Goal: Task Accomplishment & Management: Manage account settings

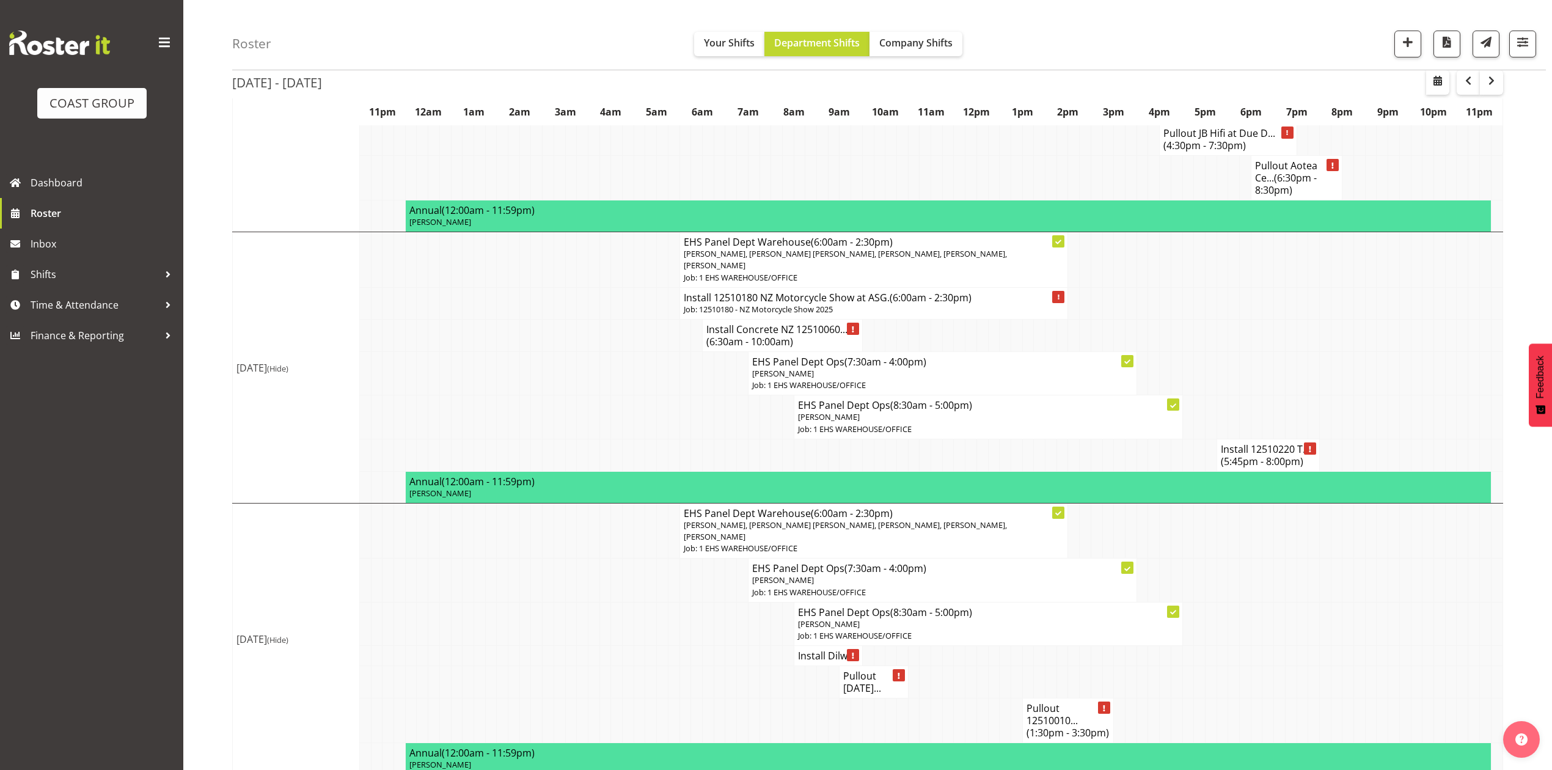
scroll to position [815, 0]
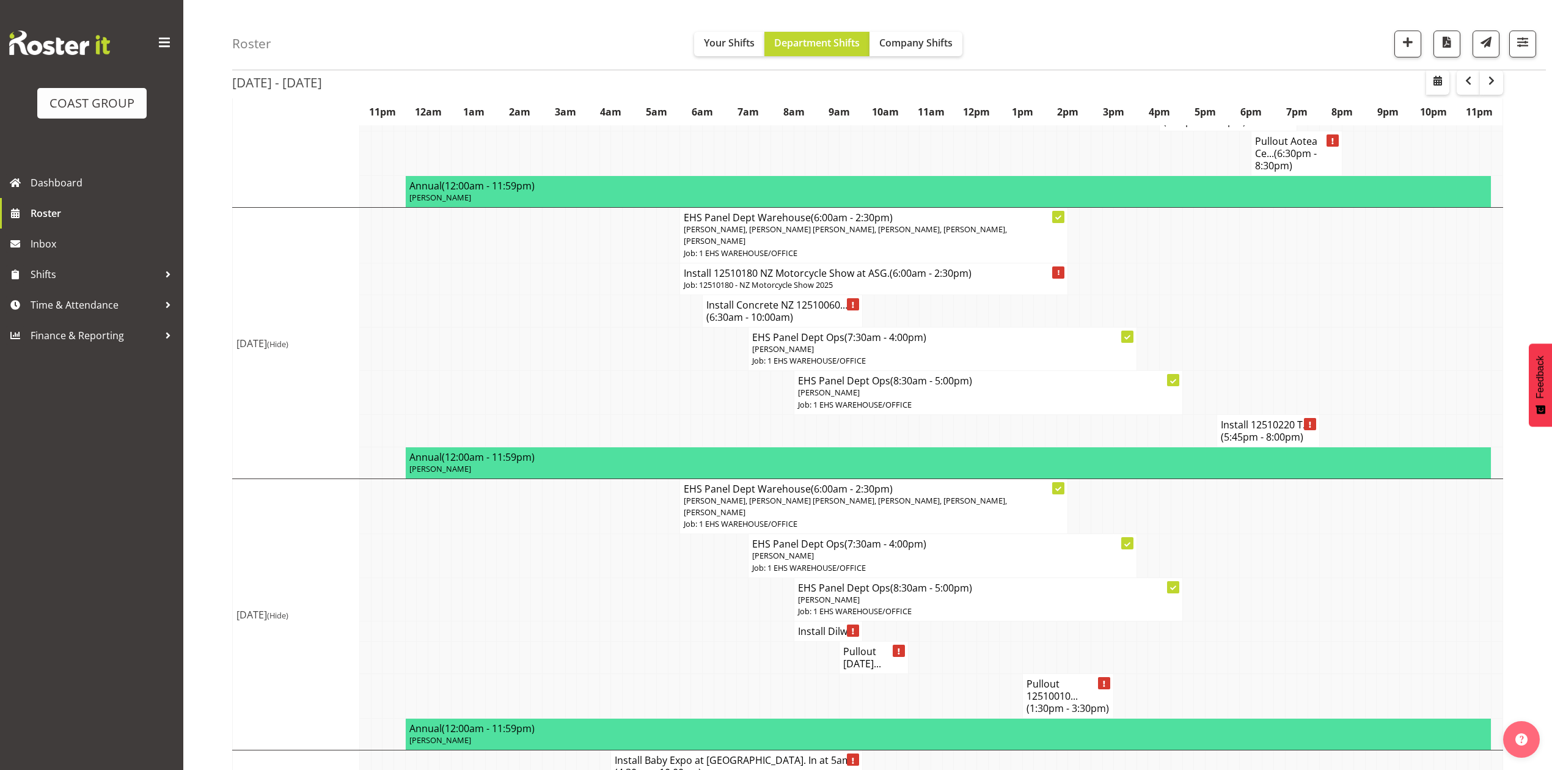
click at [1278, 534] on td at bounding box center [1280, 555] width 12 height 43
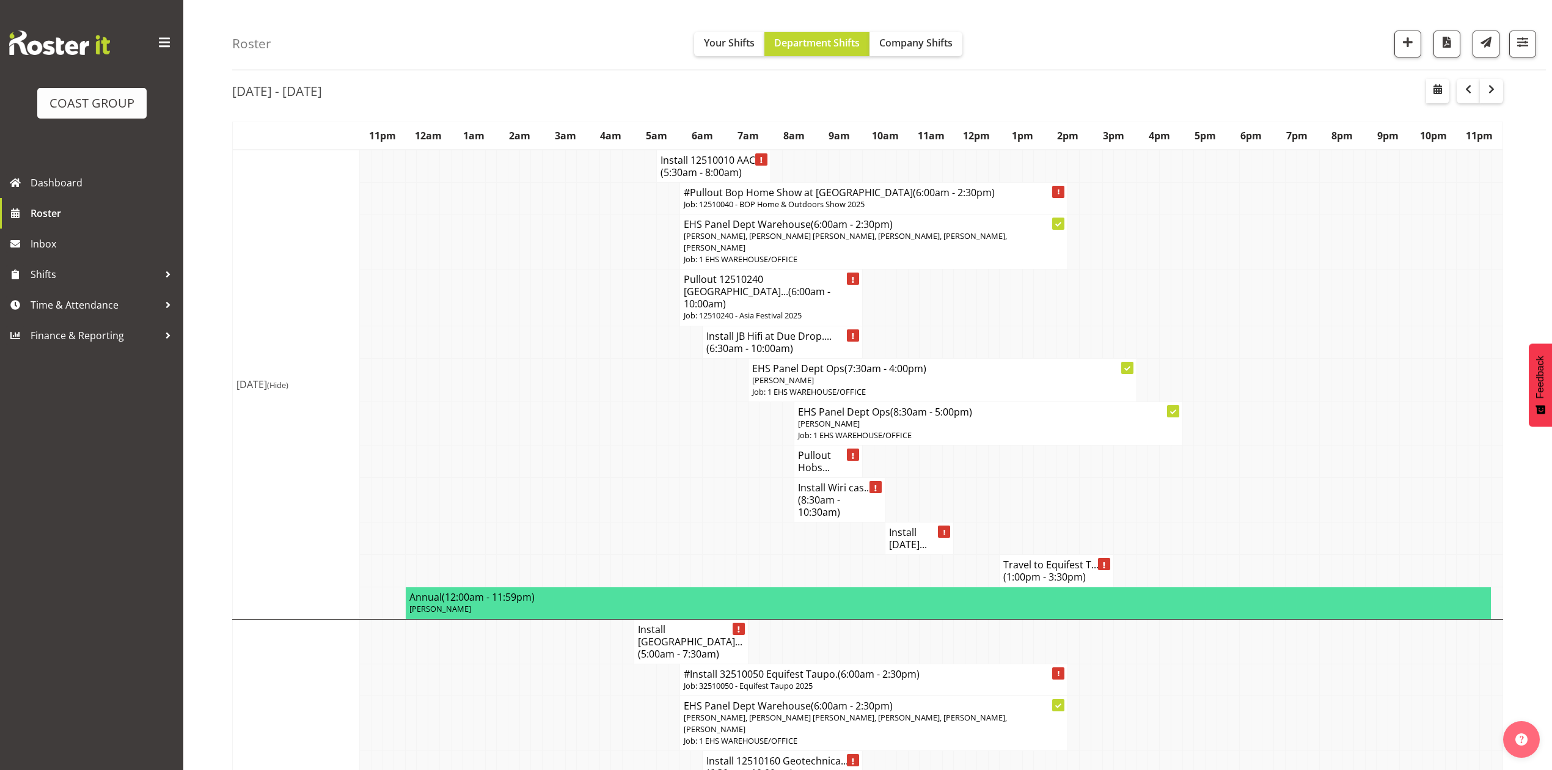
scroll to position [0, 0]
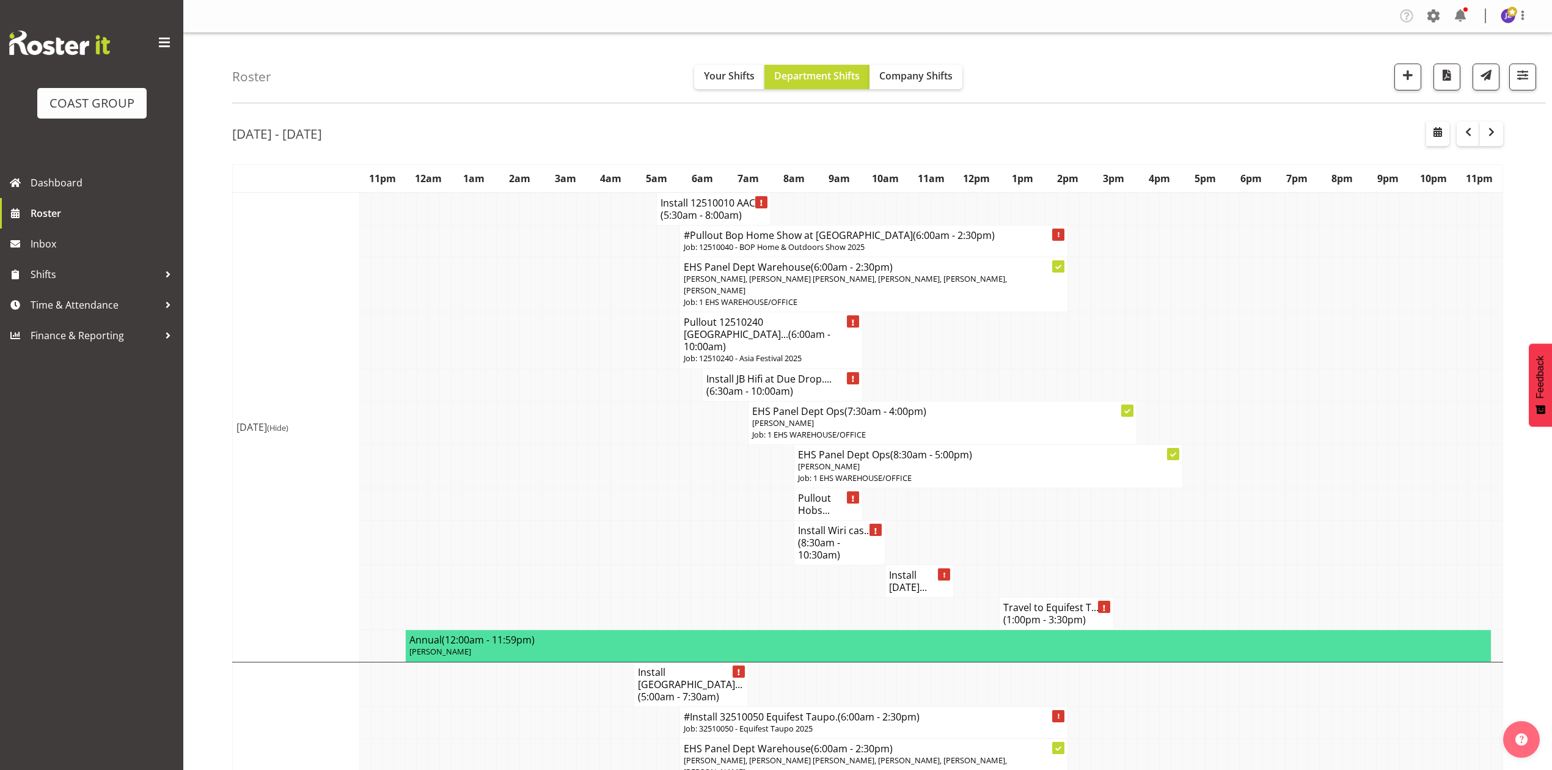
drag, startPoint x: 1322, startPoint y: 365, endPoint x: 1320, endPoint y: 386, distance: 20.9
click at [1320, 385] on td at bounding box center [1325, 384] width 12 height 32
click at [92, 301] on span "Time & Attendance" at bounding box center [95, 305] width 128 height 18
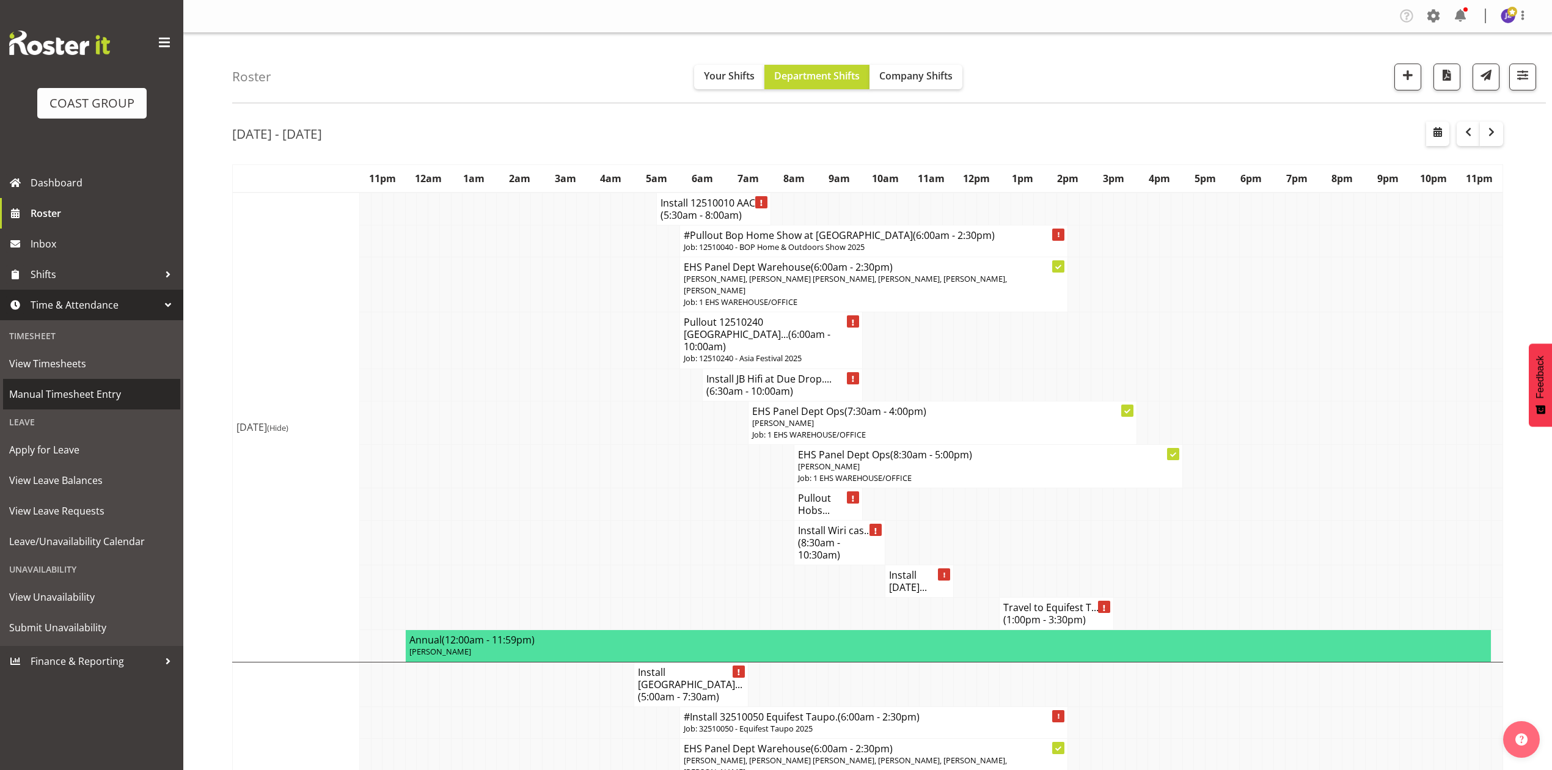
click at [92, 400] on span "Manual Timesheet Entry" at bounding box center [91, 394] width 165 height 18
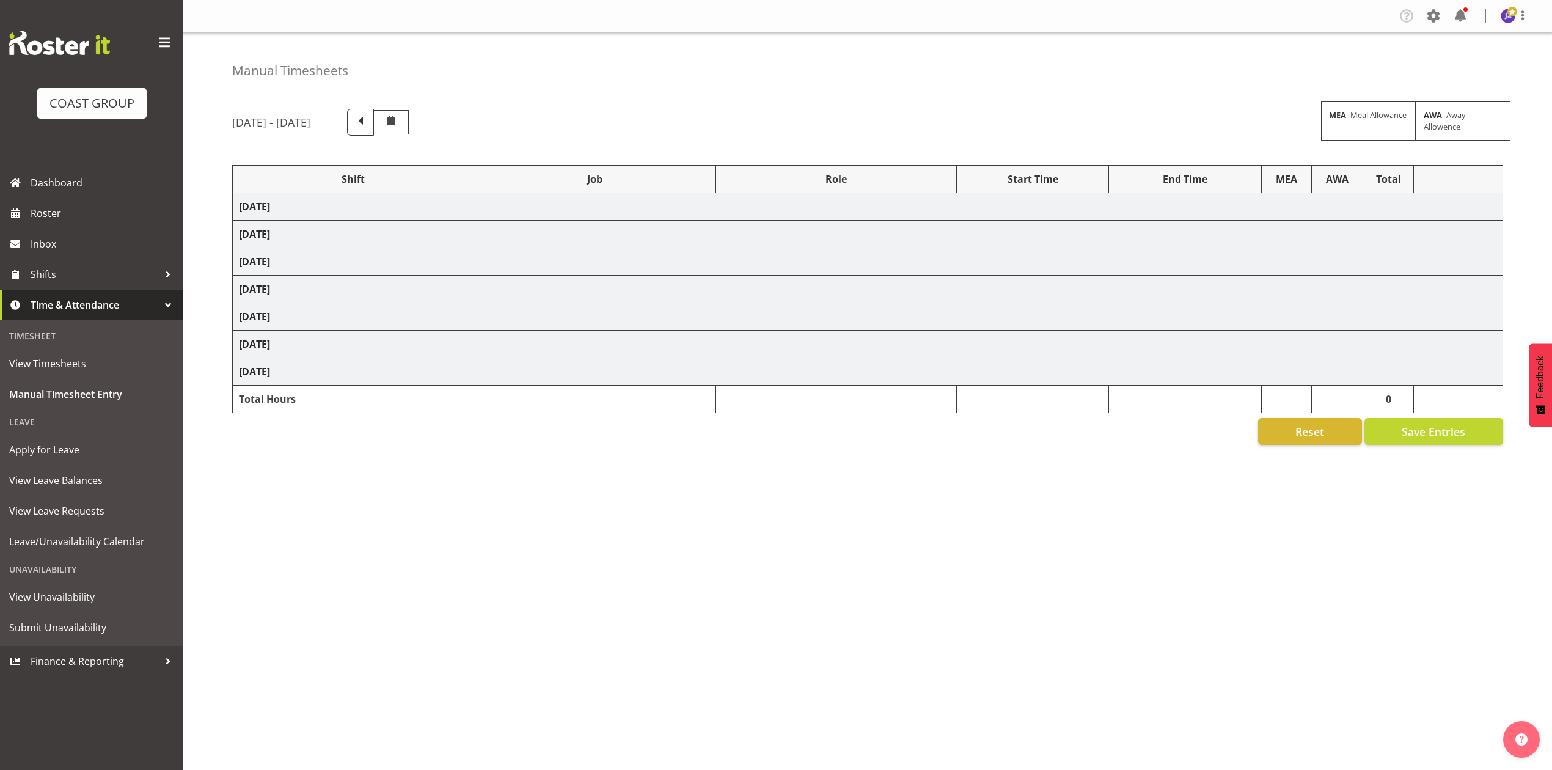
select select "68034"
select select "69"
select select "198"
select select "75037"
select select "9957"
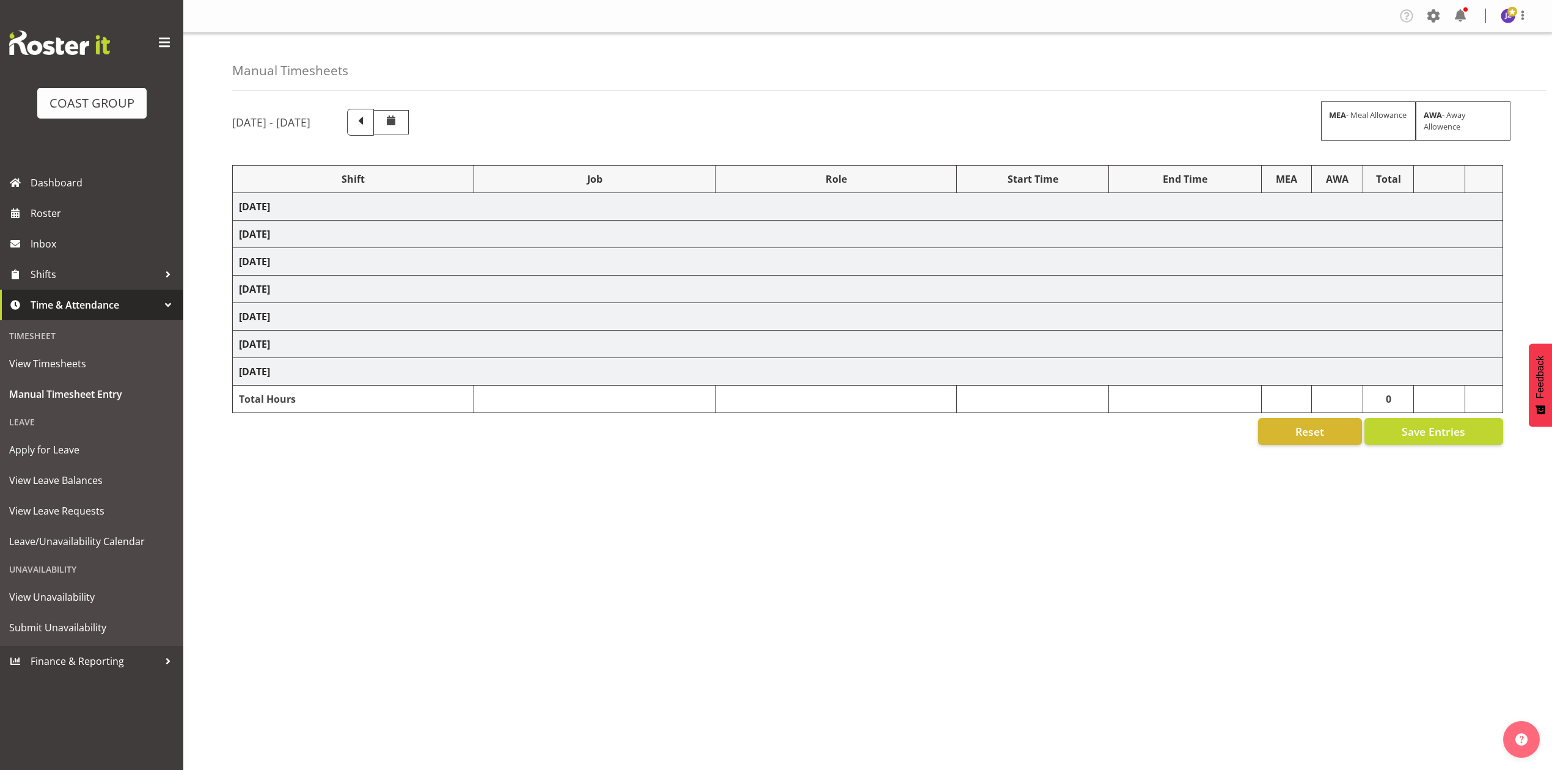
select select "68034"
select select "69"
select select "198"
select select "68034"
select select "69"
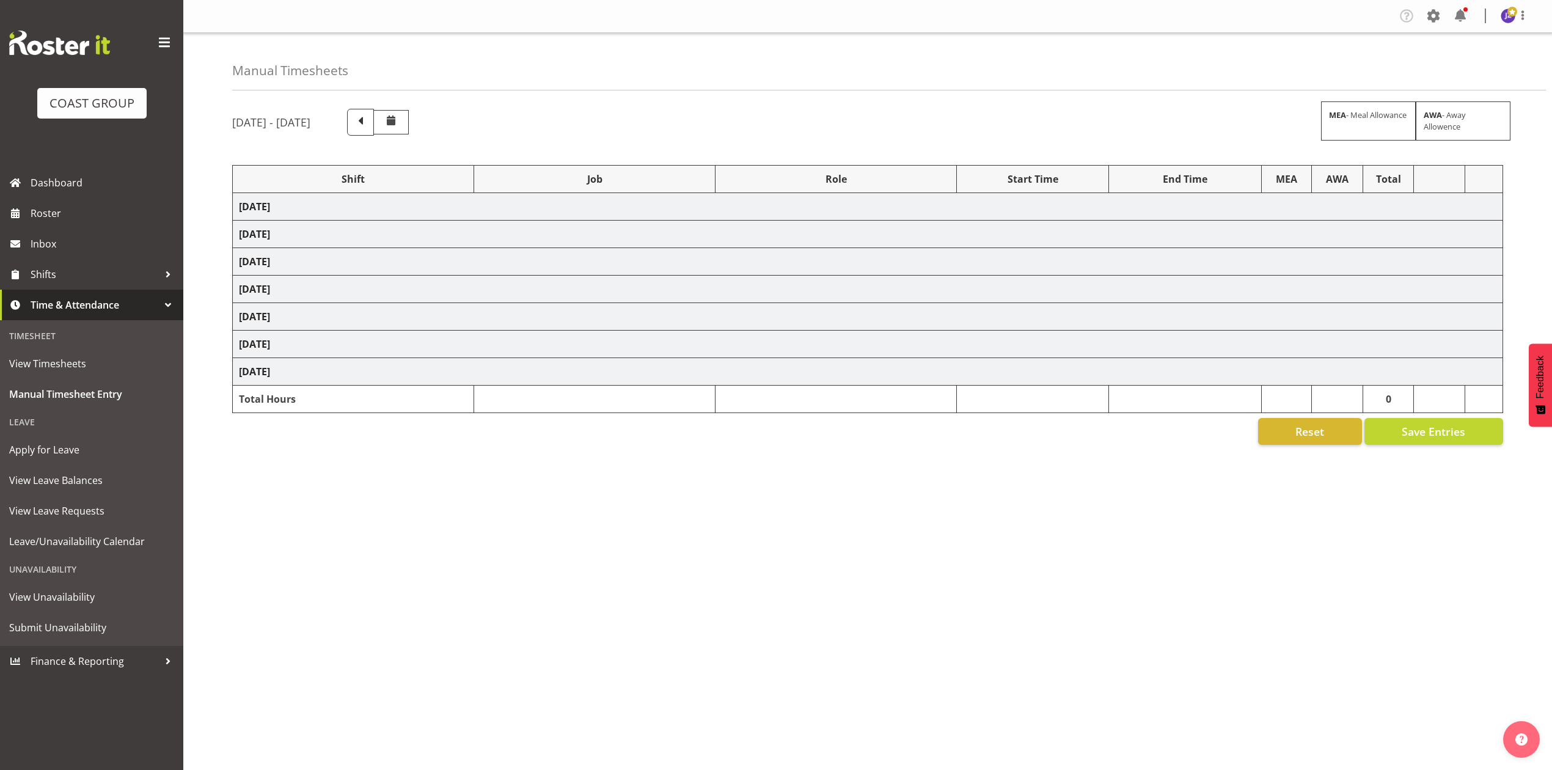
select select "198"
select select "68657"
select select "8654"
select select "68034"
select select "69"
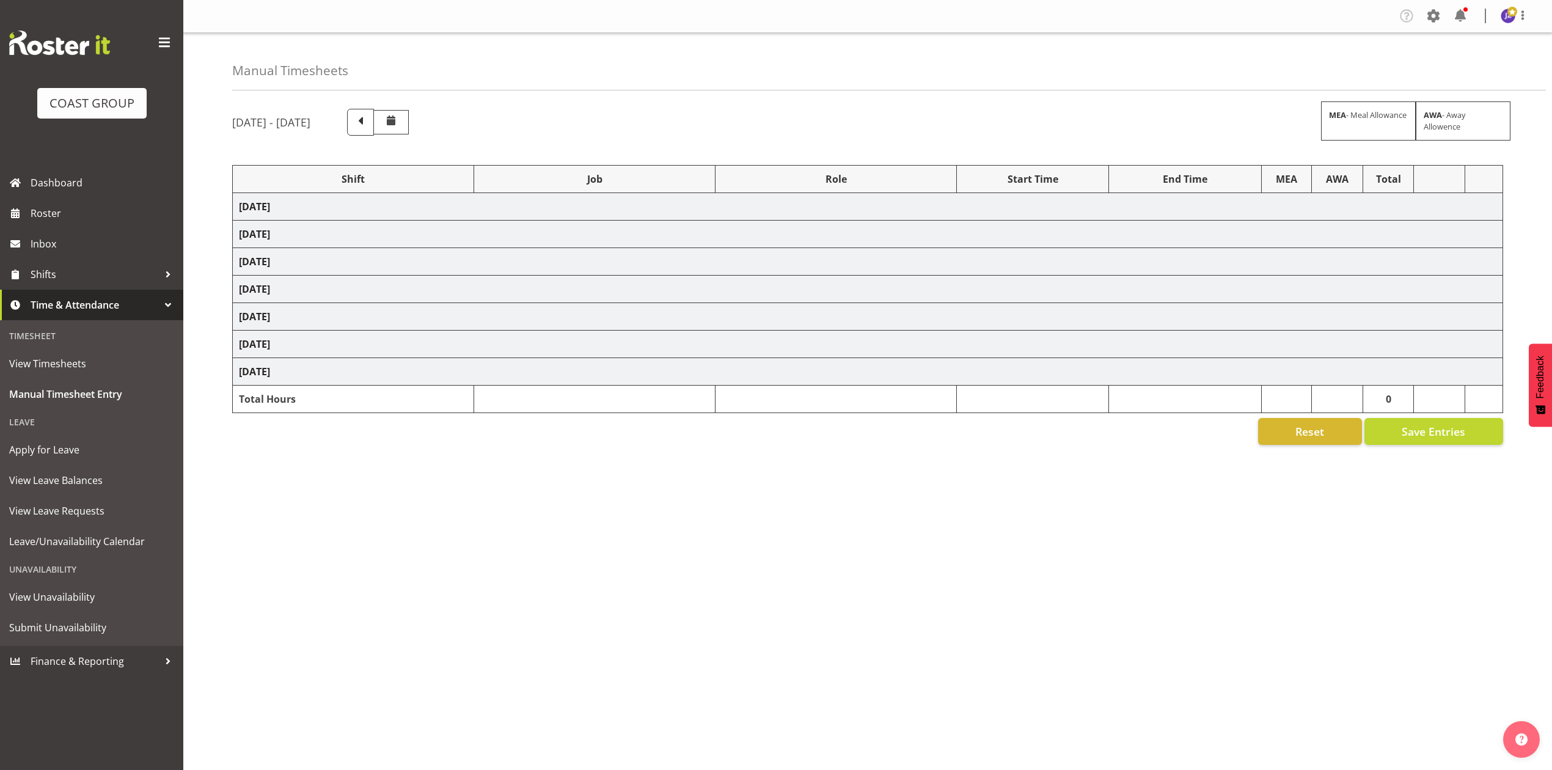
select select "198"
select select "83072"
select select "8654"
select select "68034"
select select "69"
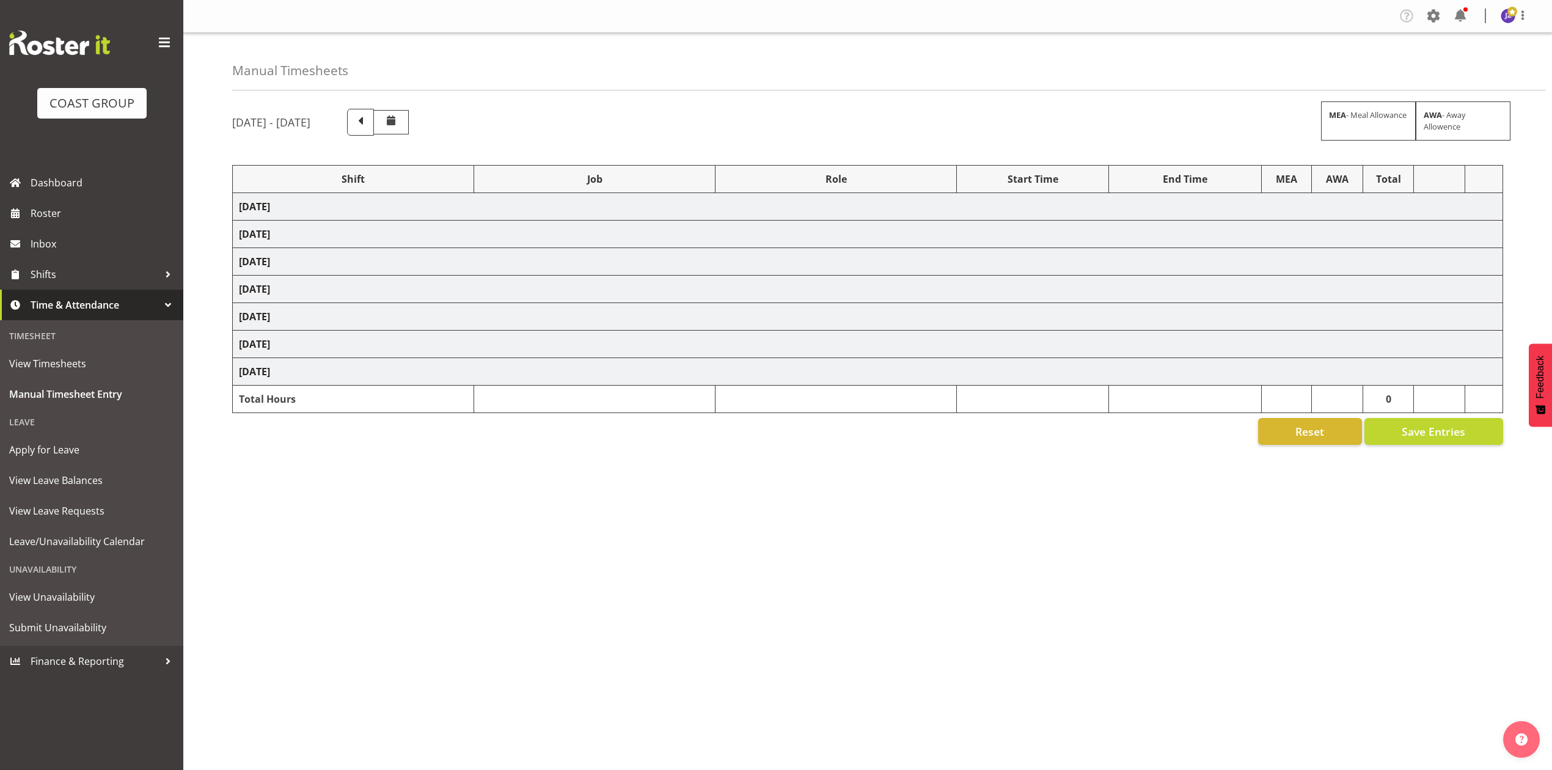
select select "198"
select select "68034"
select select "69"
select select "198"
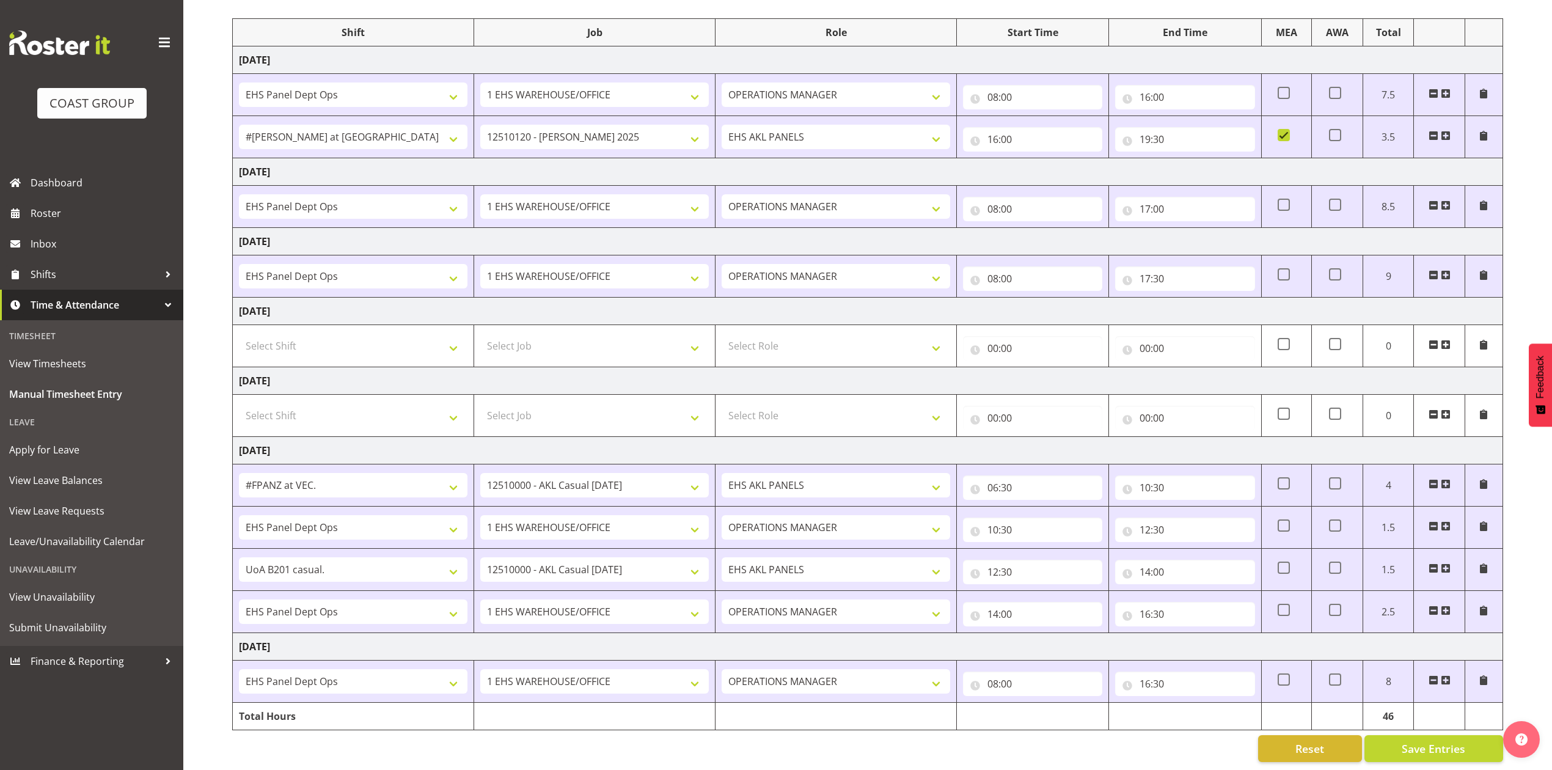
scroll to position [165, 0]
click at [1431, 734] on button "Save Entries" at bounding box center [1434, 747] width 139 height 27
click at [45, 216] on span "Roster" at bounding box center [104, 213] width 147 height 18
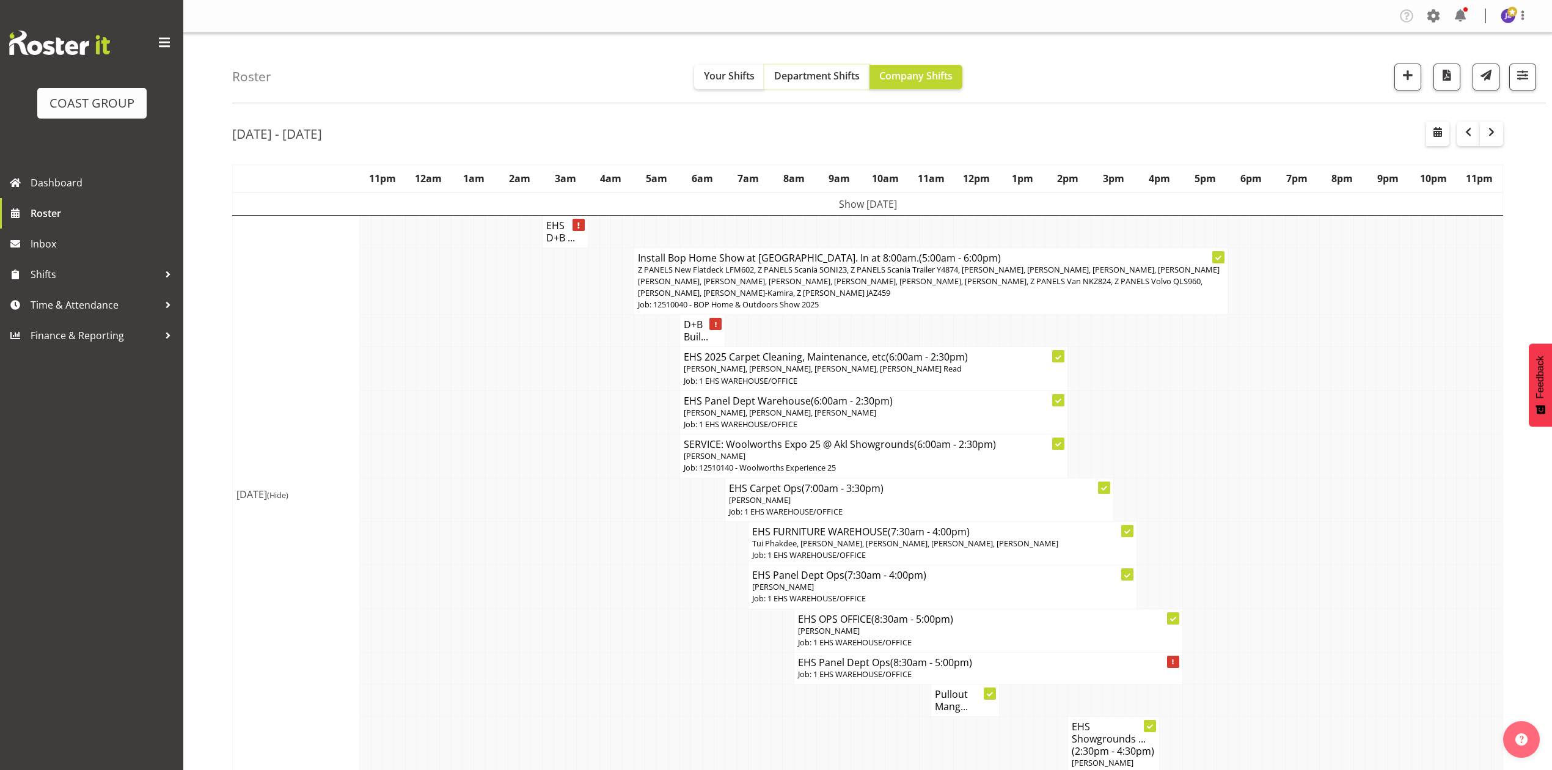
click at [797, 82] on span "Department Shifts" at bounding box center [817, 75] width 86 height 13
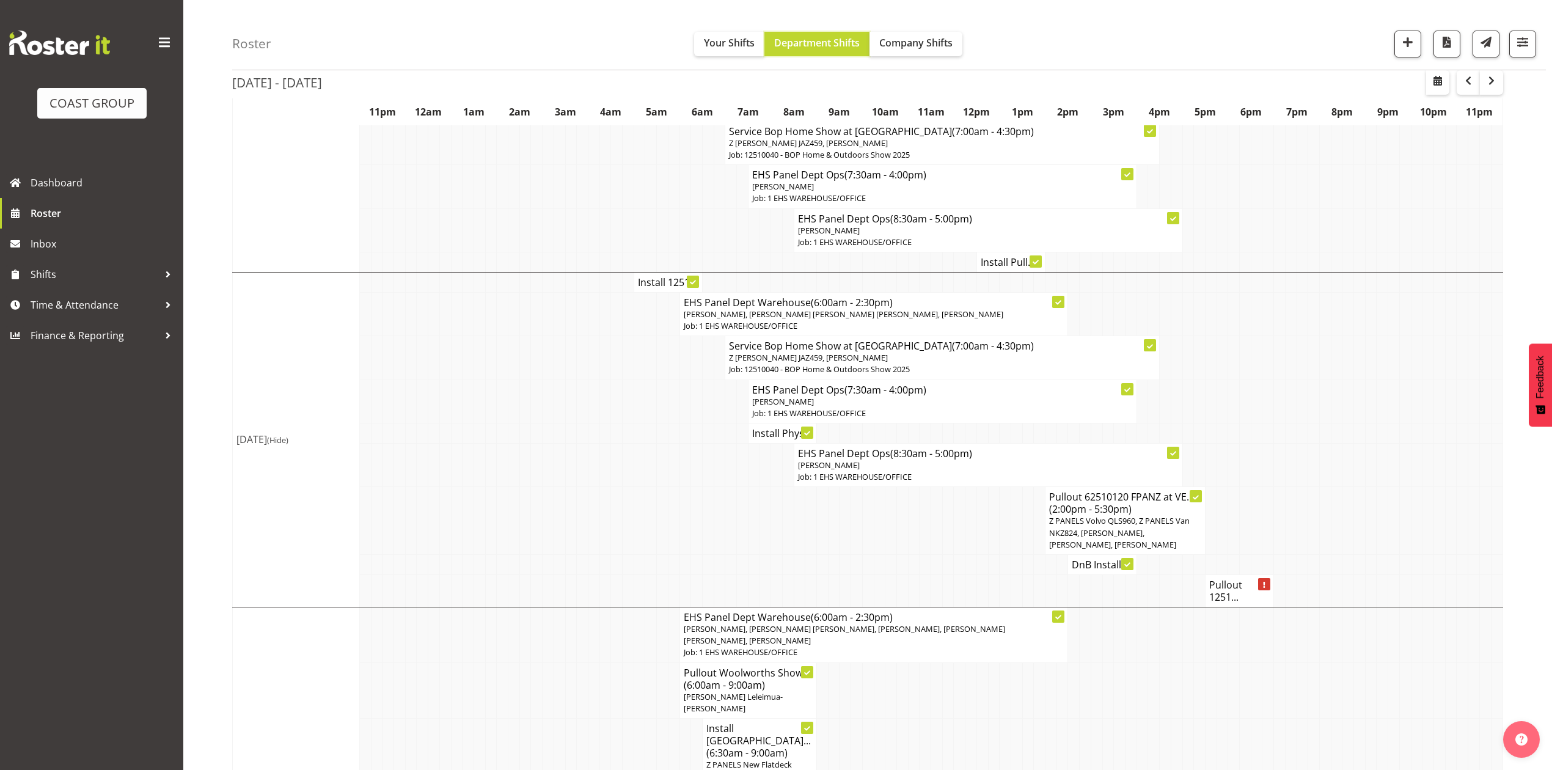
scroll to position [733, 0]
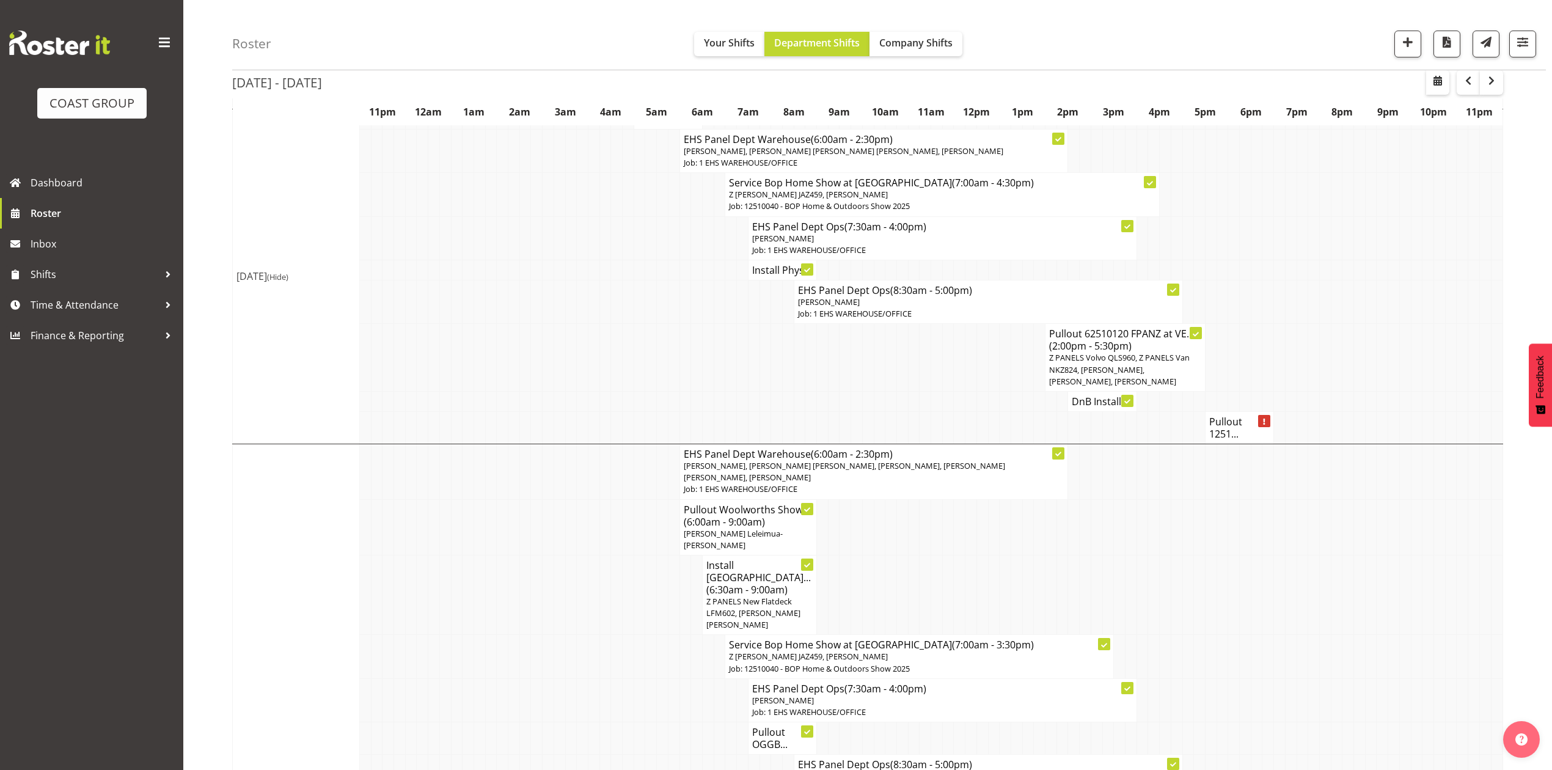
click at [1233, 435] on h4 "Pullout 1251..." at bounding box center [1239, 428] width 60 height 24
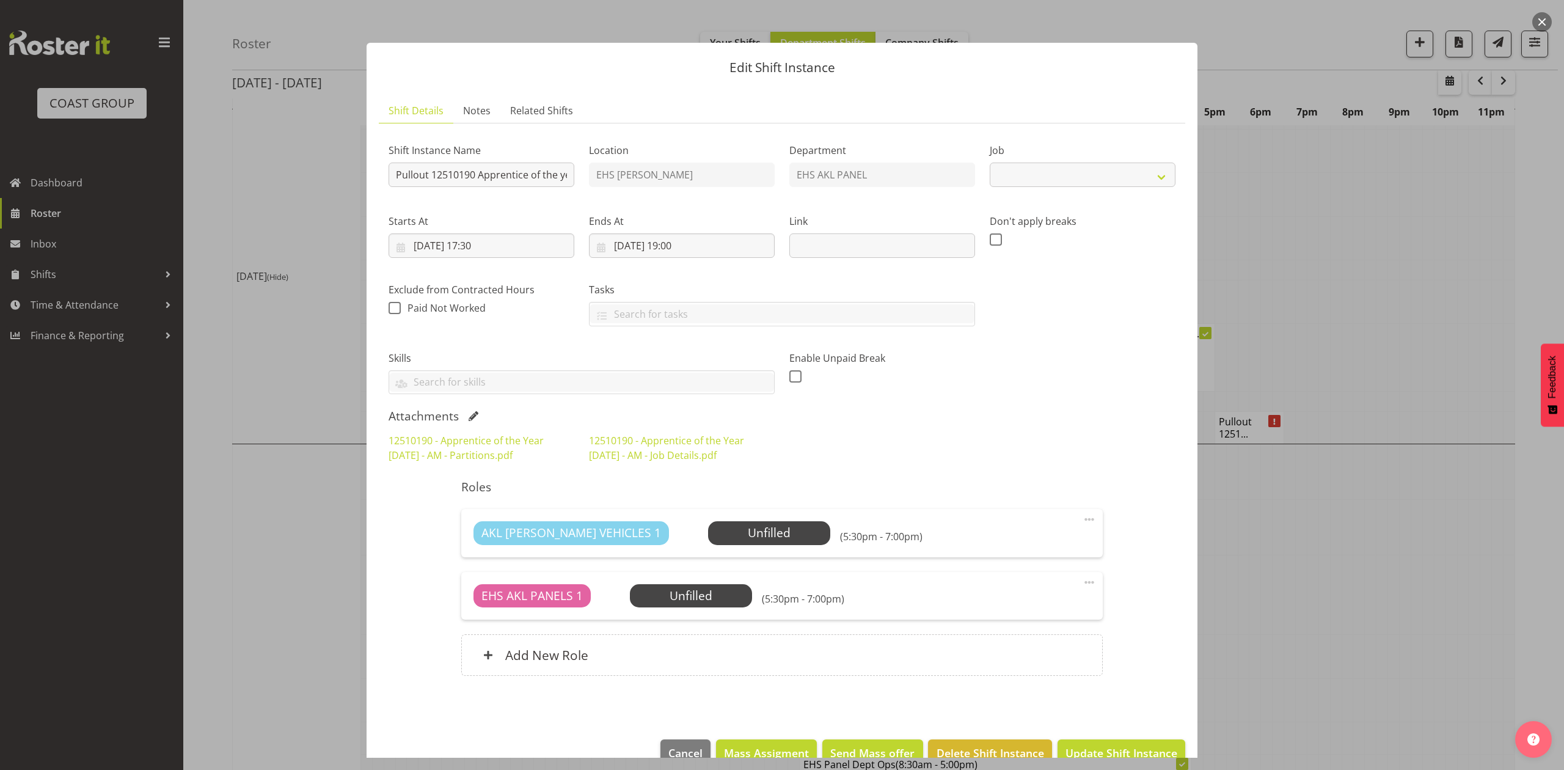
click at [1401, 273] on div at bounding box center [782, 385] width 1564 height 770
select select "10537"
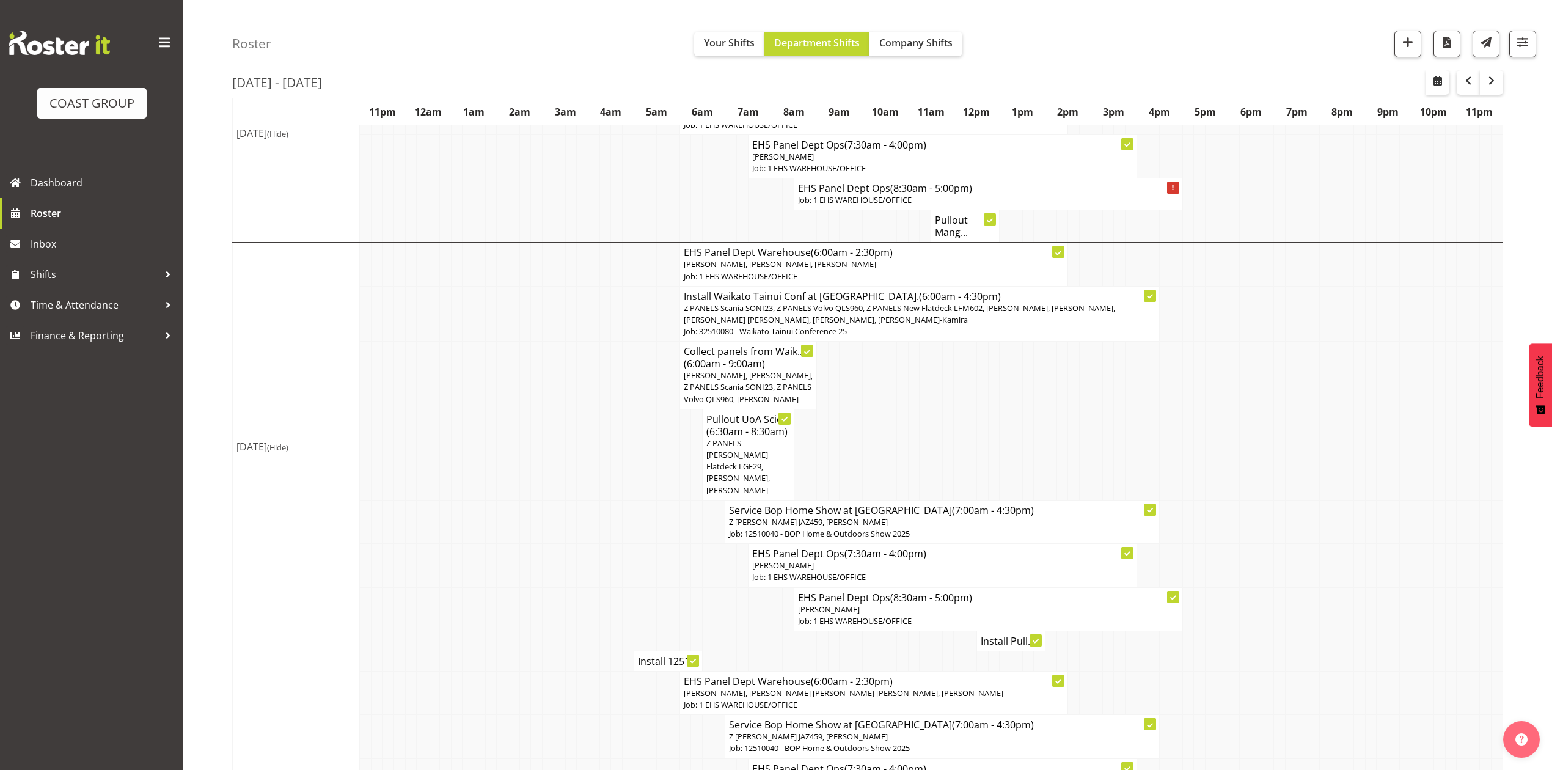
scroll to position [163, 0]
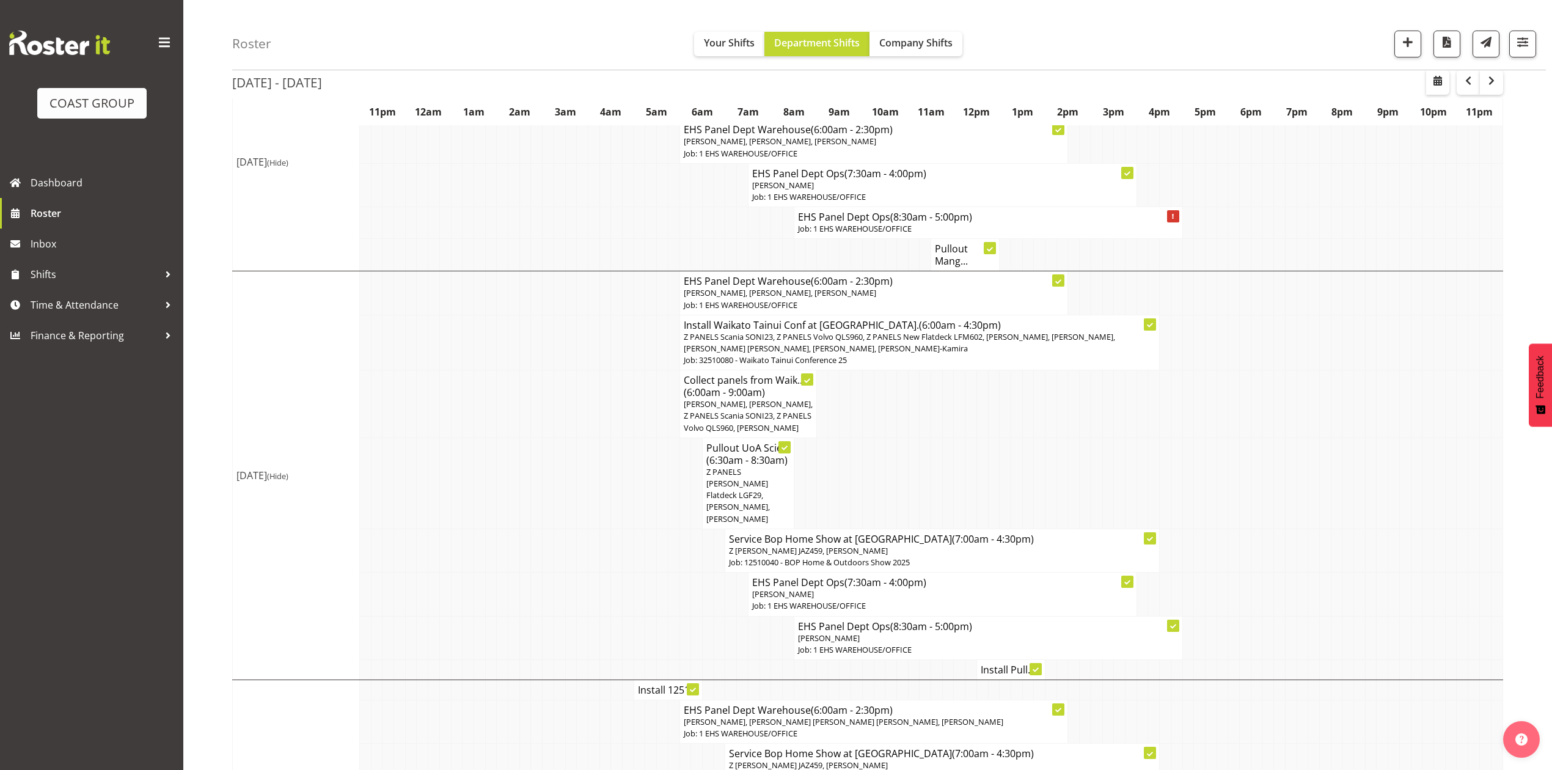
click at [1294, 368] on td at bounding box center [1291, 343] width 12 height 56
drag, startPoint x: 1093, startPoint y: 519, endPoint x: 1095, endPoint y: 483, distance: 36.1
click at [1091, 533] on h4 "Service Bop Home Show at Baypark (7:00am - 4:30pm)" at bounding box center [942, 539] width 427 height 12
click at [1095, 448] on td at bounding box center [1097, 483] width 12 height 91
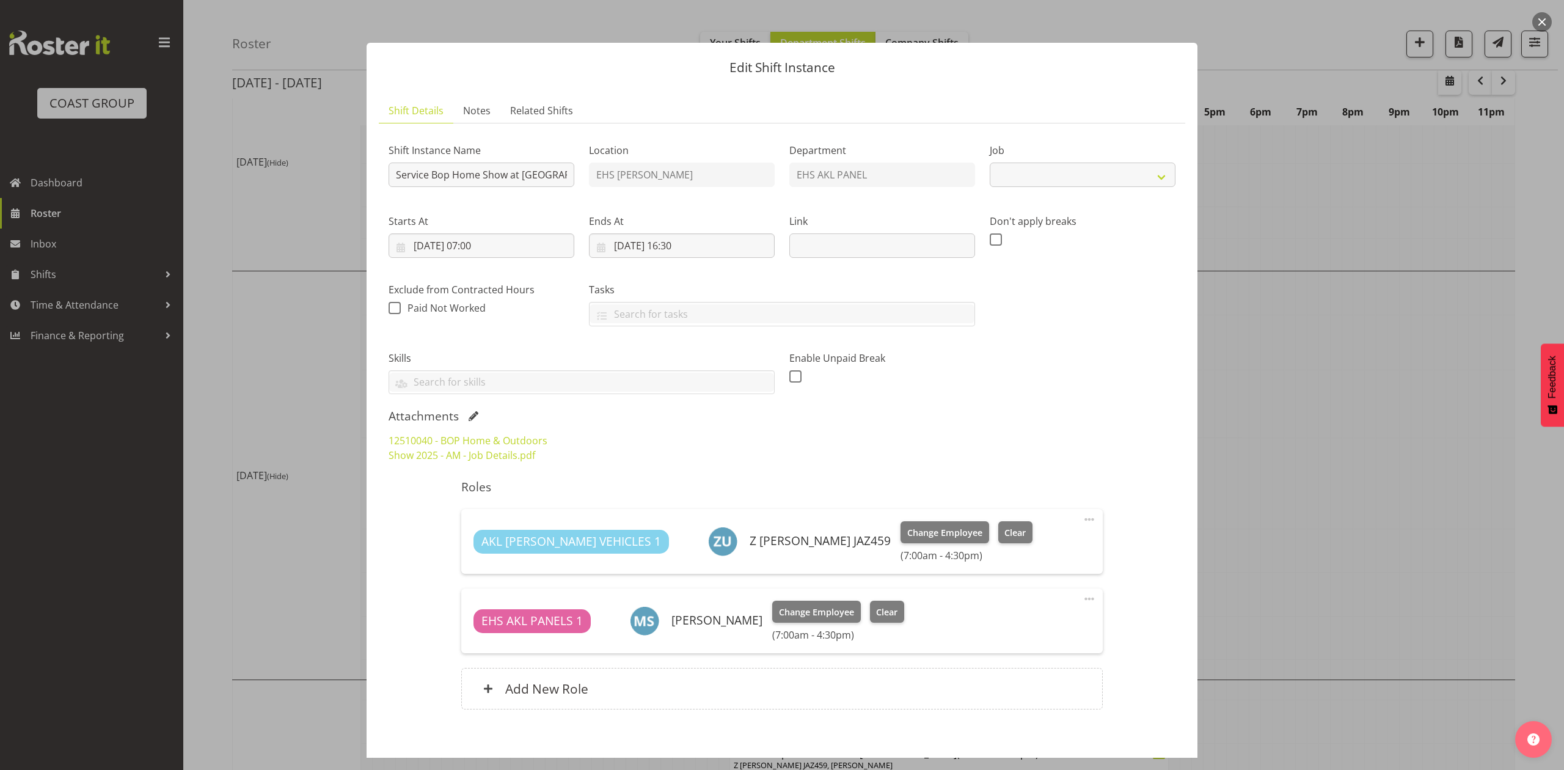
click at [1124, 458] on div "12510040 - BOP Home & Outdoors Show 2025 - AM - Job Details.pdf" at bounding box center [782, 448] width 802 height 44
select select "9297"
drag, startPoint x: 1345, startPoint y: 417, endPoint x: 1165, endPoint y: 533, distance: 214.4
click at [1345, 419] on div at bounding box center [782, 385] width 1564 height 770
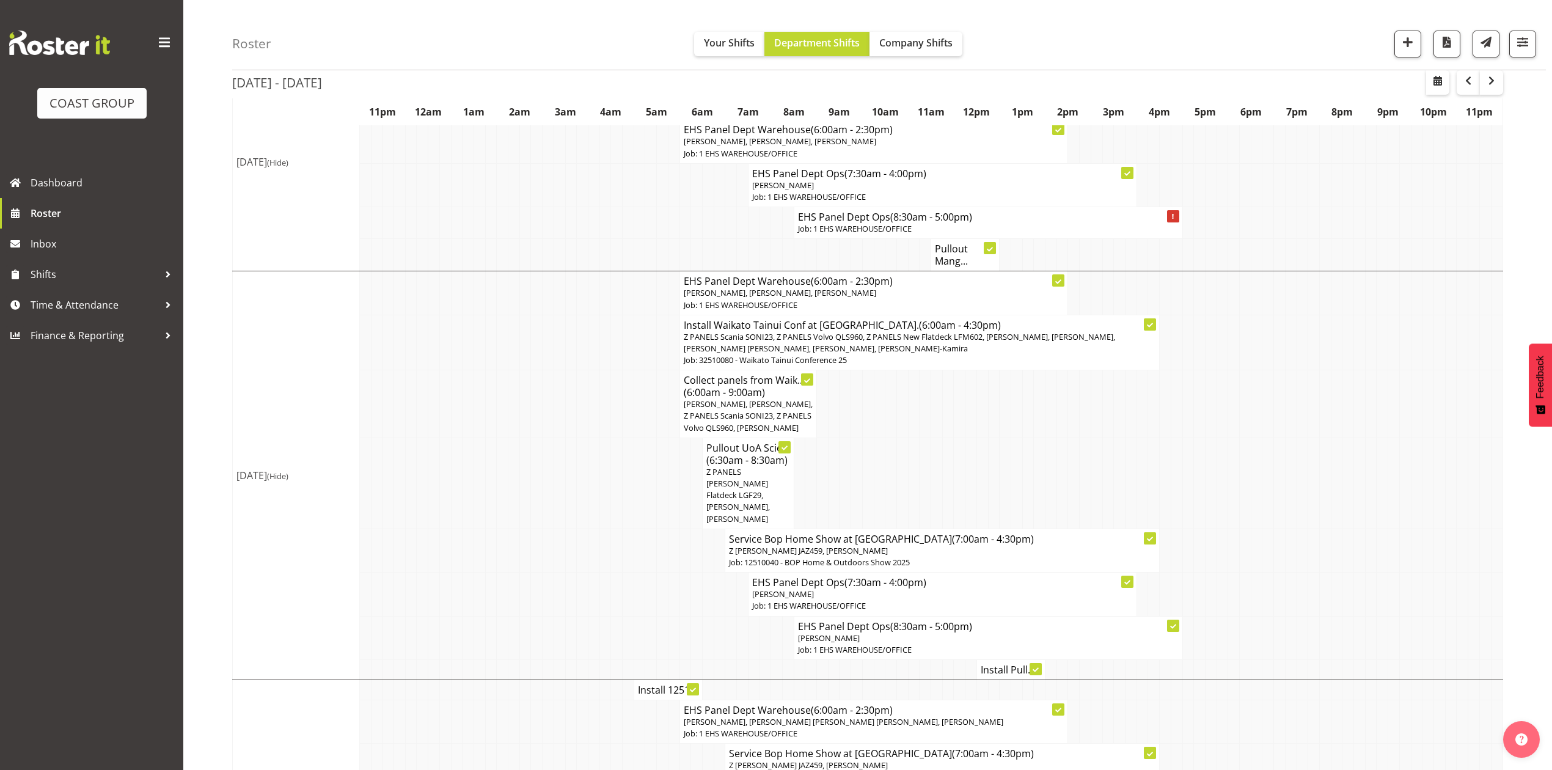
click at [729, 475] on span "Z PANELS Mitsy Flatdeck LGF29, Shaun Keutenius, Jeremy Zhu" at bounding box center [738, 495] width 64 height 58
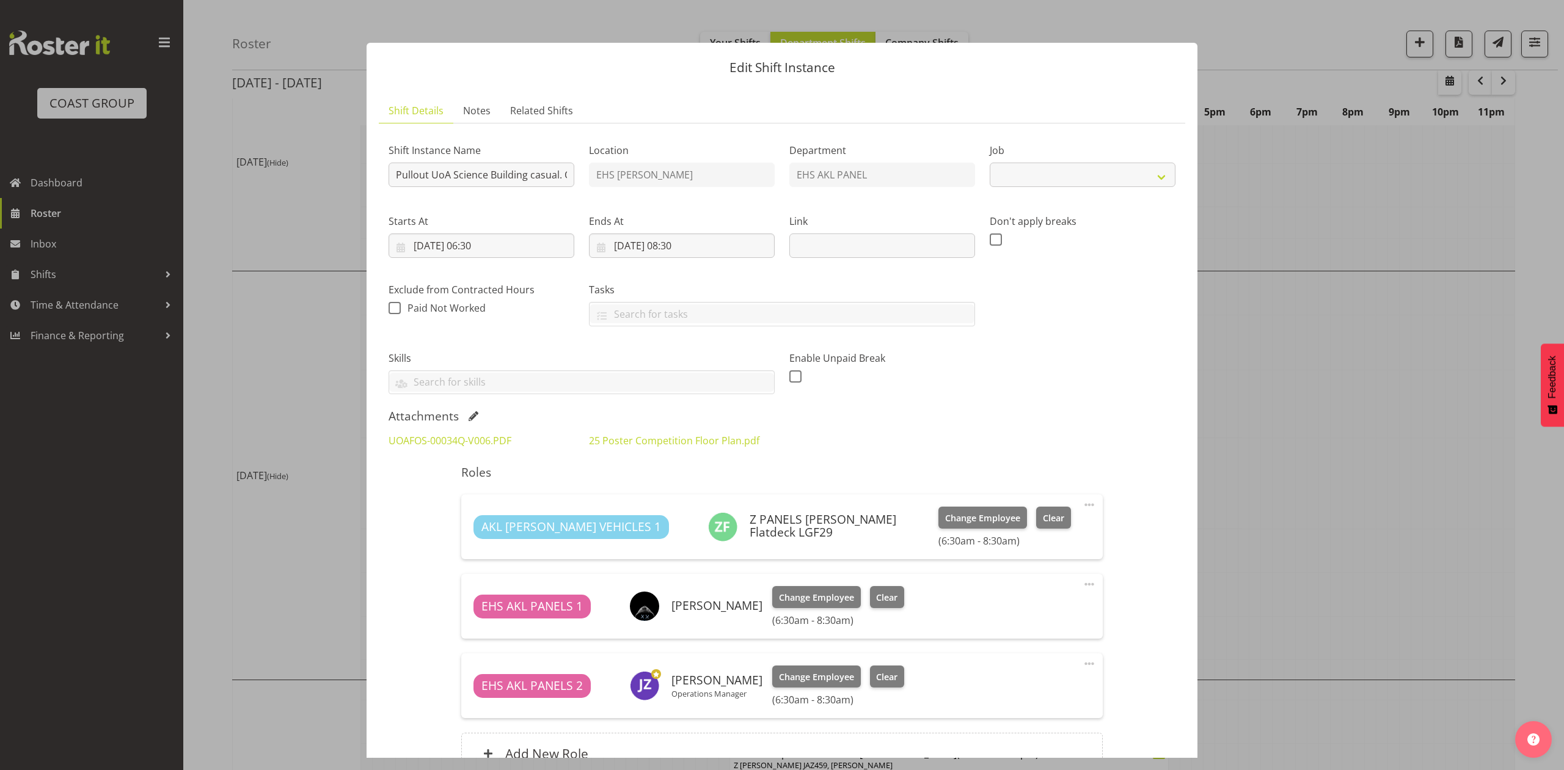
select select "8654"
click at [457, 433] on div "UOAFOS-00034Q-V006.PDF" at bounding box center [481, 440] width 200 height 29
click at [457, 436] on link "UOAFOS-00034Q-V006.PDF" at bounding box center [450, 440] width 123 height 13
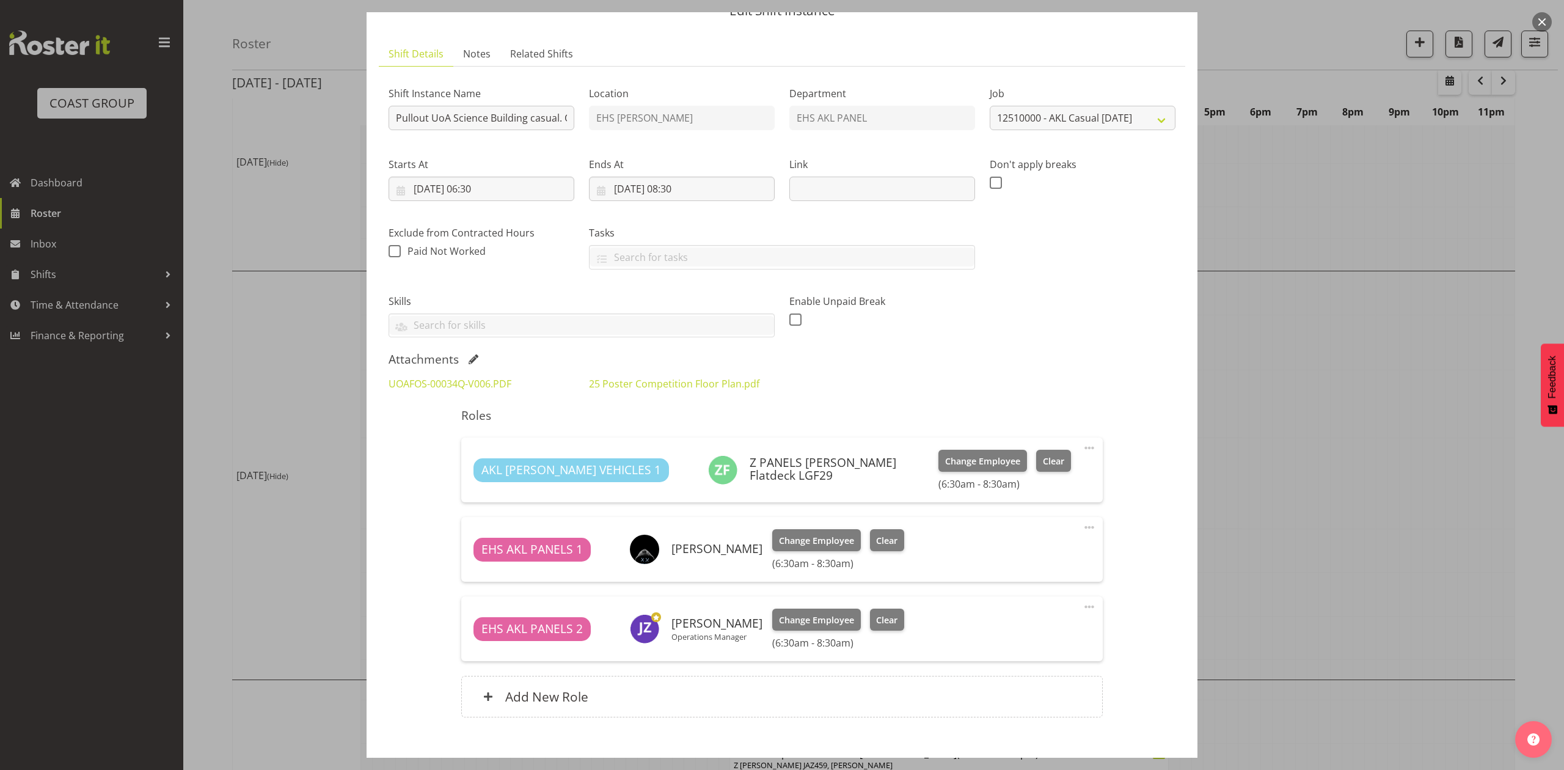
scroll to position [81, 0]
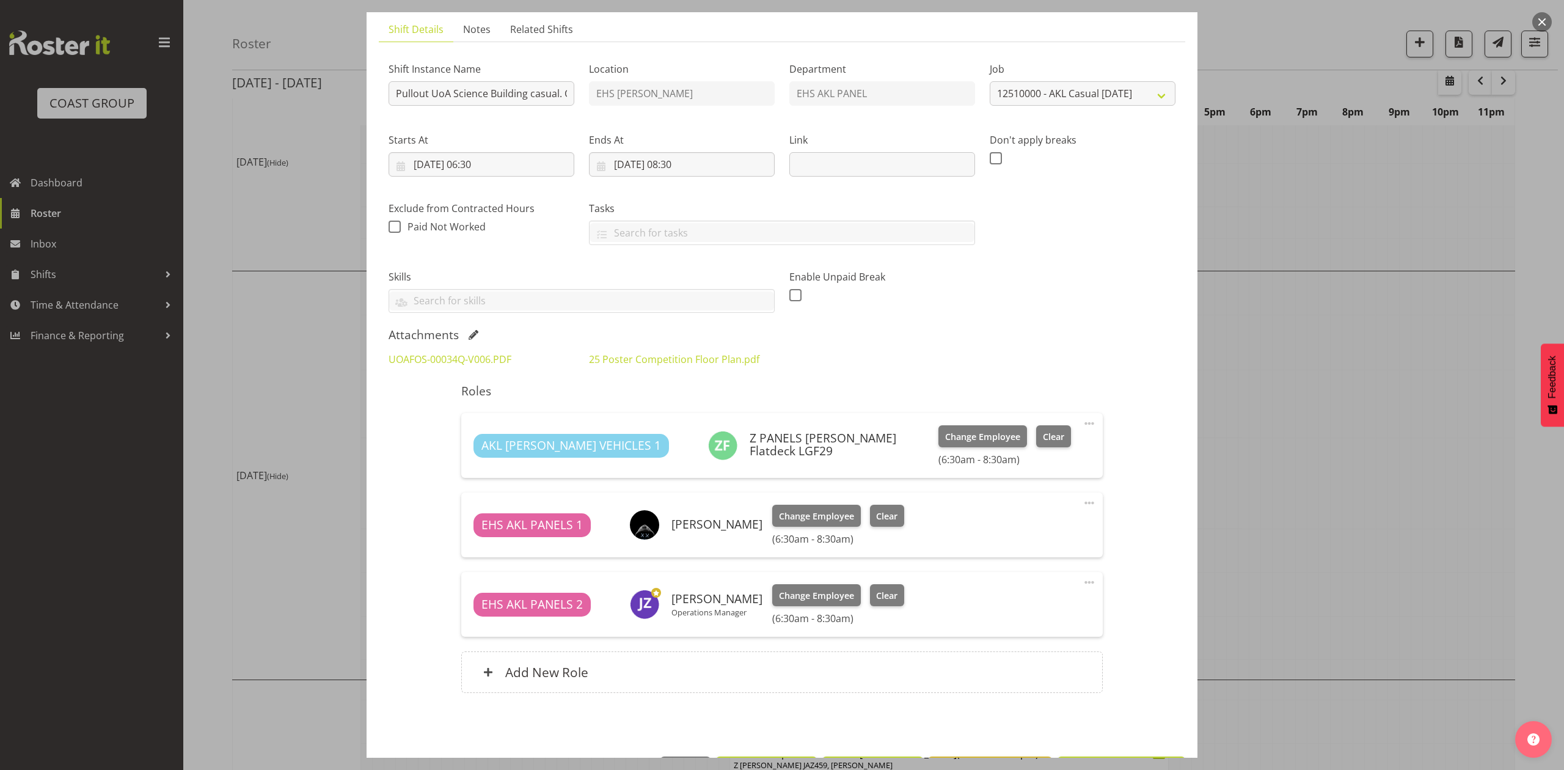
click at [1056, 367] on div "UOAFOS-00034Q-V006.PDF 25 Poster Competition Floor Plan.pdf" at bounding box center [782, 359] width 802 height 29
click at [1018, 318] on div "Shift Instance Name Pullout UoA Science Building casual. Out at 7am. Location E…" at bounding box center [782, 183] width 802 height 276
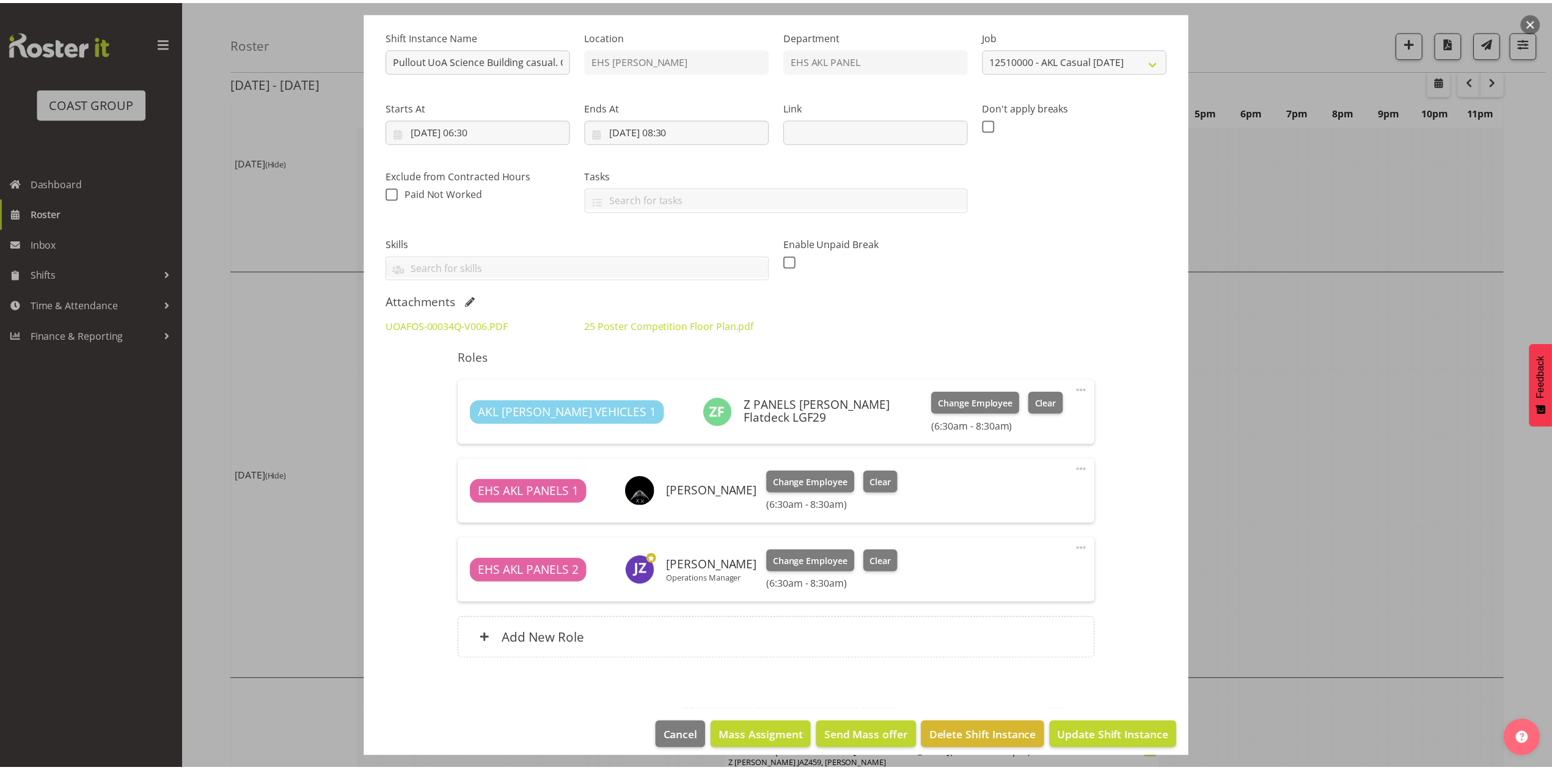
scroll to position [127, 0]
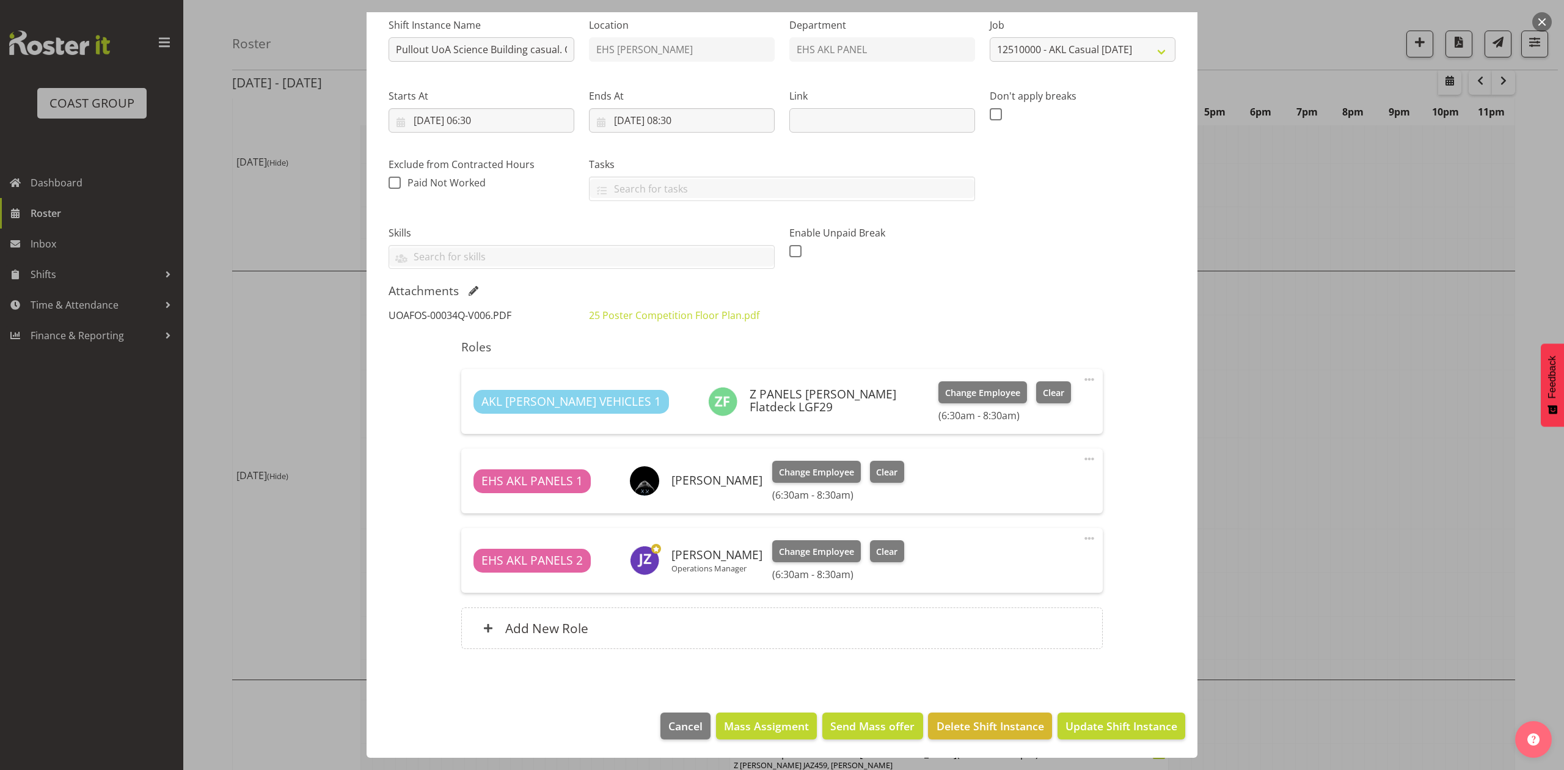
click at [452, 314] on link "UOAFOS-00034Q-V006.PDF" at bounding box center [450, 315] width 123 height 13
click at [1325, 400] on div at bounding box center [782, 385] width 1564 height 770
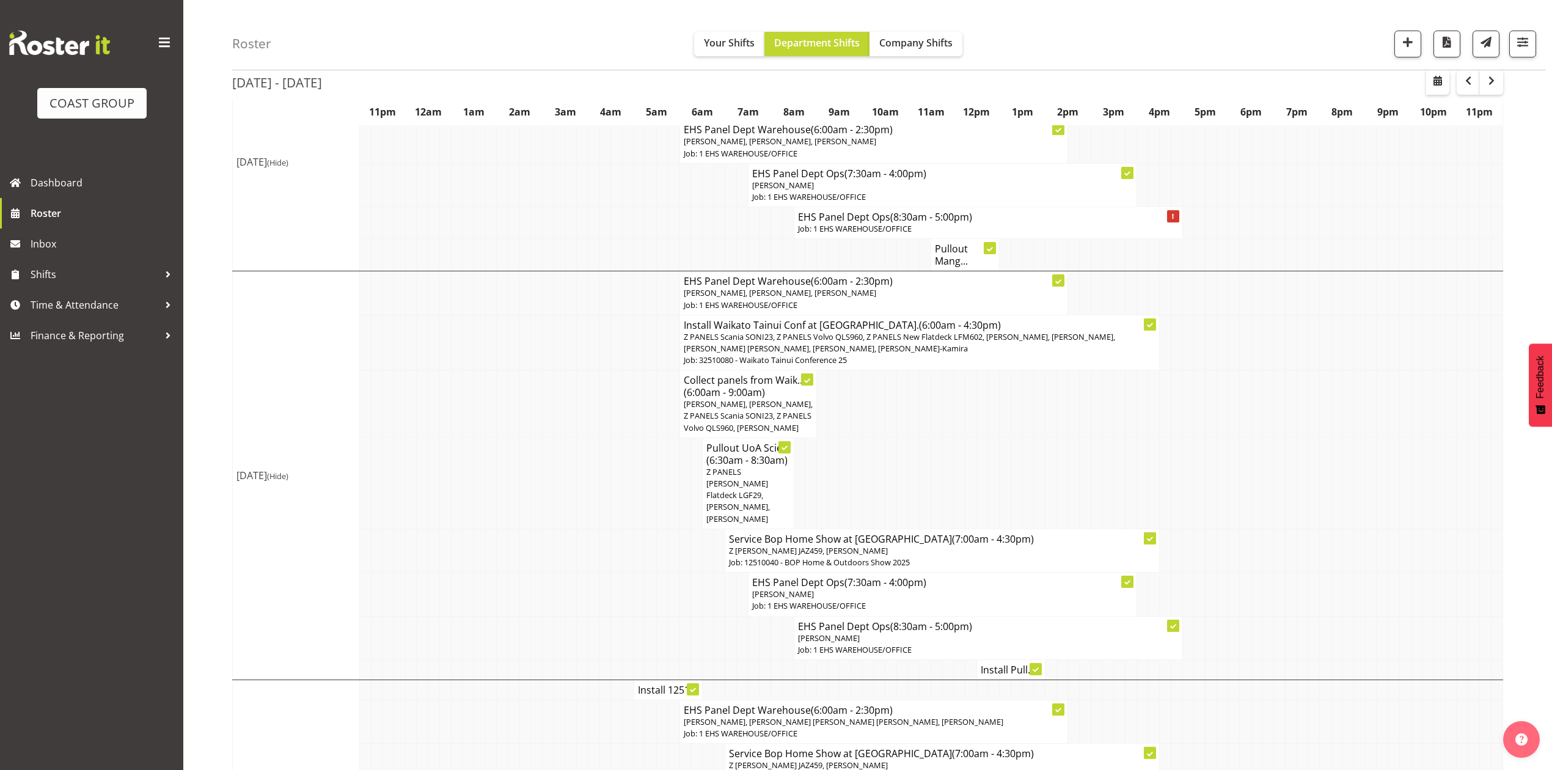
drag, startPoint x: 1279, startPoint y: 502, endPoint x: 1300, endPoint y: 436, distance: 69.4
click at [1279, 502] on td at bounding box center [1280, 483] width 12 height 91
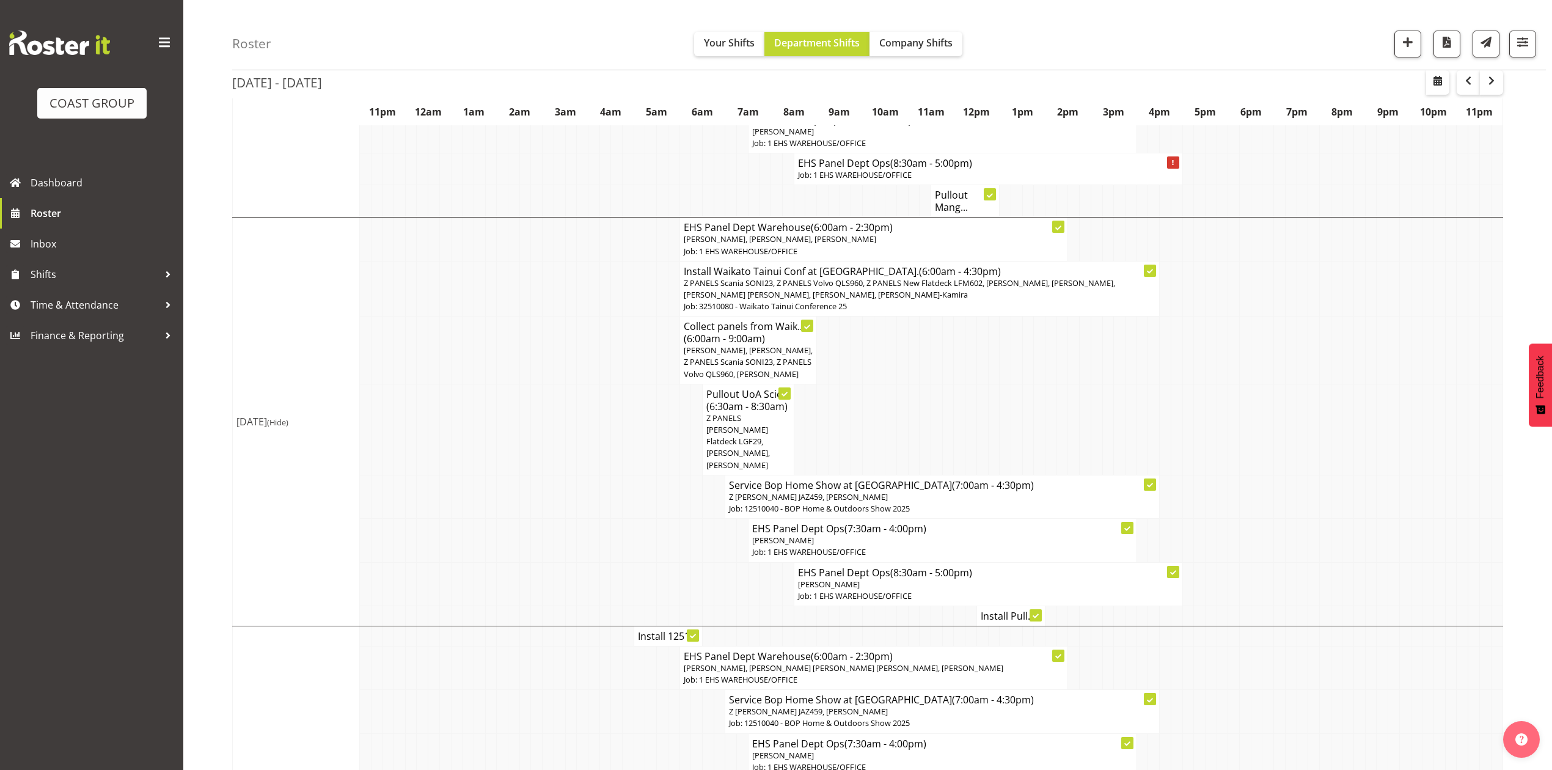
scroll to position [244, 0]
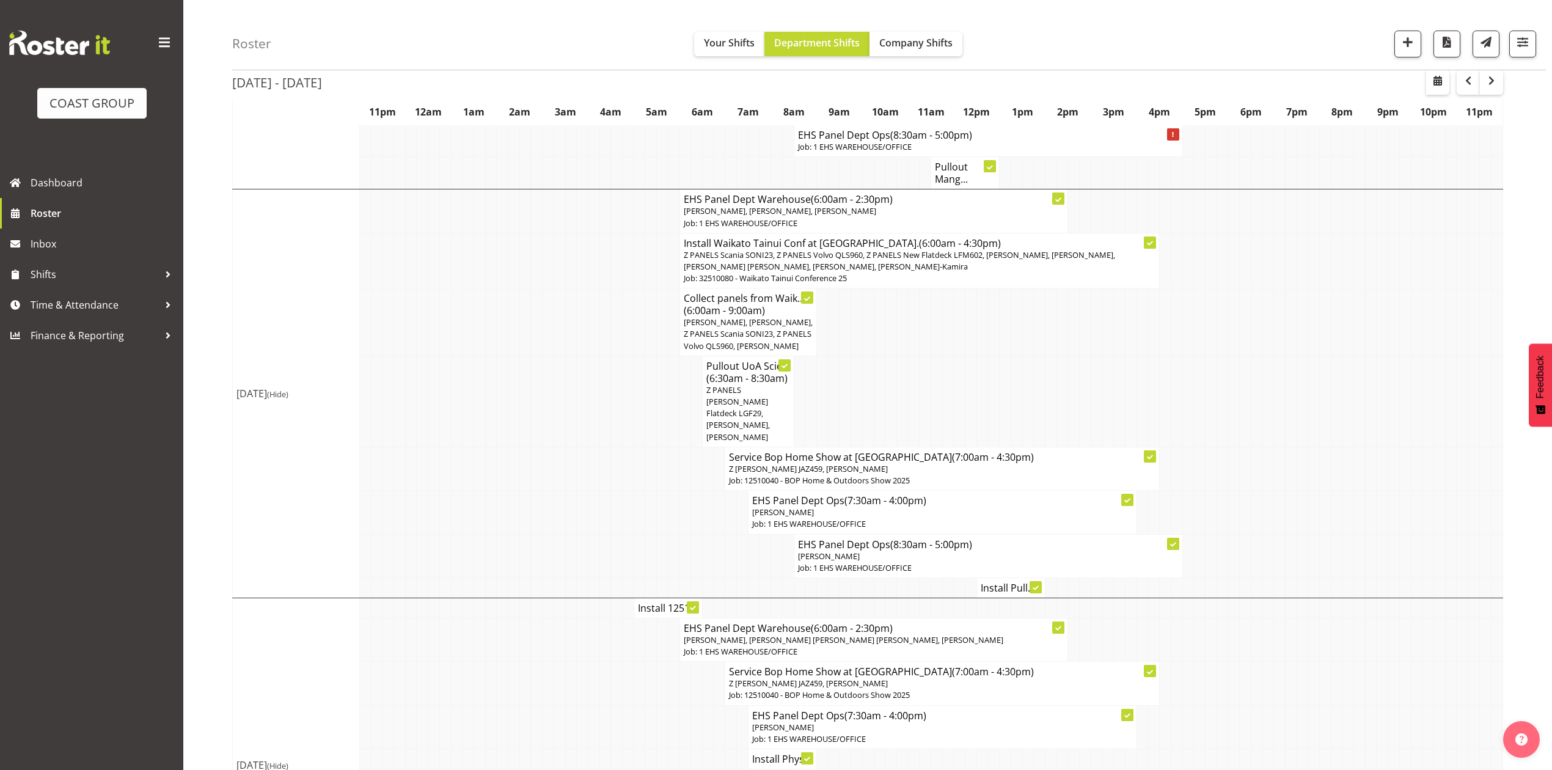
click at [859, 403] on td at bounding box center [857, 401] width 12 height 91
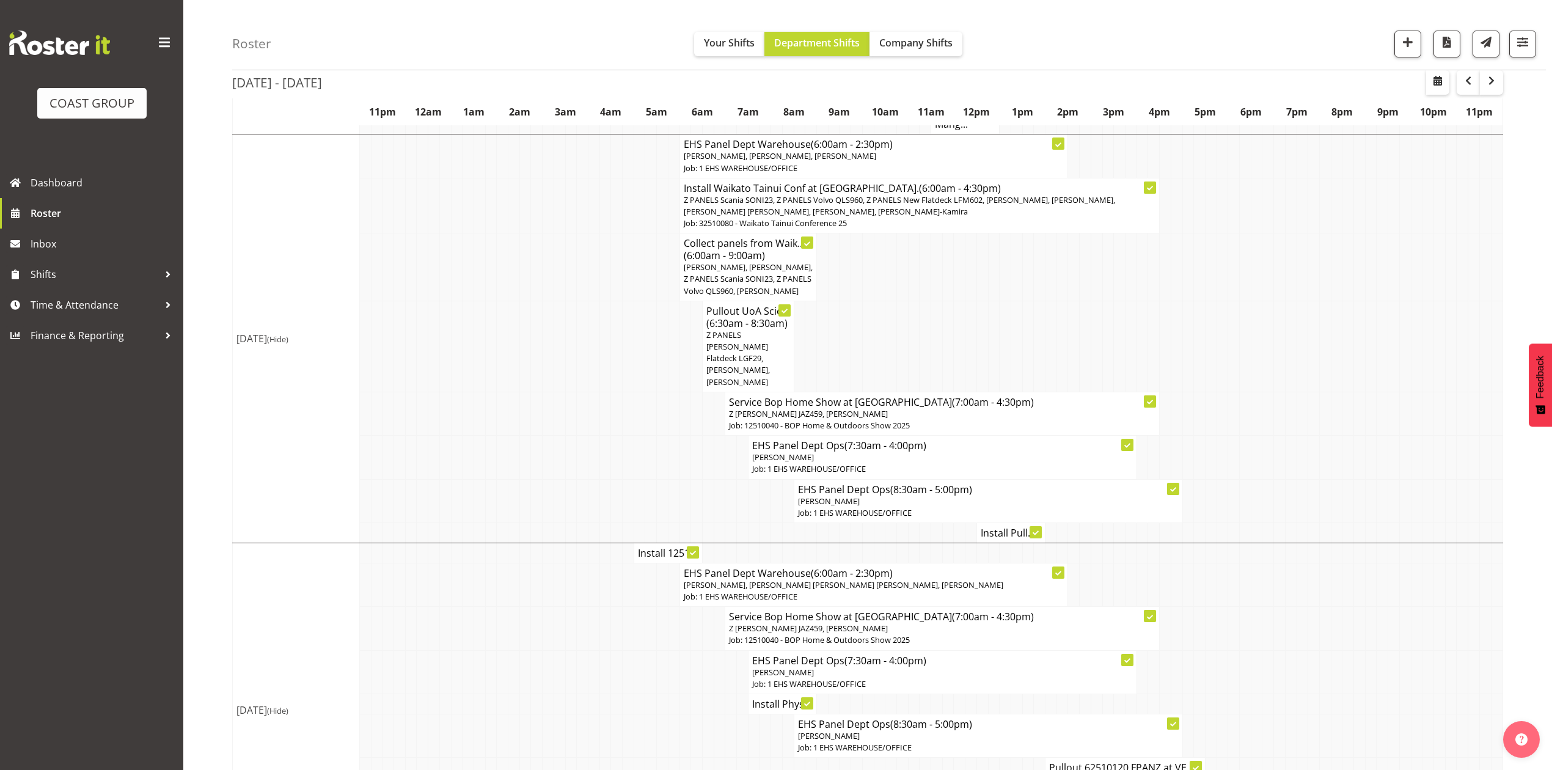
scroll to position [326, 0]
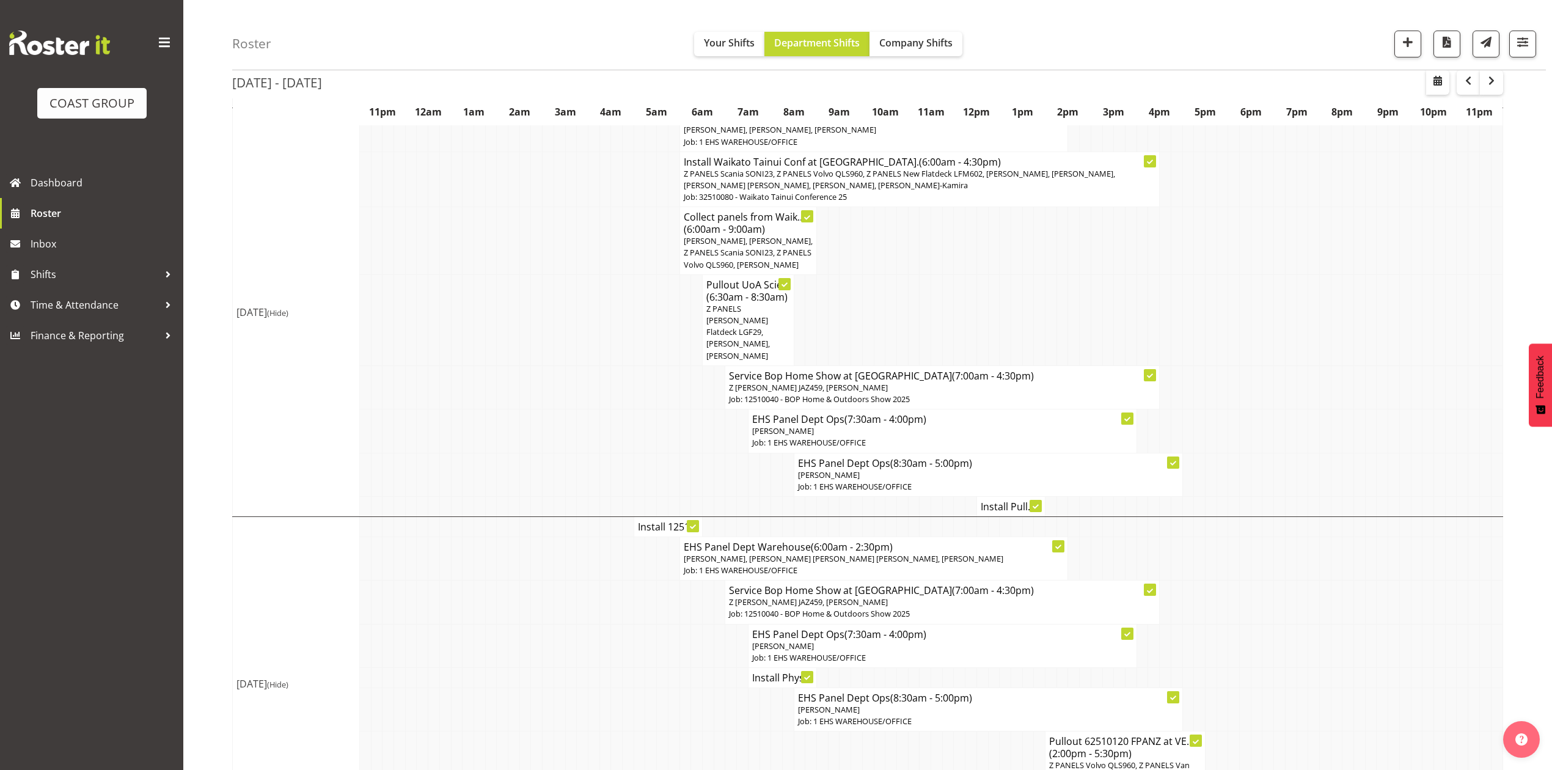
click at [862, 321] on td at bounding box center [868, 319] width 12 height 91
click at [1068, 293] on td at bounding box center [1074, 319] width 12 height 91
click at [1013, 500] on h4 "Install Pull..." at bounding box center [1011, 506] width 60 height 12
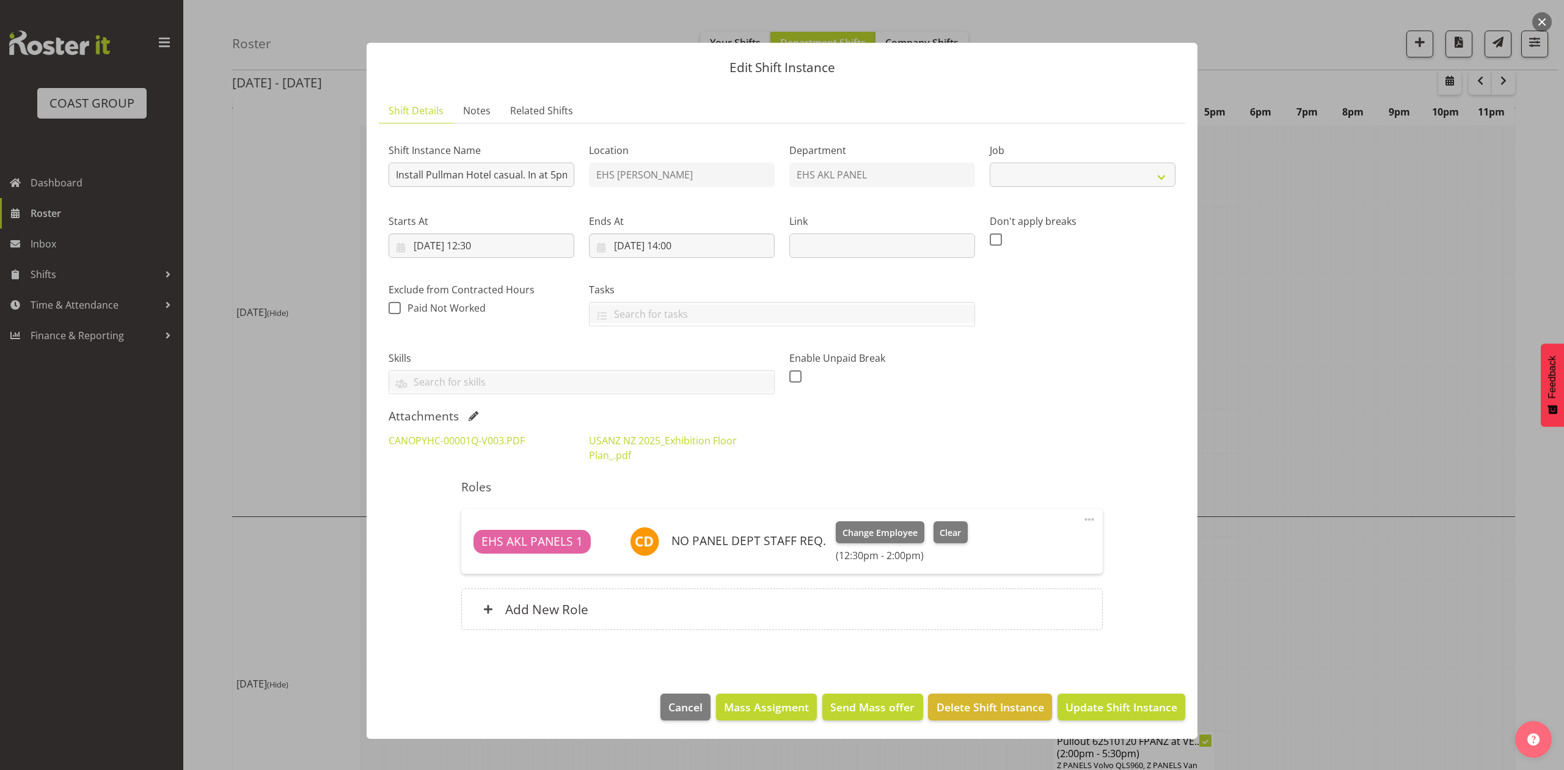
select select
click at [1286, 274] on div at bounding box center [782, 385] width 1564 height 770
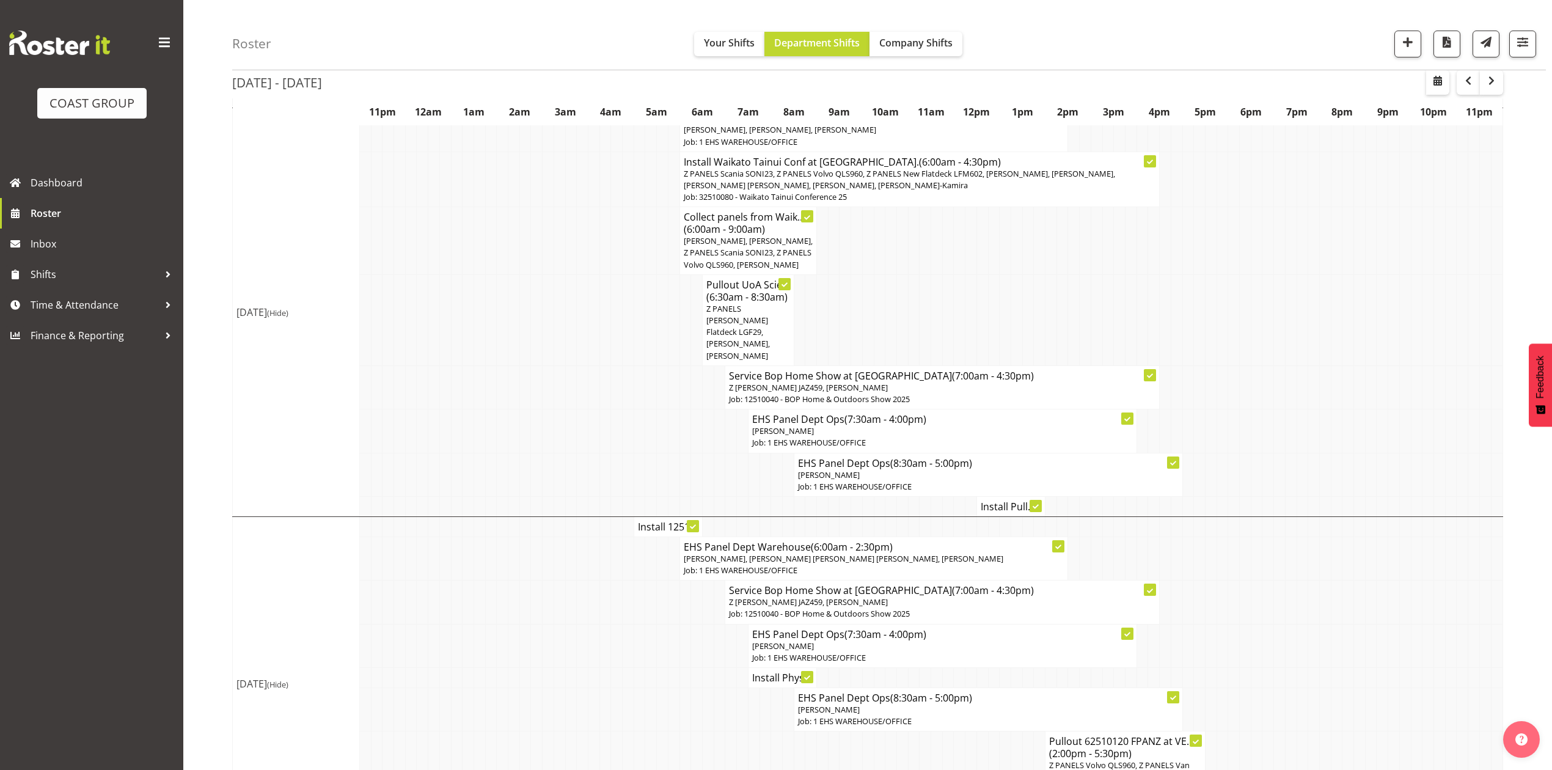
scroll to position [163, 0]
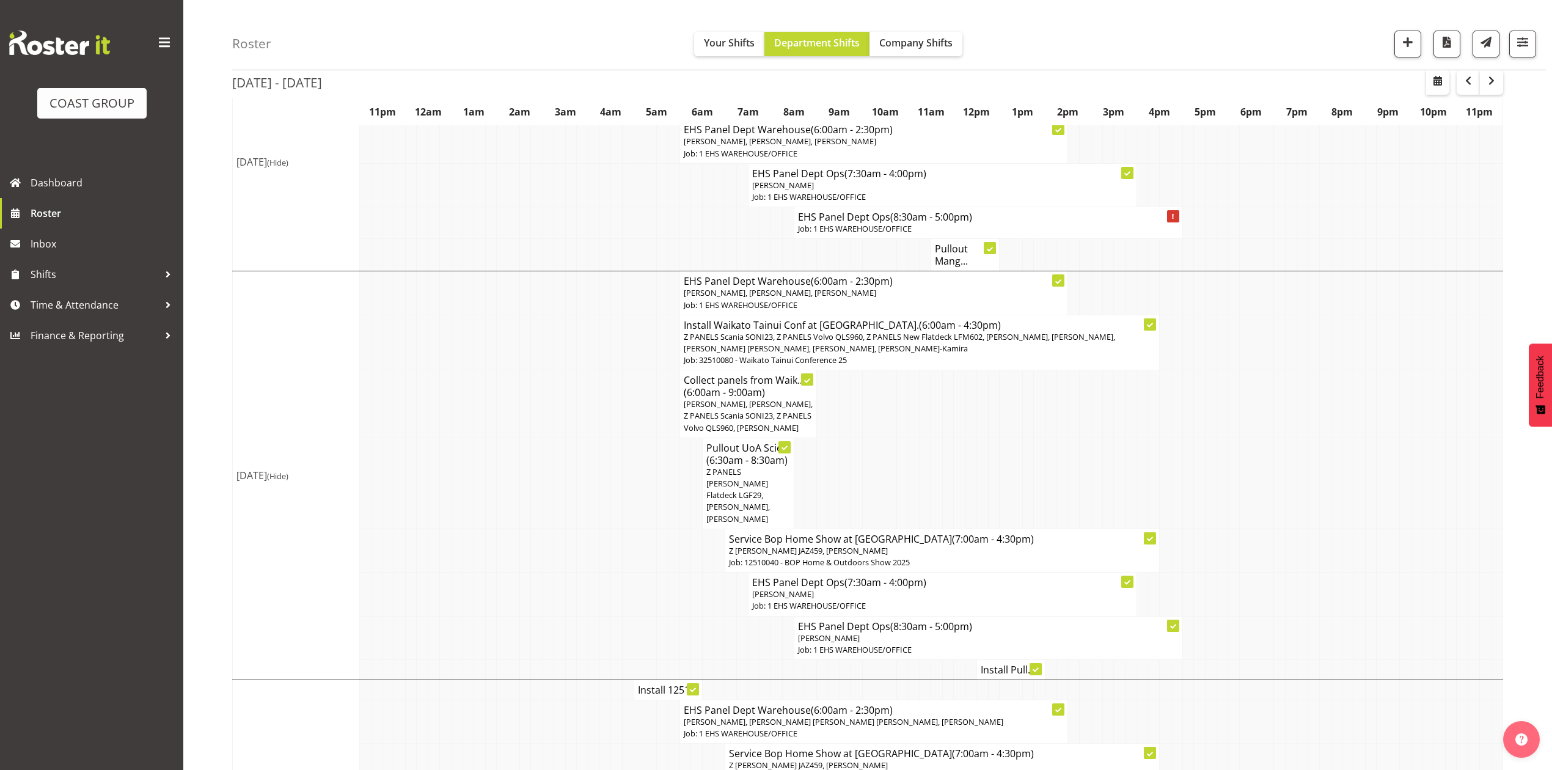
click at [961, 494] on td at bounding box center [960, 483] width 12 height 91
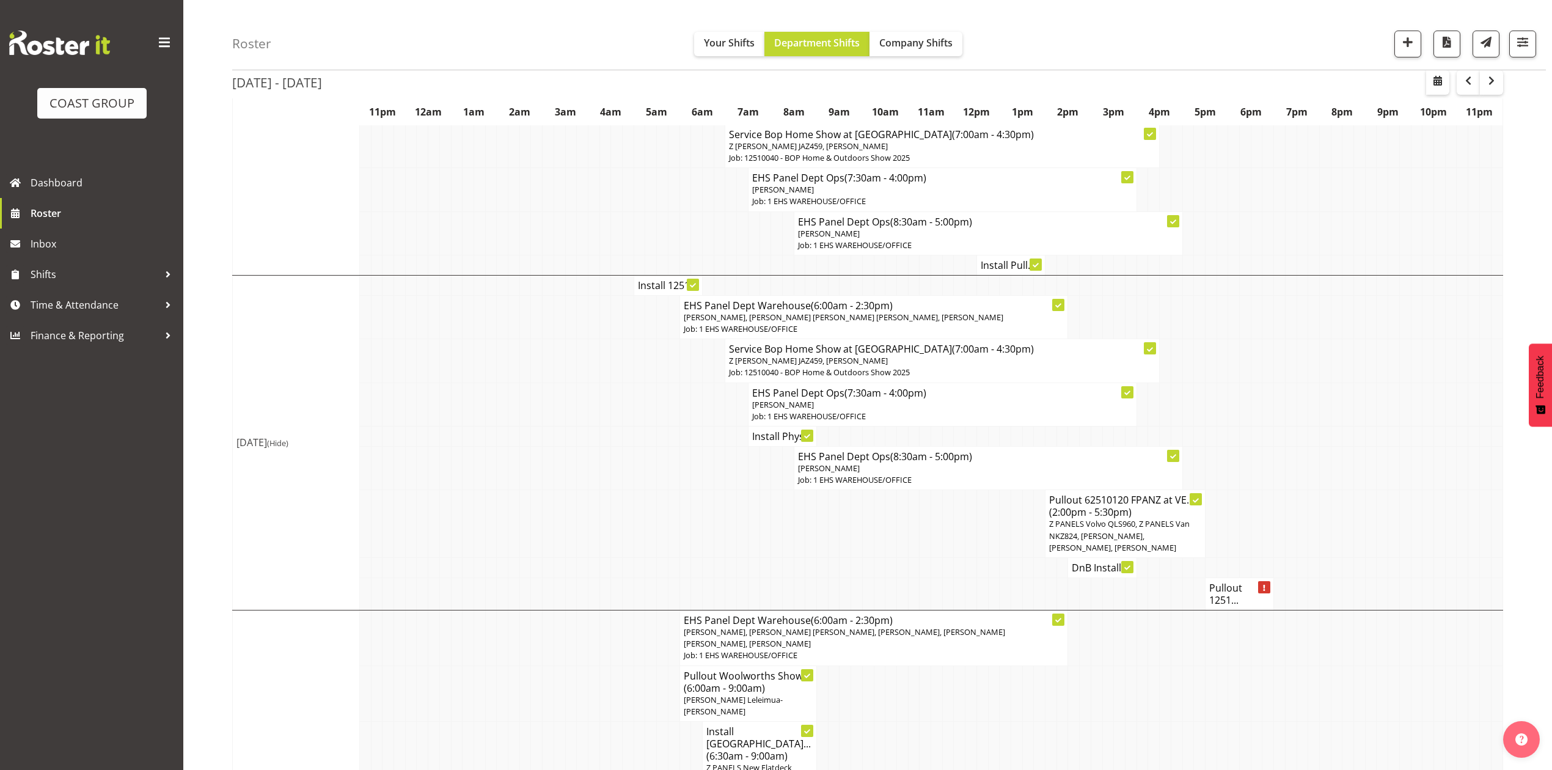
scroll to position [570, 0]
click at [1139, 700] on td at bounding box center [1143, 690] width 12 height 56
click at [977, 533] on td at bounding box center [983, 521] width 12 height 68
click at [1019, 560] on td at bounding box center [1017, 564] width 12 height 20
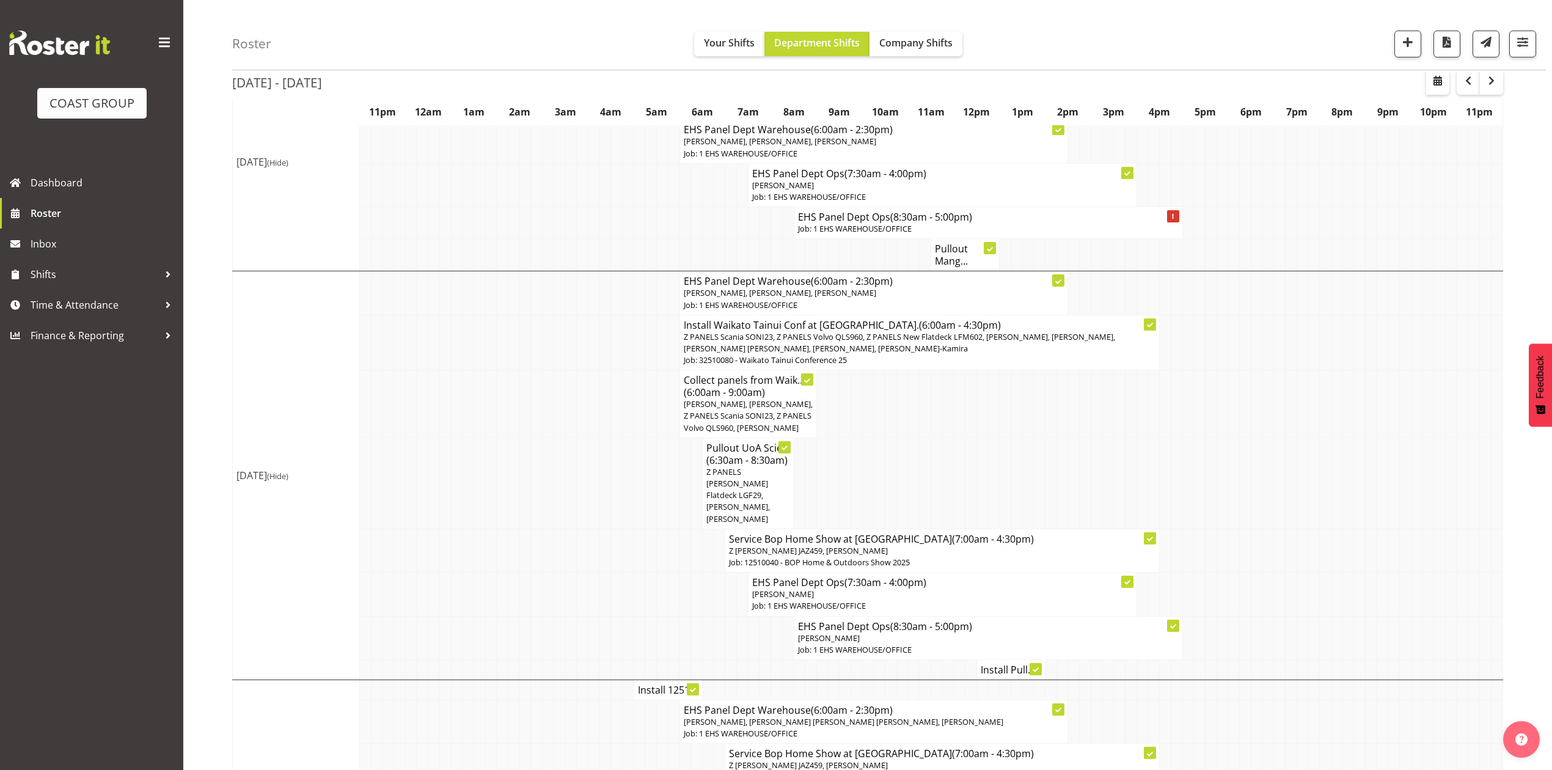
scroll to position [81, 0]
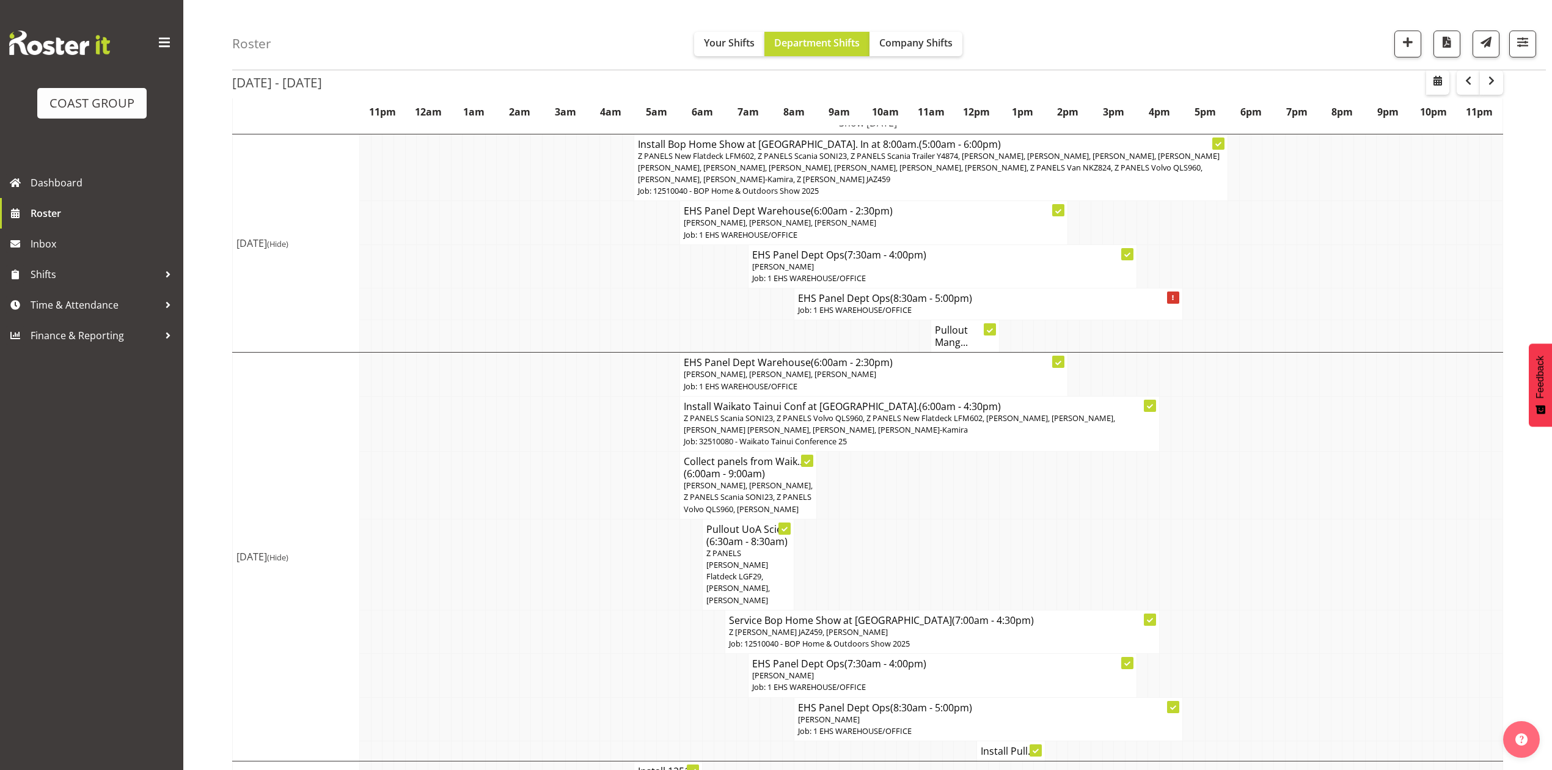
click at [1205, 431] on td at bounding box center [1211, 424] width 12 height 56
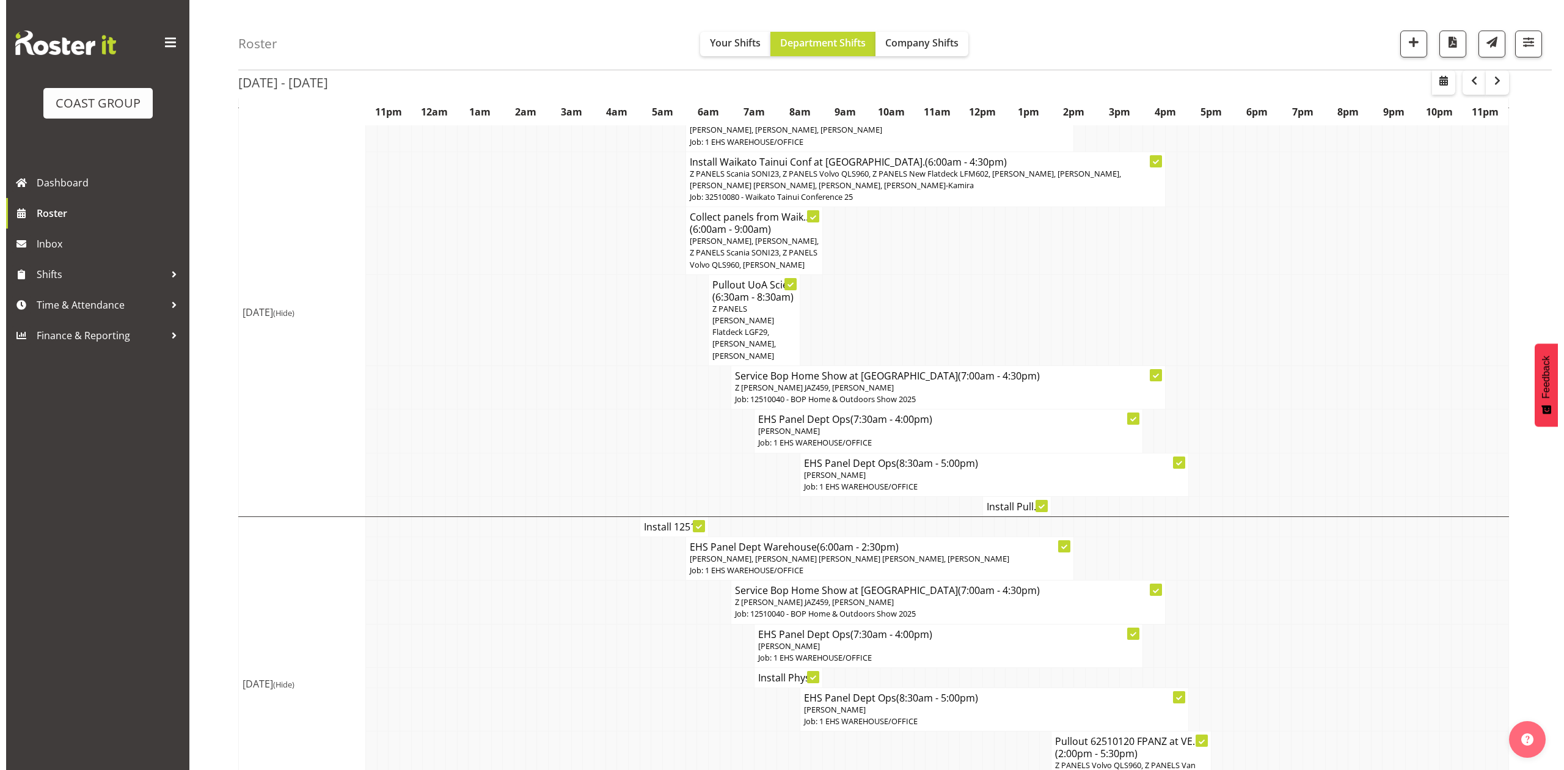
scroll to position [244, 0]
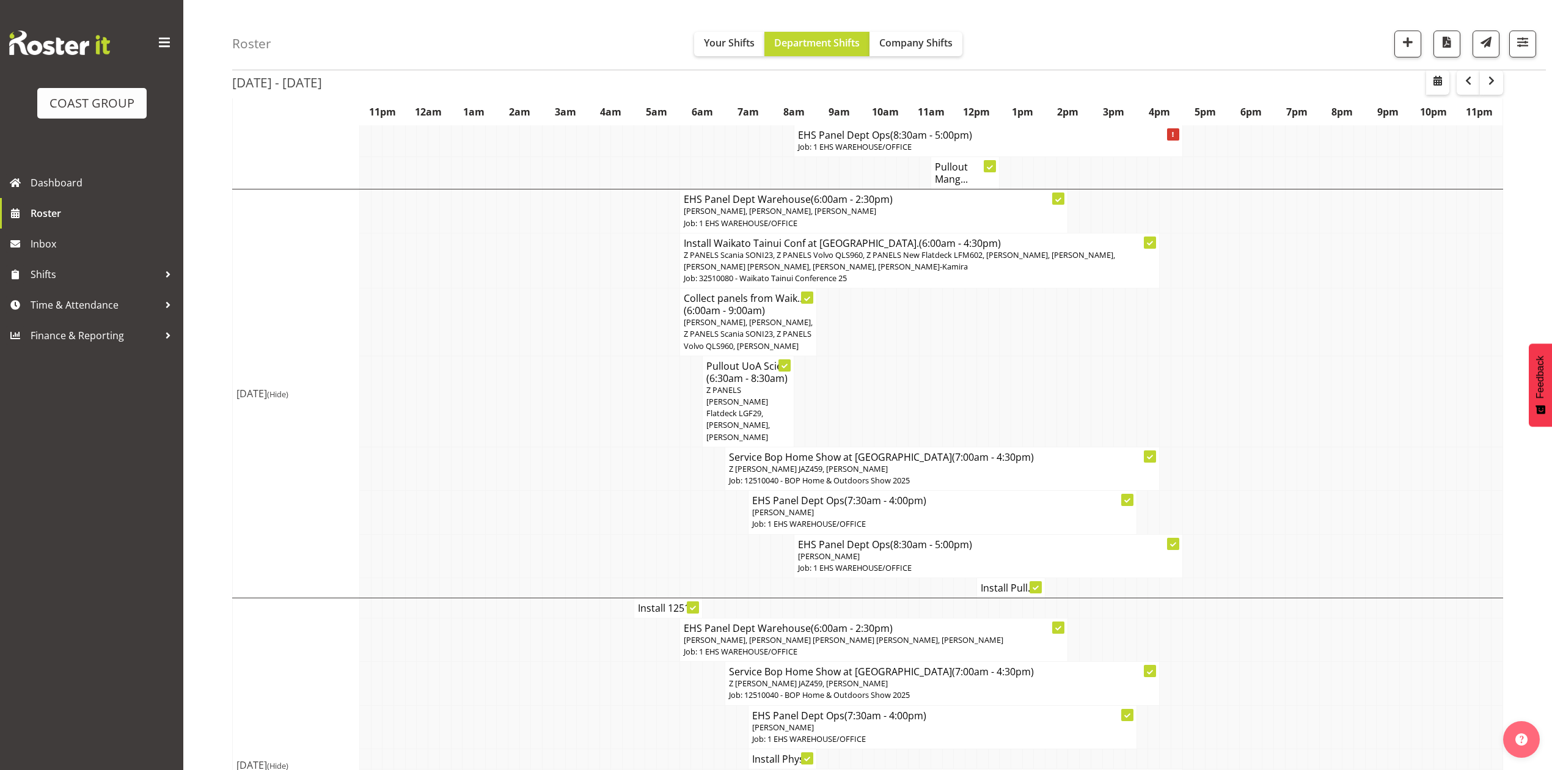
click at [1044, 251] on span "Z PANELS Scania SONI23, Z PANELS Volvo QLS960, Z PANELS New Flatdeck LFM602, Ab…" at bounding box center [899, 260] width 431 height 23
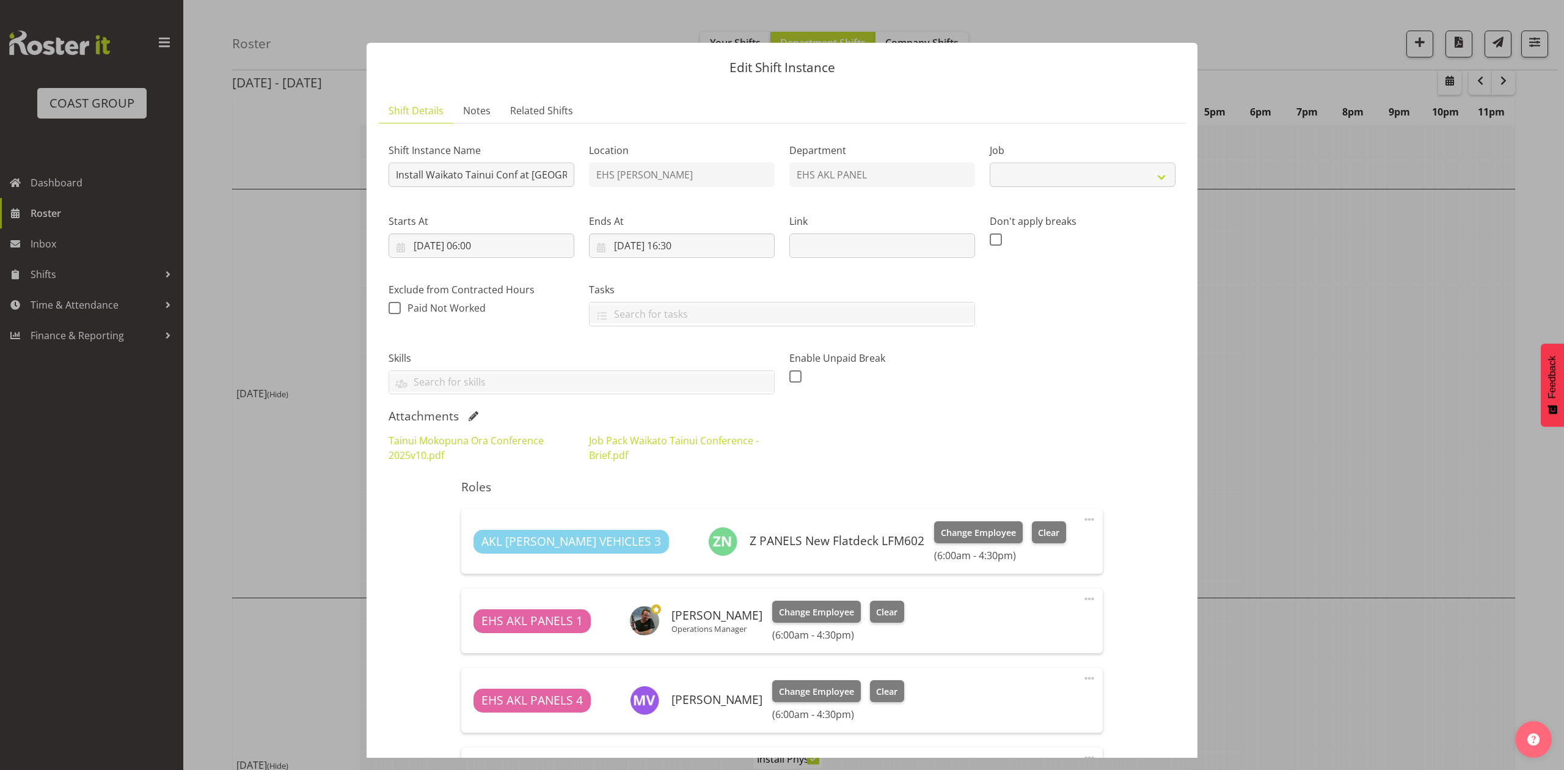
select select "9430"
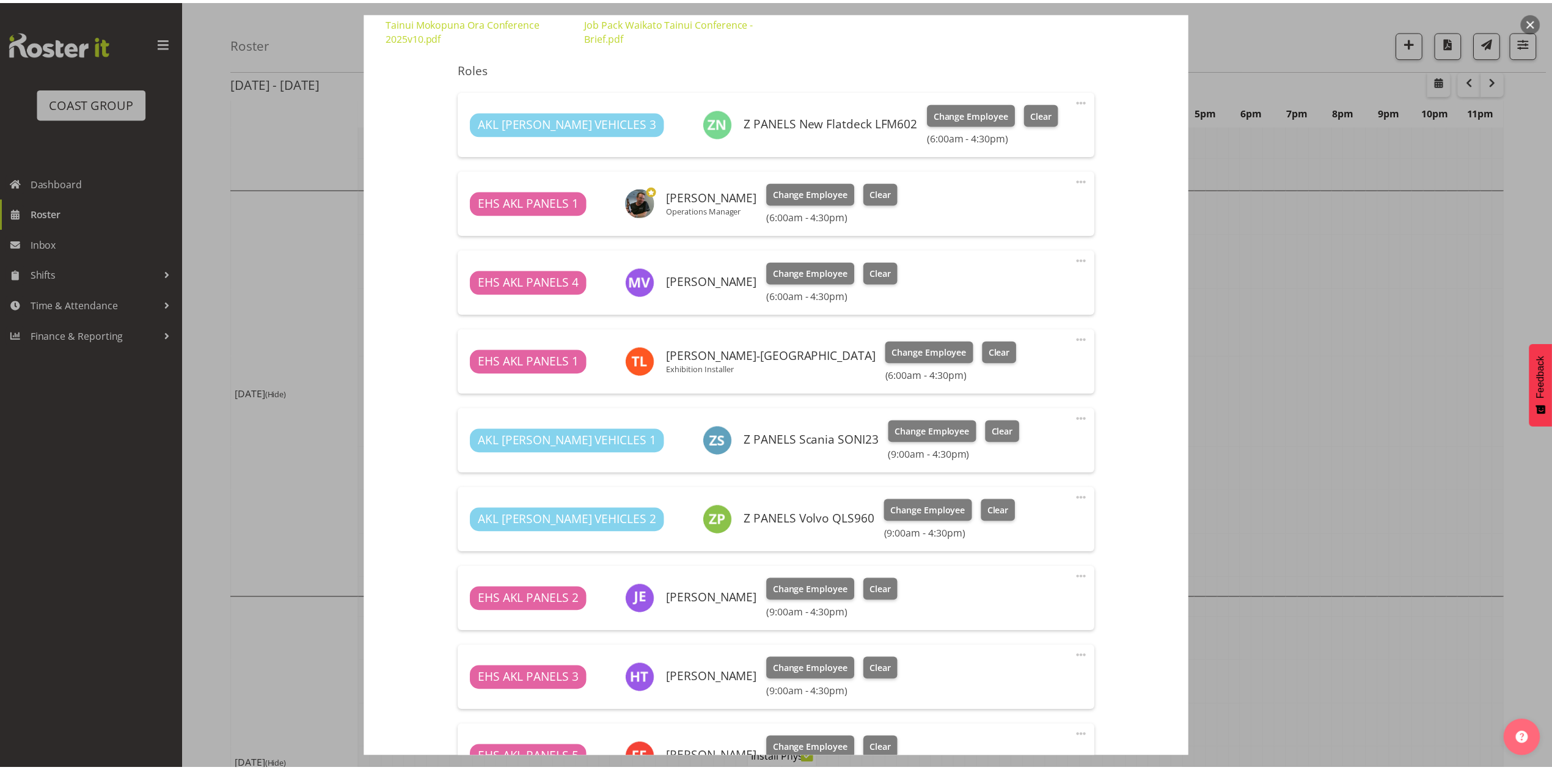
scroll to position [407, 0]
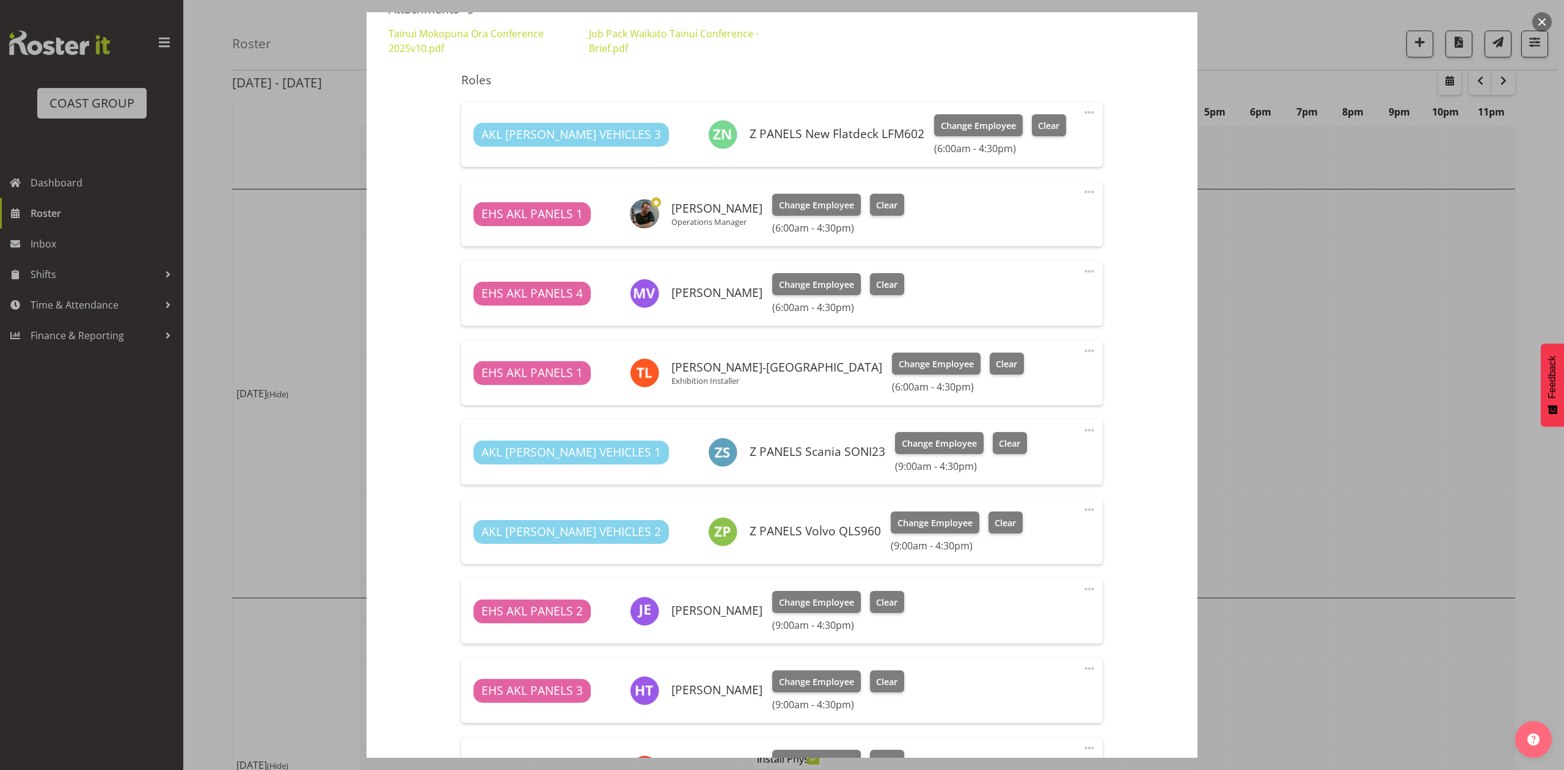
click at [1288, 375] on div at bounding box center [782, 385] width 1564 height 770
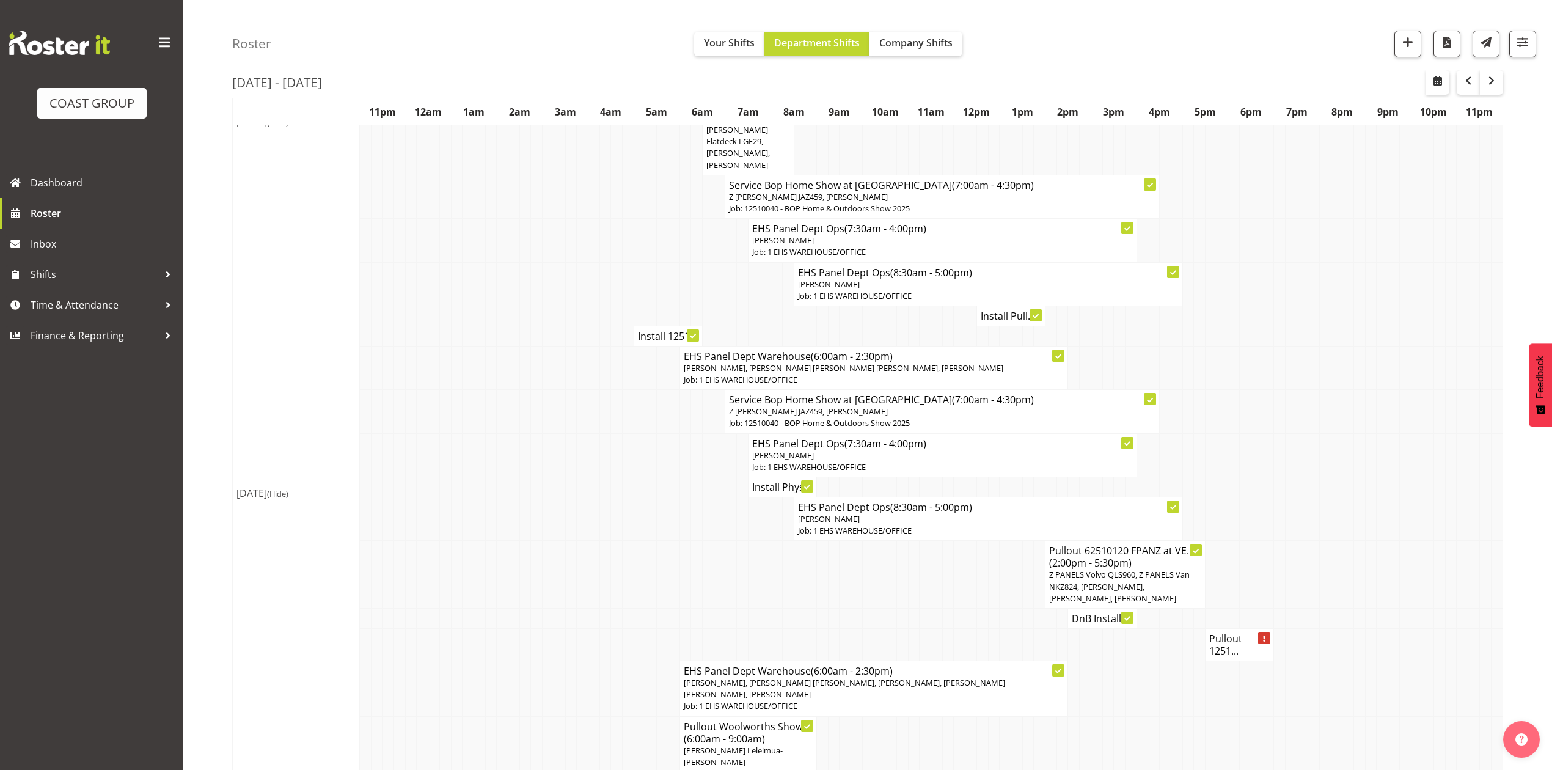
scroll to position [489, 0]
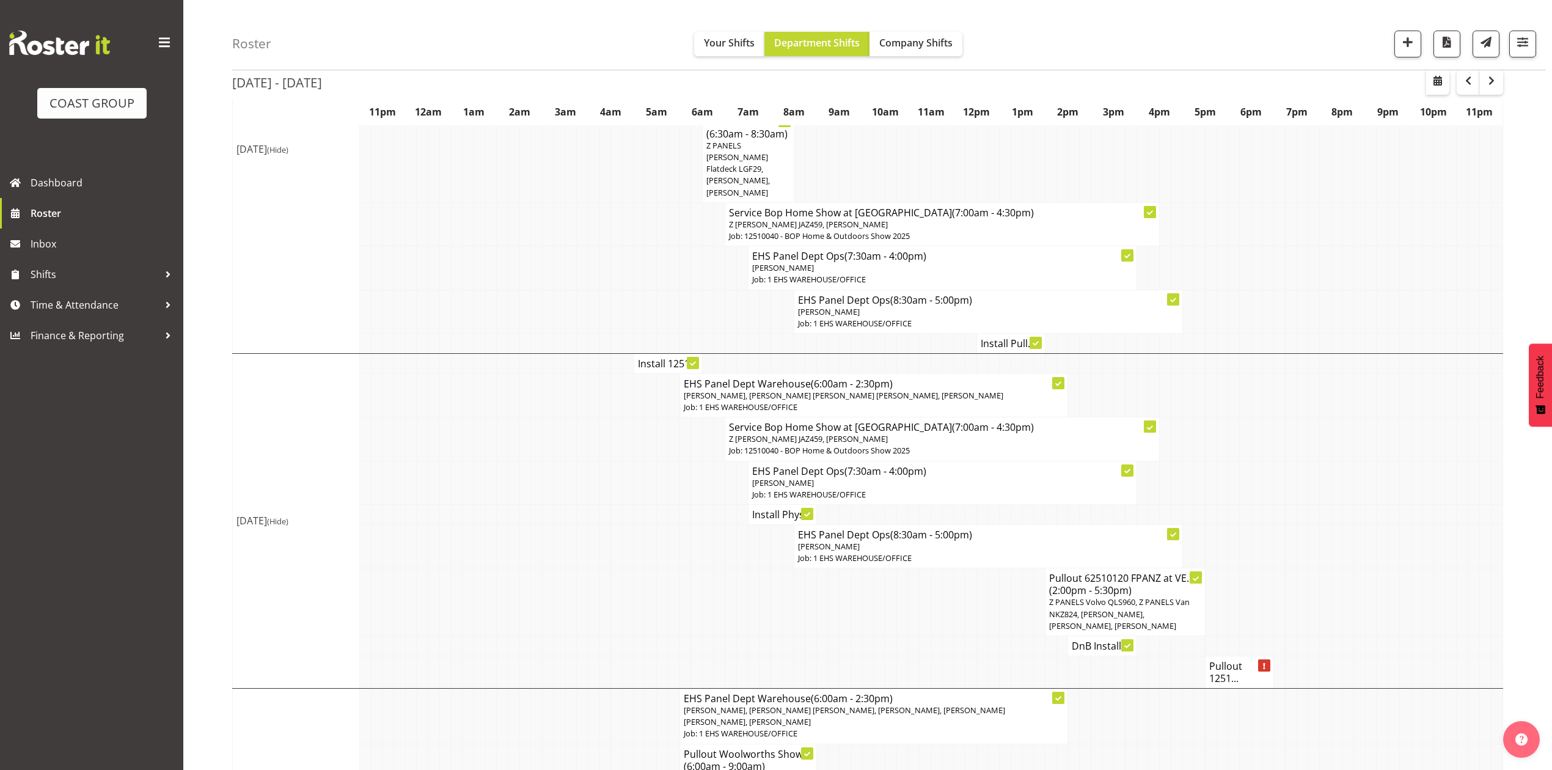
drag, startPoint x: 1292, startPoint y: 511, endPoint x: 1308, endPoint y: 551, distance: 42.8
click at [1294, 511] on td at bounding box center [1291, 515] width 12 height 20
click at [1277, 554] on td at bounding box center [1280, 546] width 12 height 43
click at [1314, 461] on td at bounding box center [1314, 482] width 12 height 43
click at [1369, 461] on td at bounding box center [1371, 482] width 12 height 43
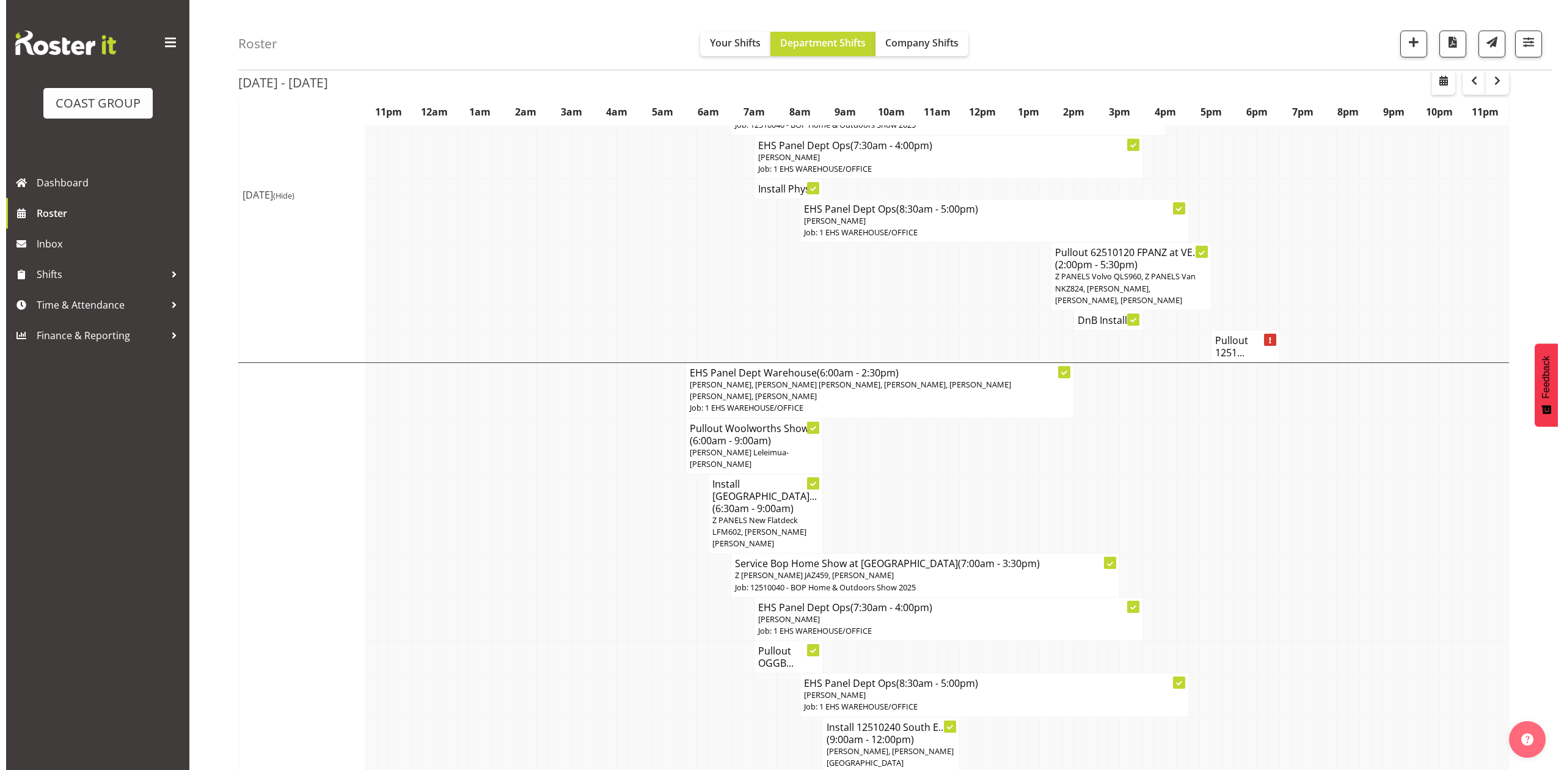
scroll to position [651, 0]
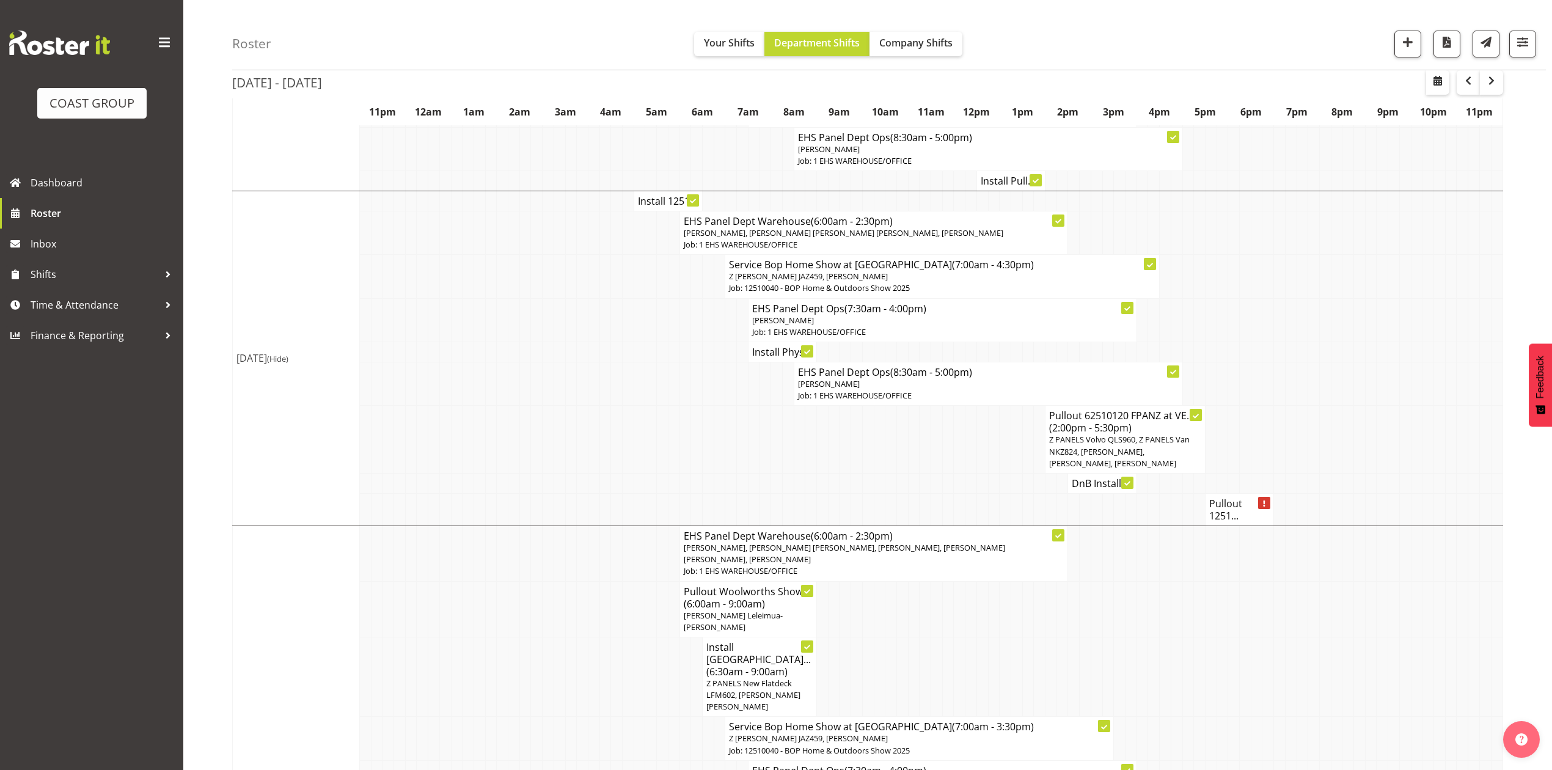
click at [1149, 434] on span "Z PANELS Volvo QLS960, Z PANELS Van NKZ824, Jonathan Elder, Hemi Tomlinson, Tak…" at bounding box center [1119, 451] width 141 height 34
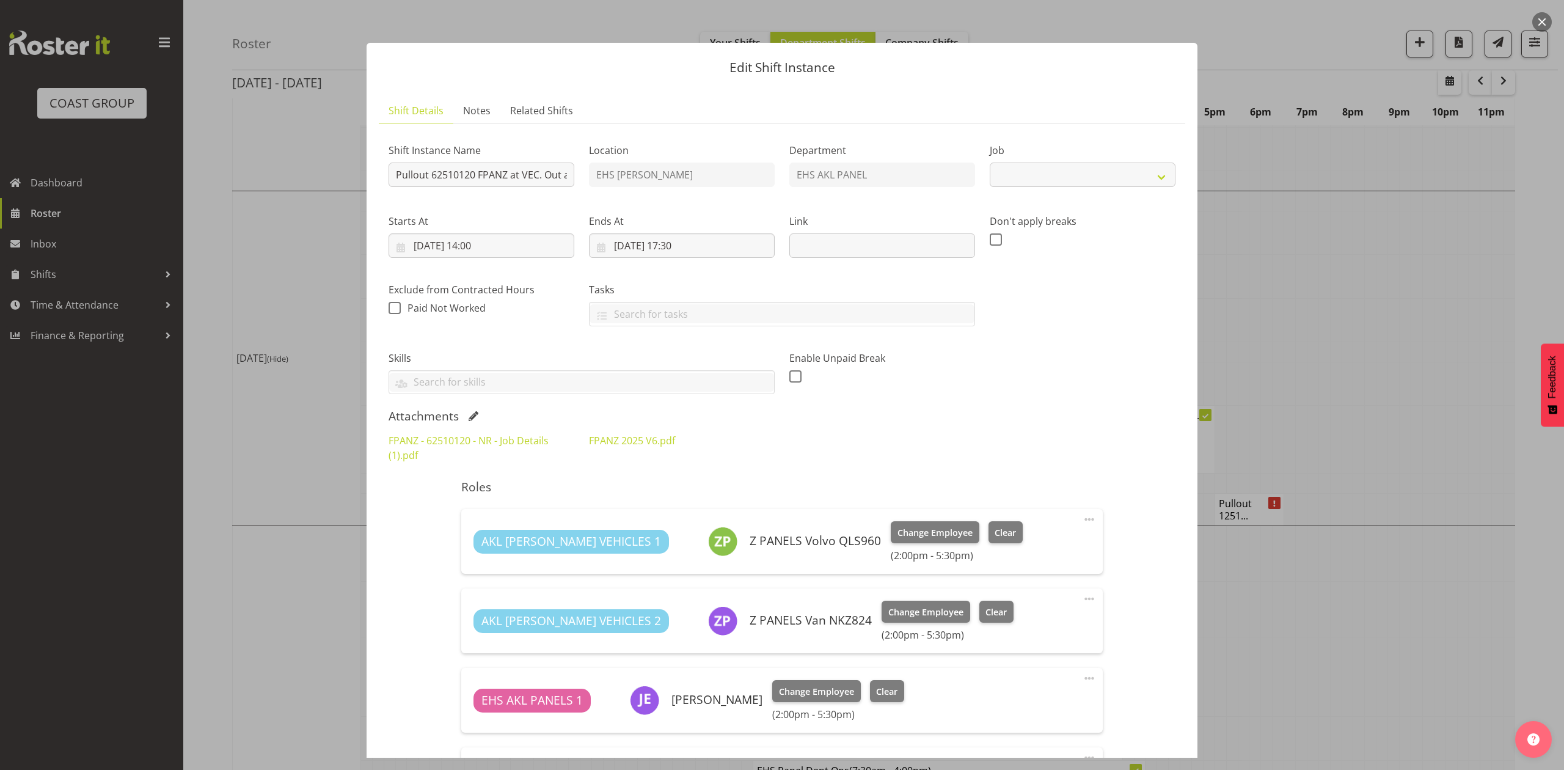
select select "8654"
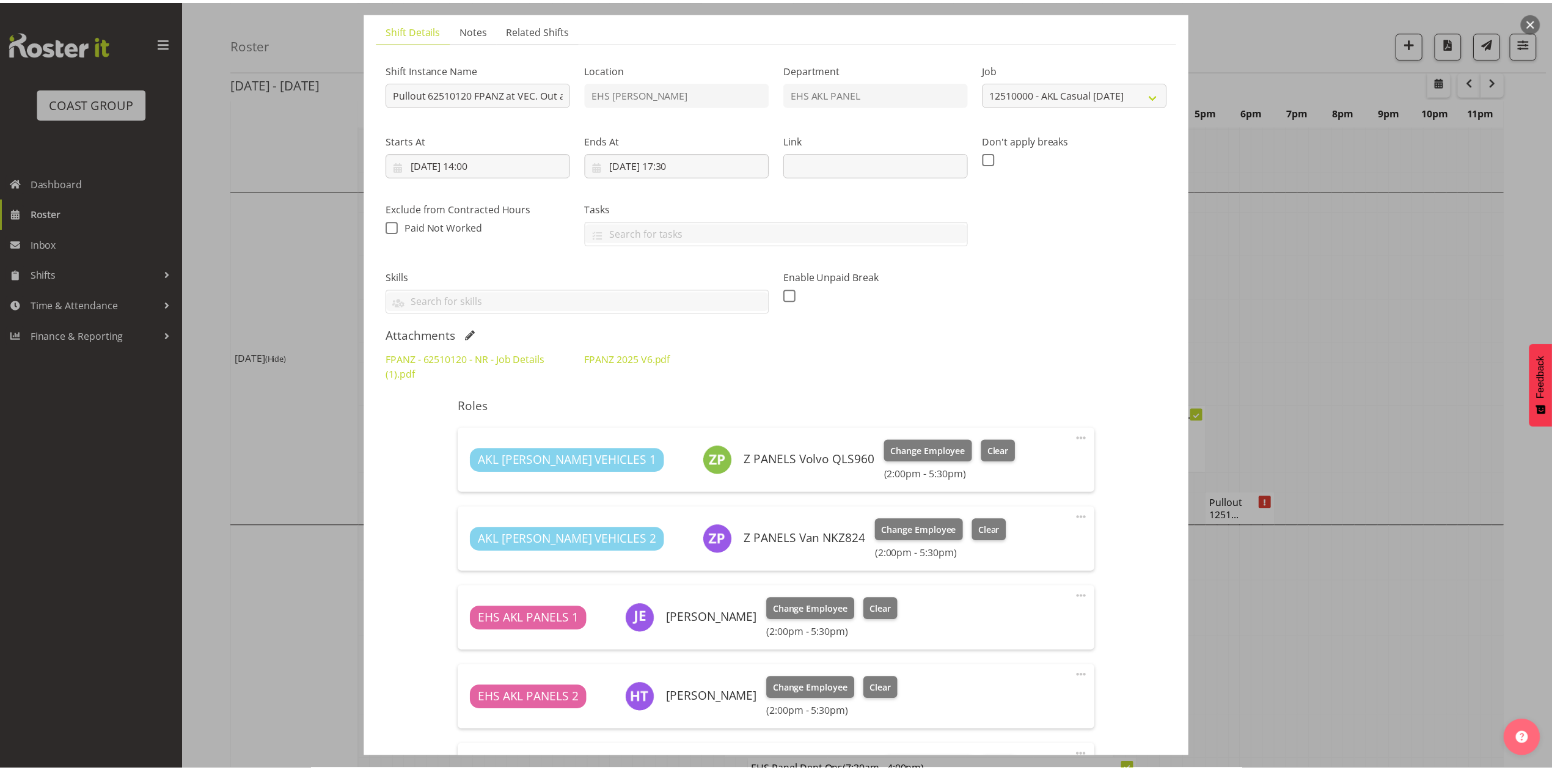
scroll to position [0, 0]
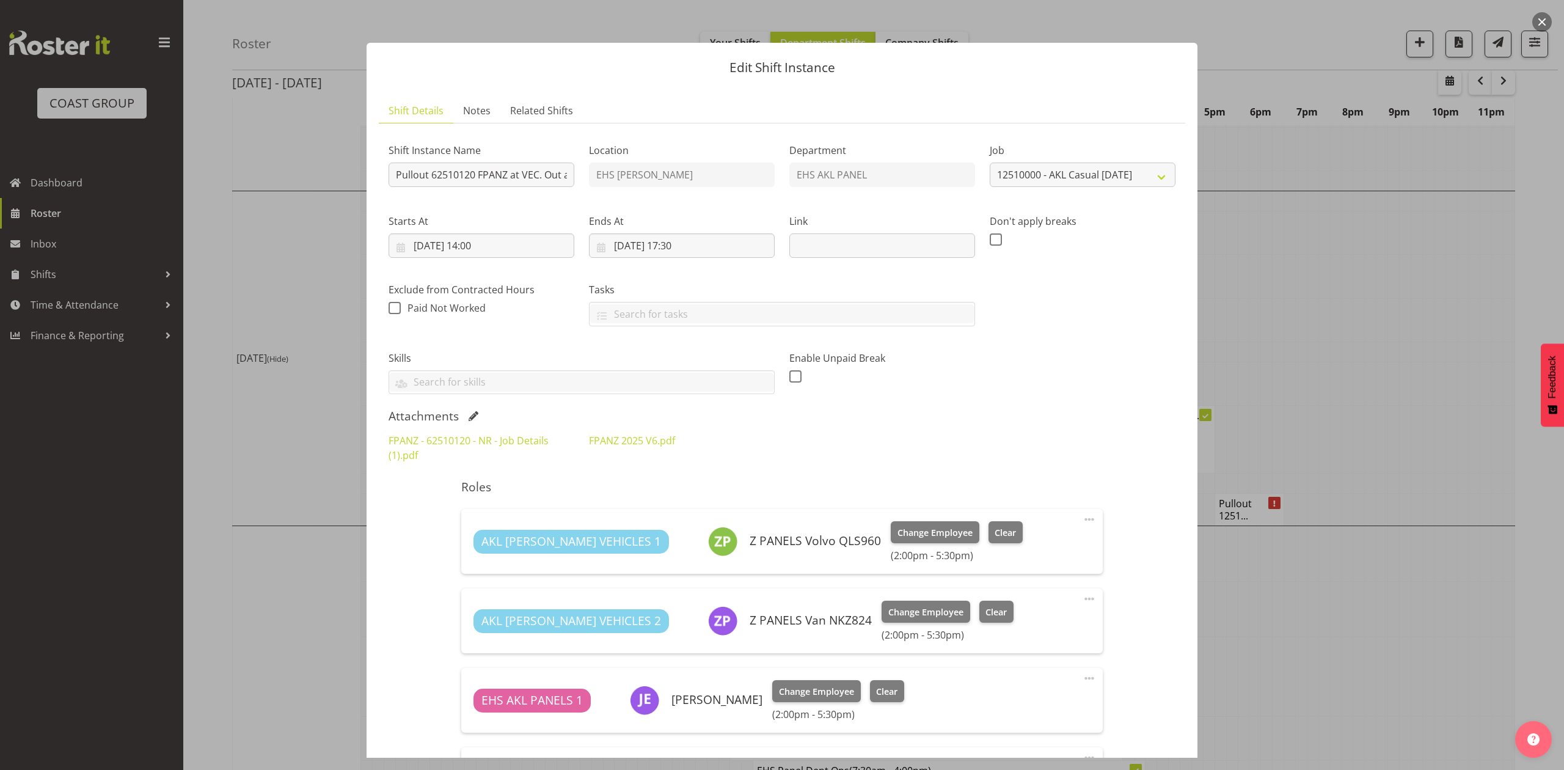
click at [1397, 243] on div at bounding box center [782, 385] width 1564 height 770
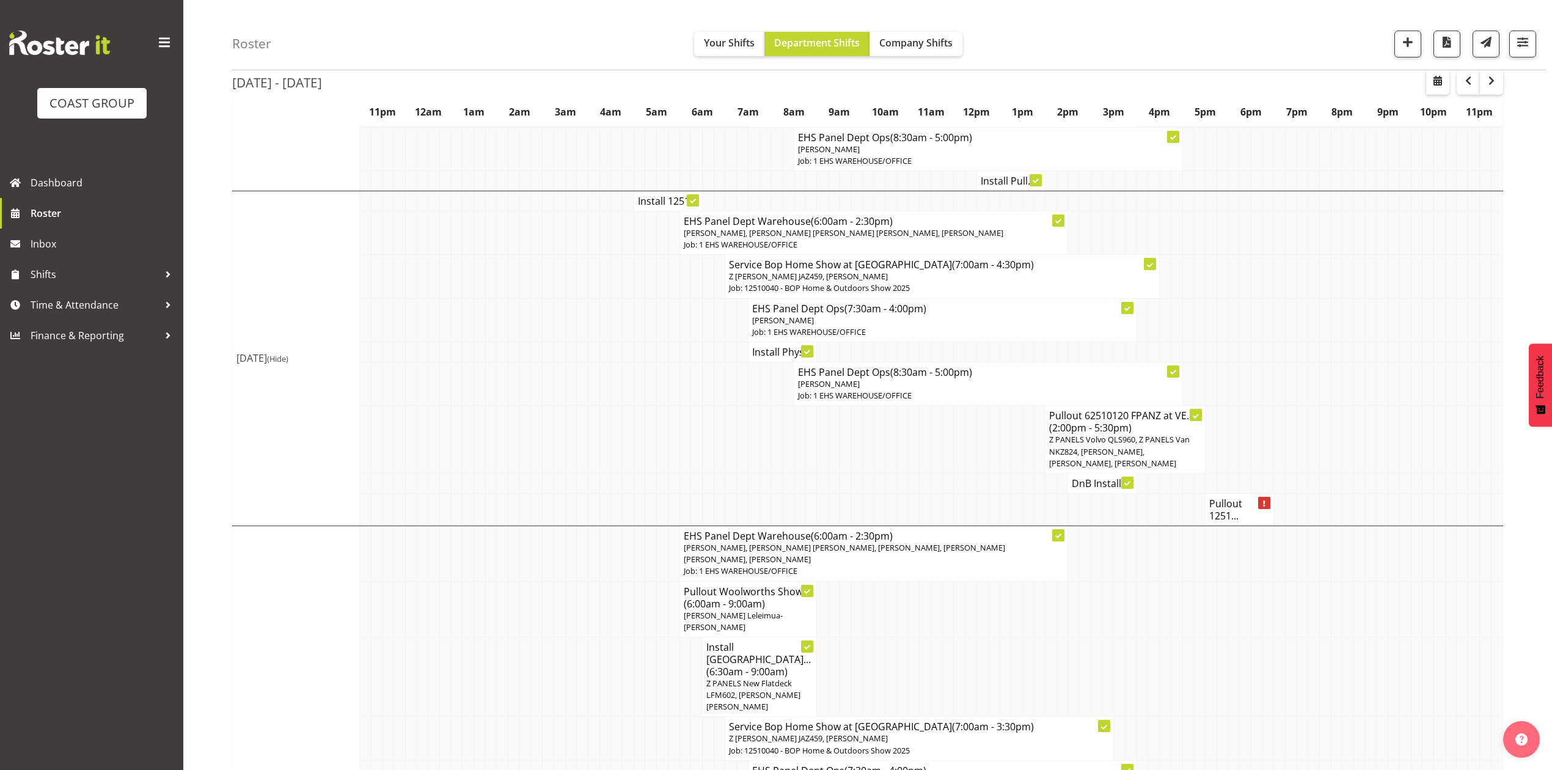
click at [788, 346] on h4 "Install Phys..." at bounding box center [782, 352] width 60 height 12
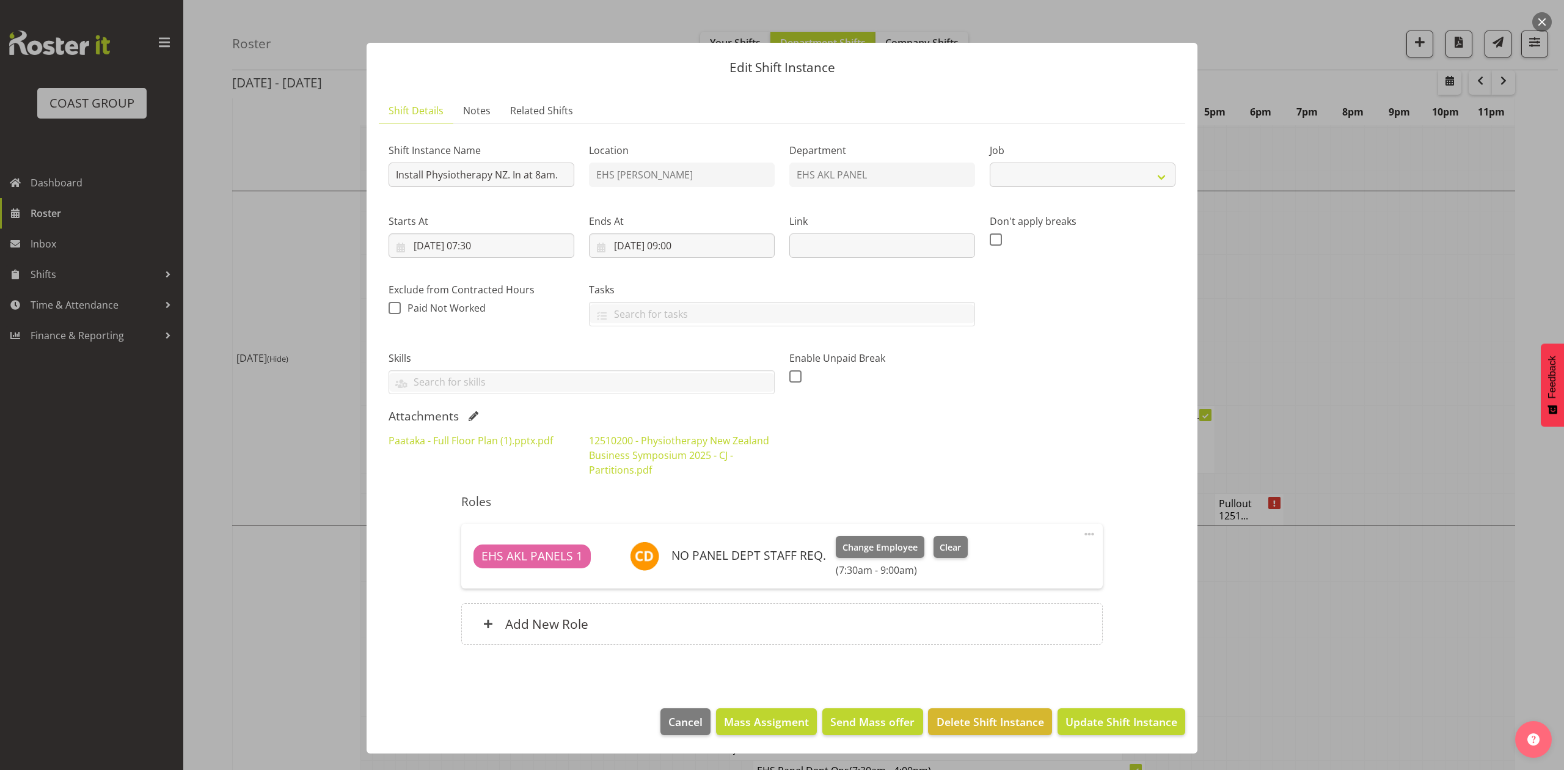
select select "9253"
click at [1413, 309] on div at bounding box center [782, 385] width 1564 height 770
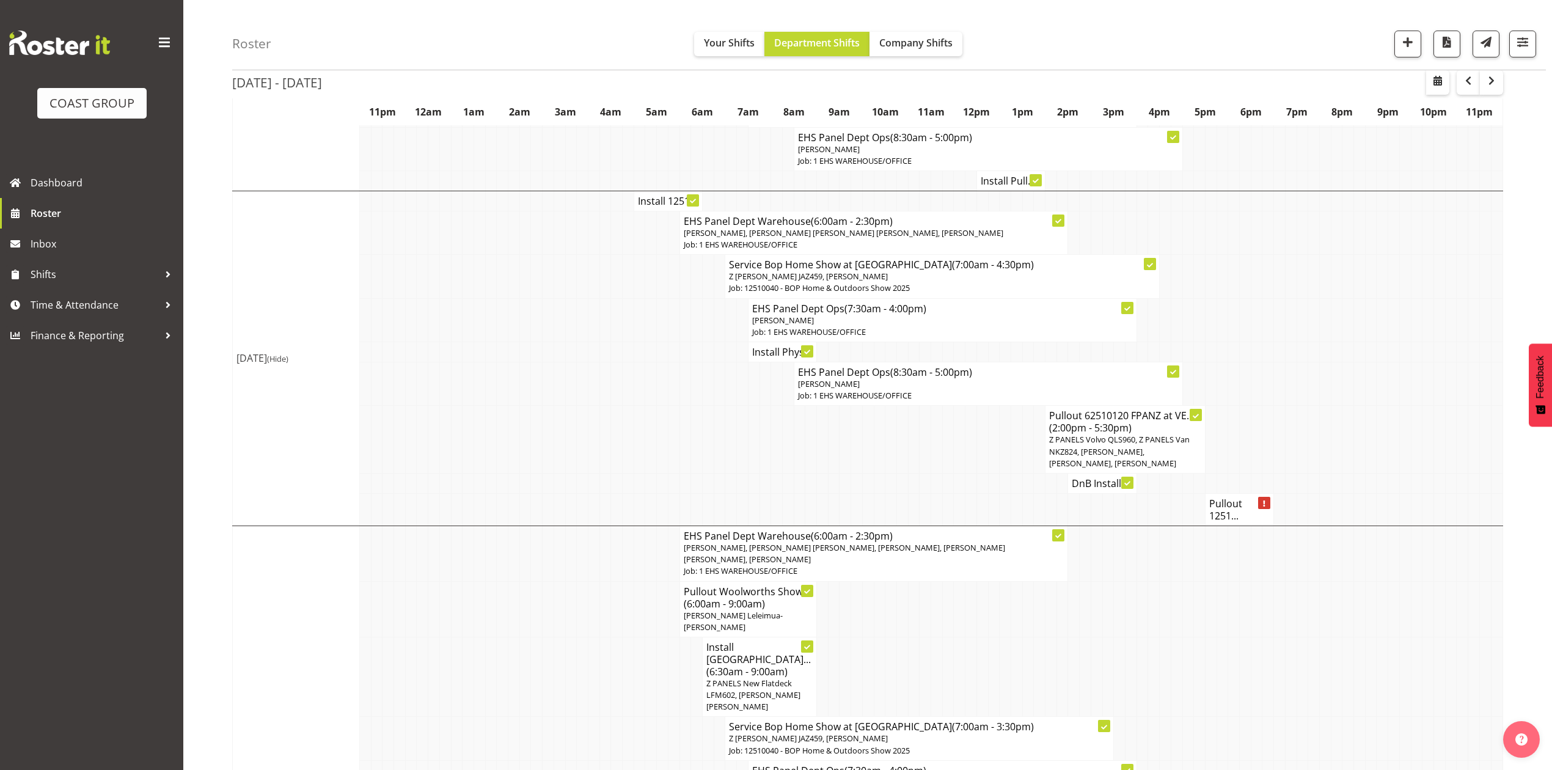
click at [1080, 489] on h4 "DnB Install ..." at bounding box center [1102, 483] width 60 height 12
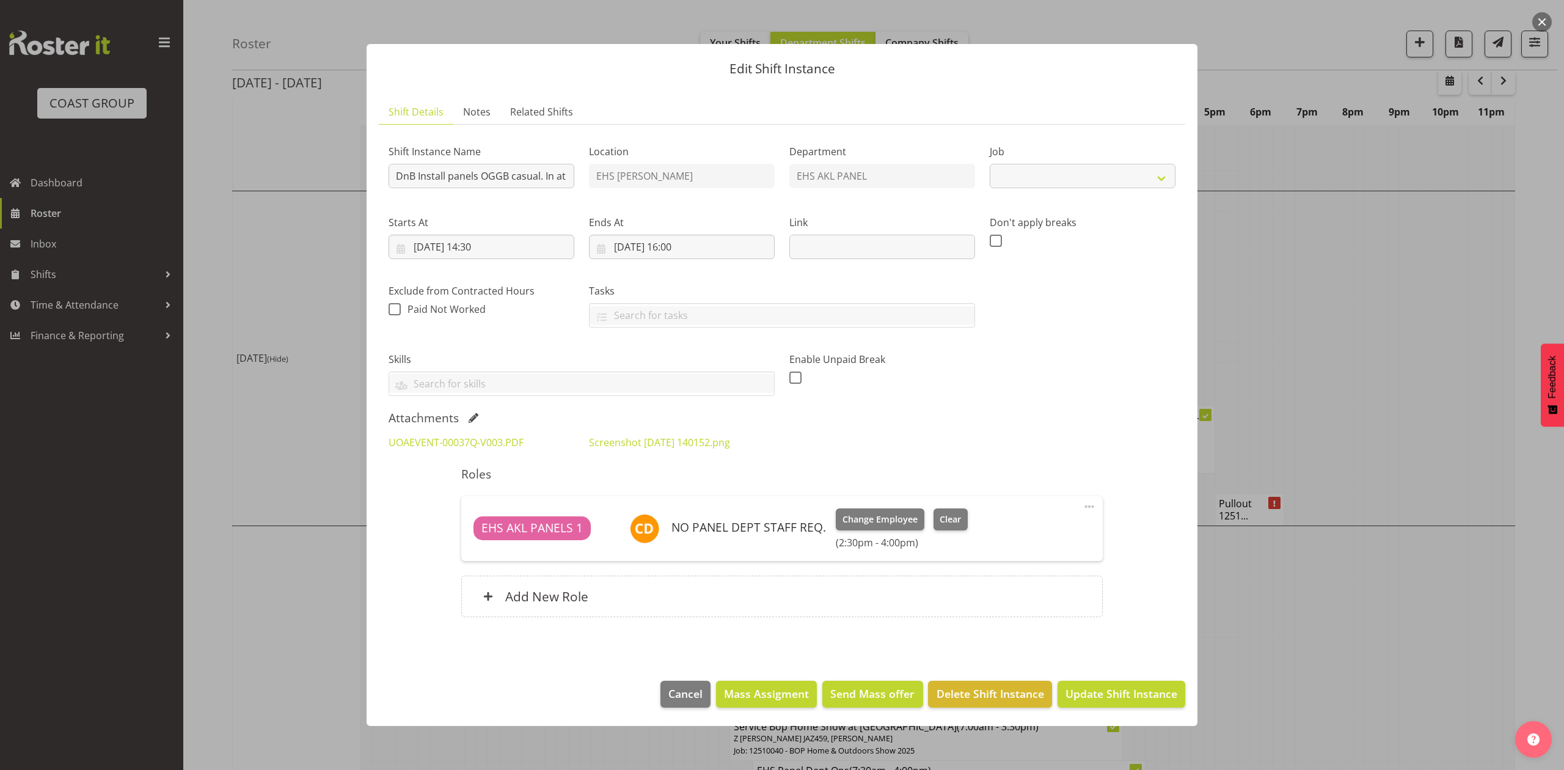
select select "8654"
click at [1343, 362] on div at bounding box center [782, 385] width 1564 height 770
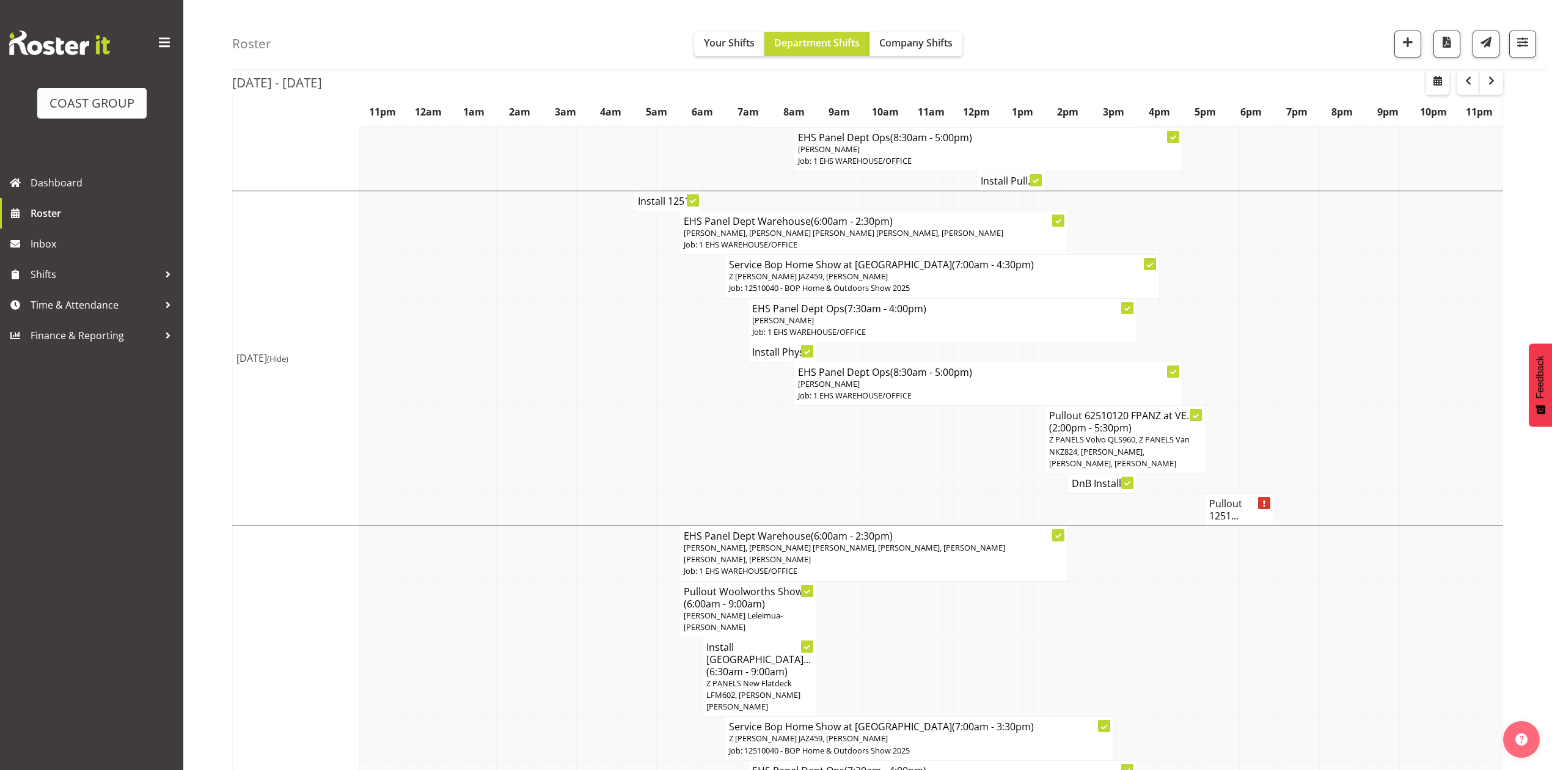
click at [870, 474] on td at bounding box center [868, 440] width 12 height 68
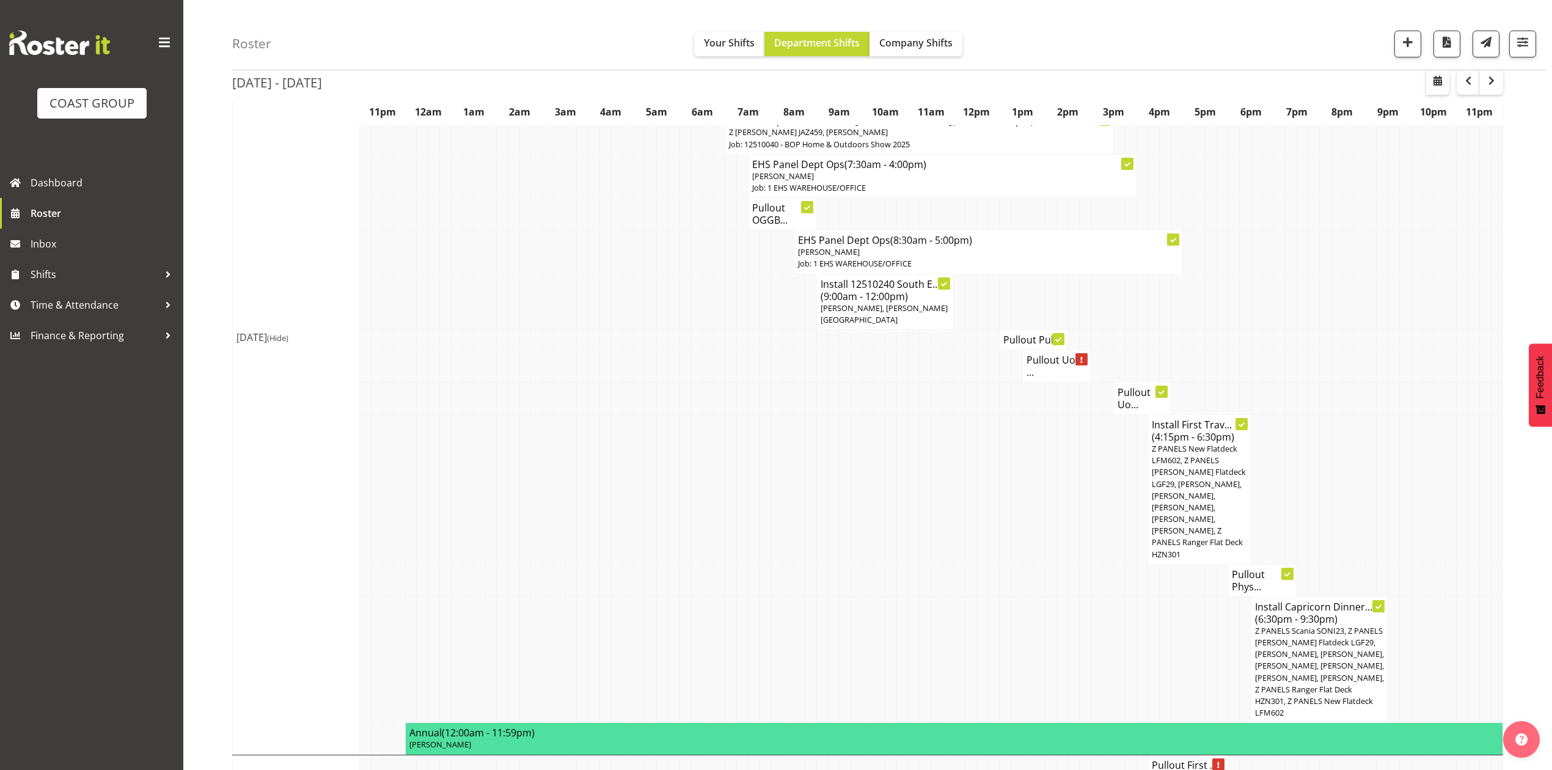
scroll to position [1462, 0]
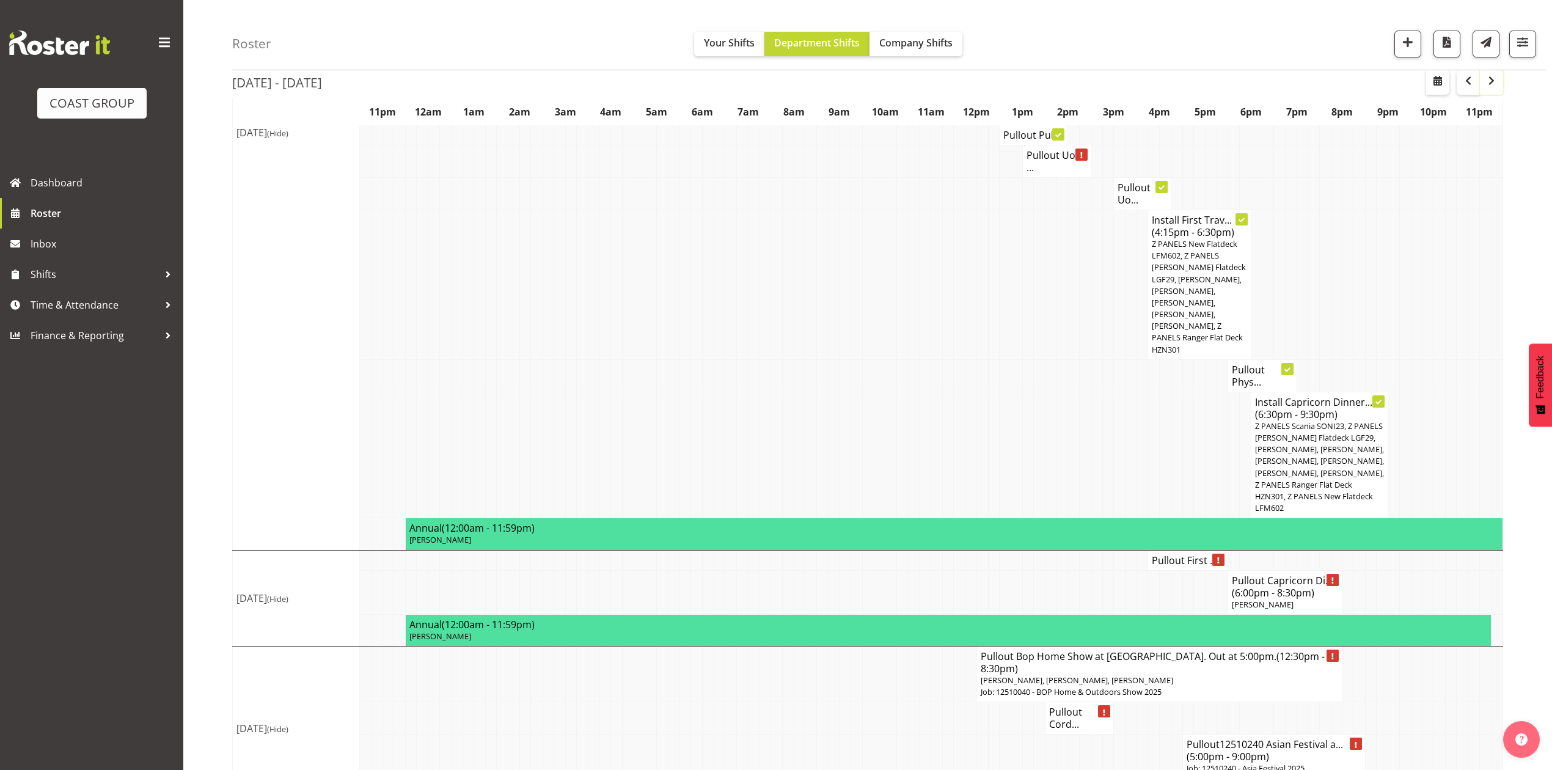
click at [1489, 83] on span "button" at bounding box center [1491, 80] width 15 height 15
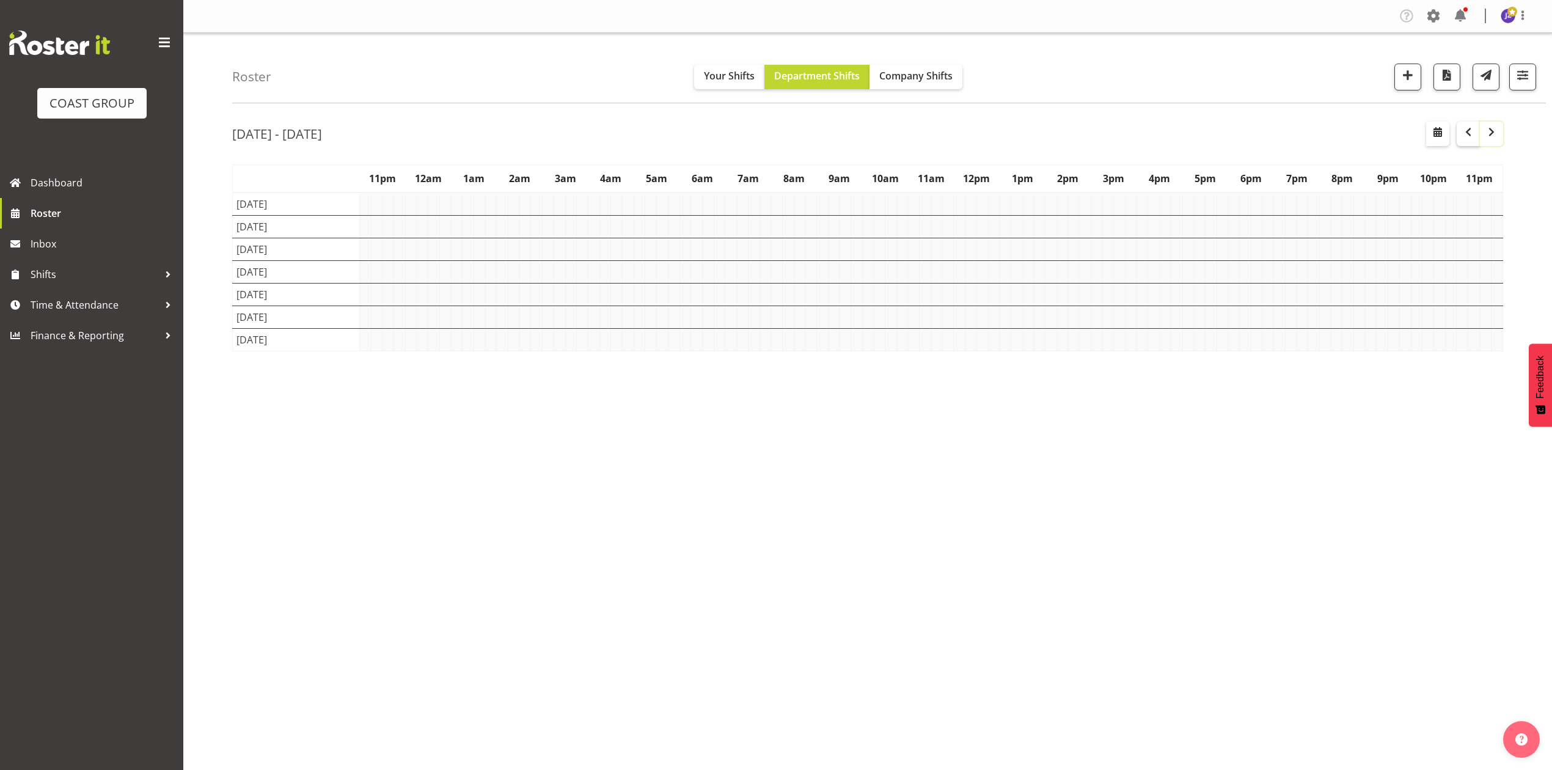
scroll to position [0, 0]
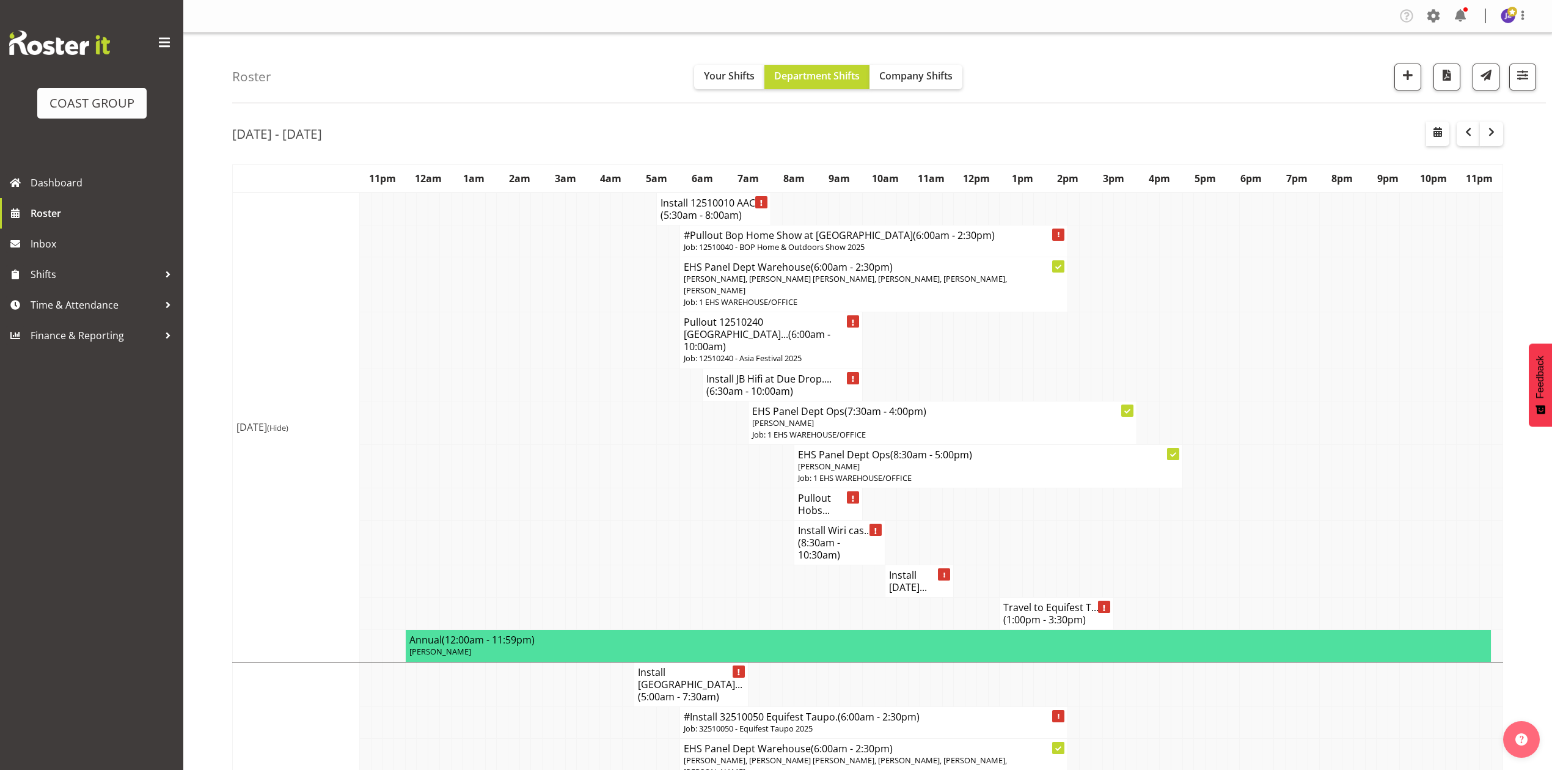
click at [1254, 550] on td at bounding box center [1257, 543] width 12 height 45
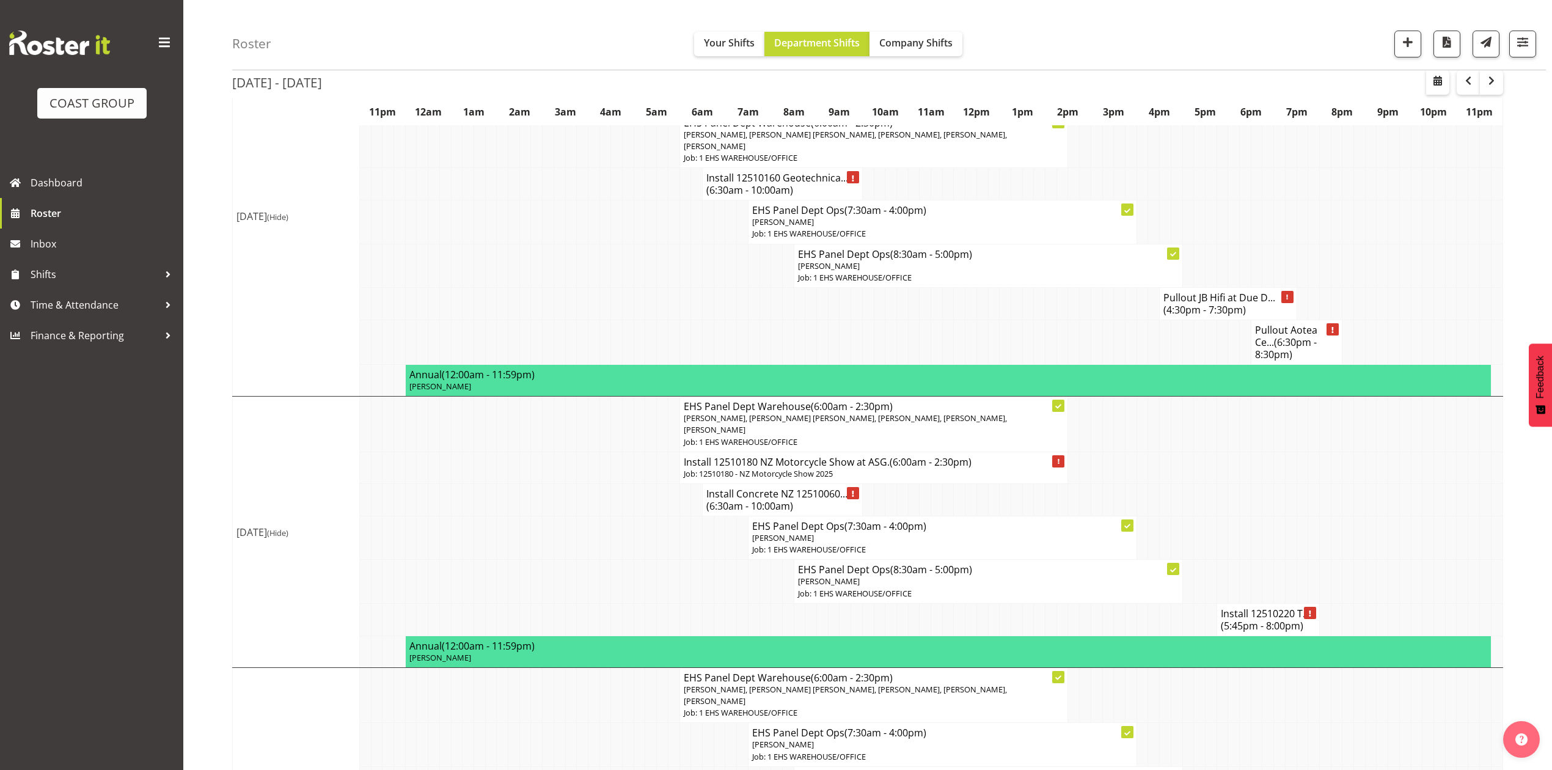
scroll to position [651, 0]
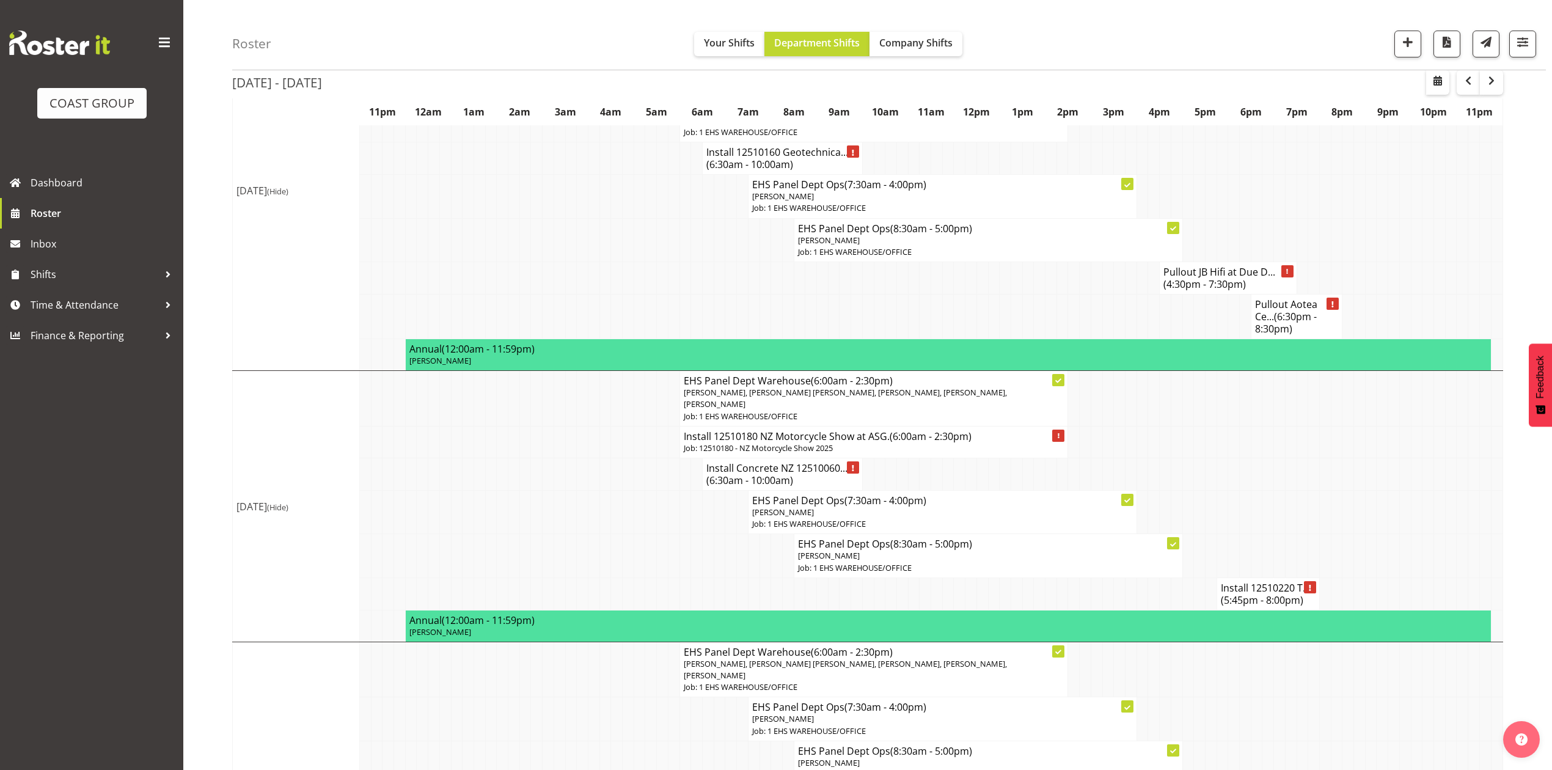
click at [788, 462] on h4 "Install Concrete NZ 12510060... (6:30am - 10:00am)" at bounding box center [782, 474] width 152 height 24
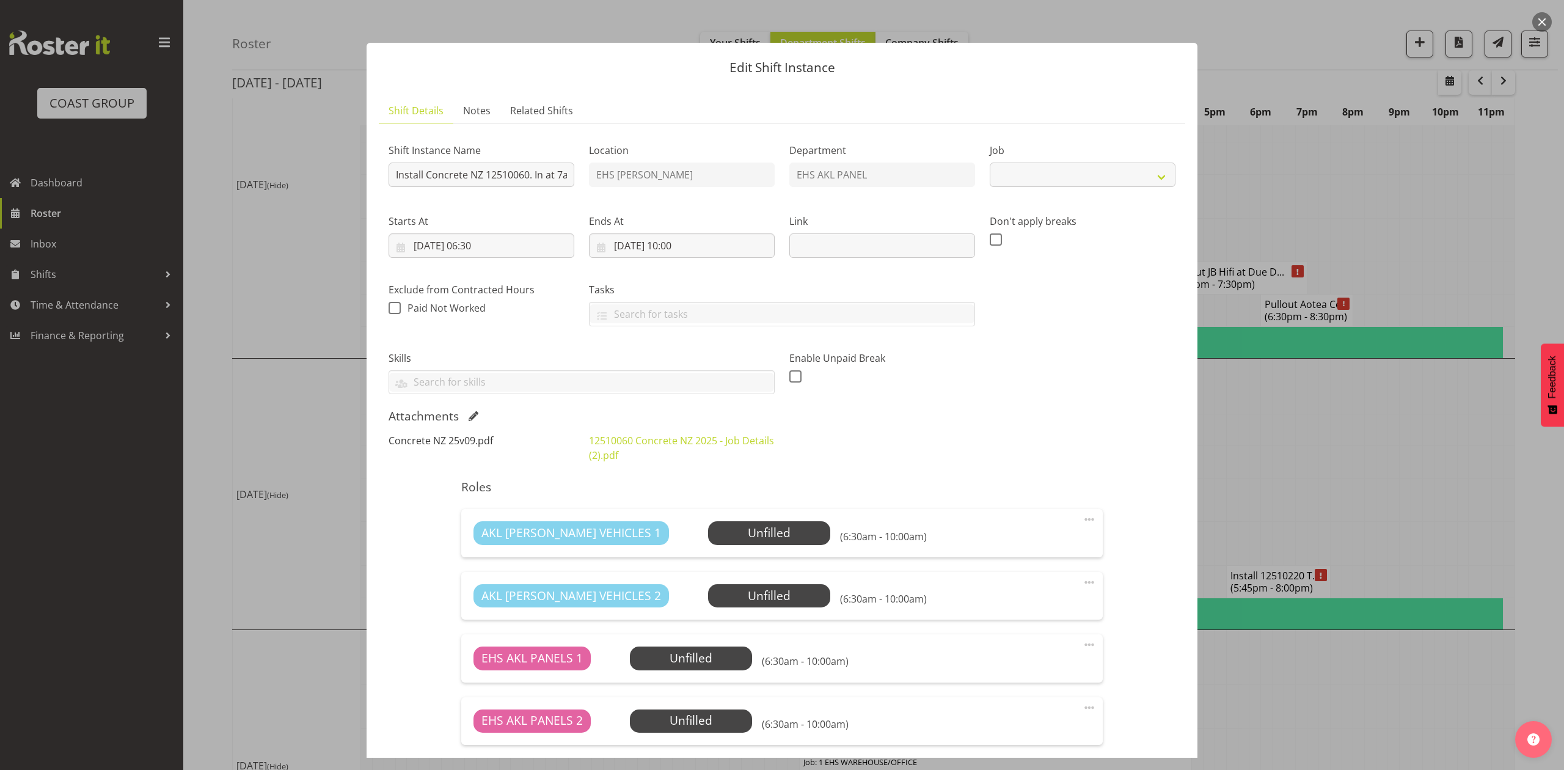
select select "9452"
click at [1326, 417] on div at bounding box center [782, 385] width 1564 height 770
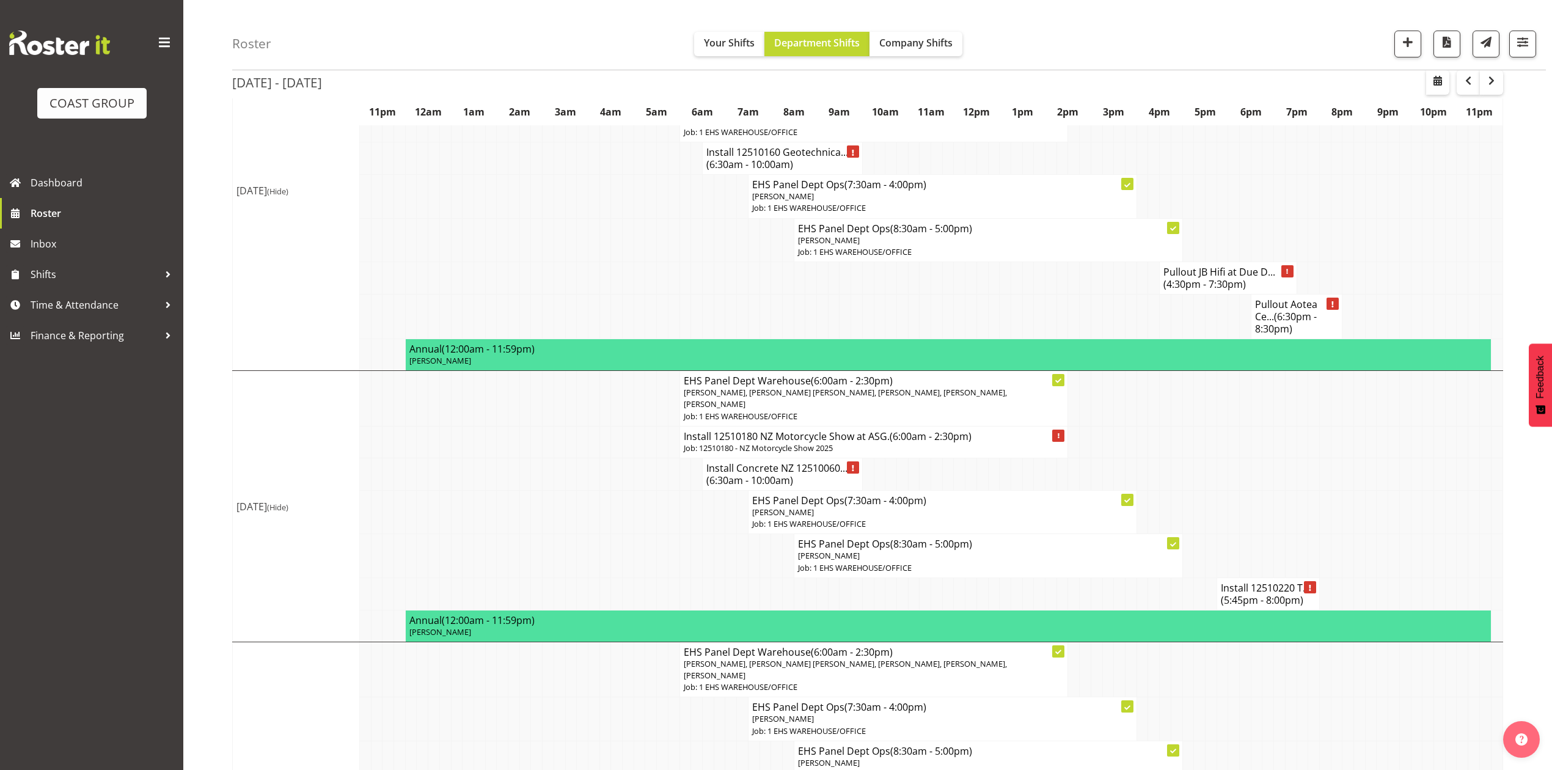
click at [1270, 582] on h4 "Install 12510220 T... (5:45pm - 8:00pm)" at bounding box center [1268, 594] width 95 height 24
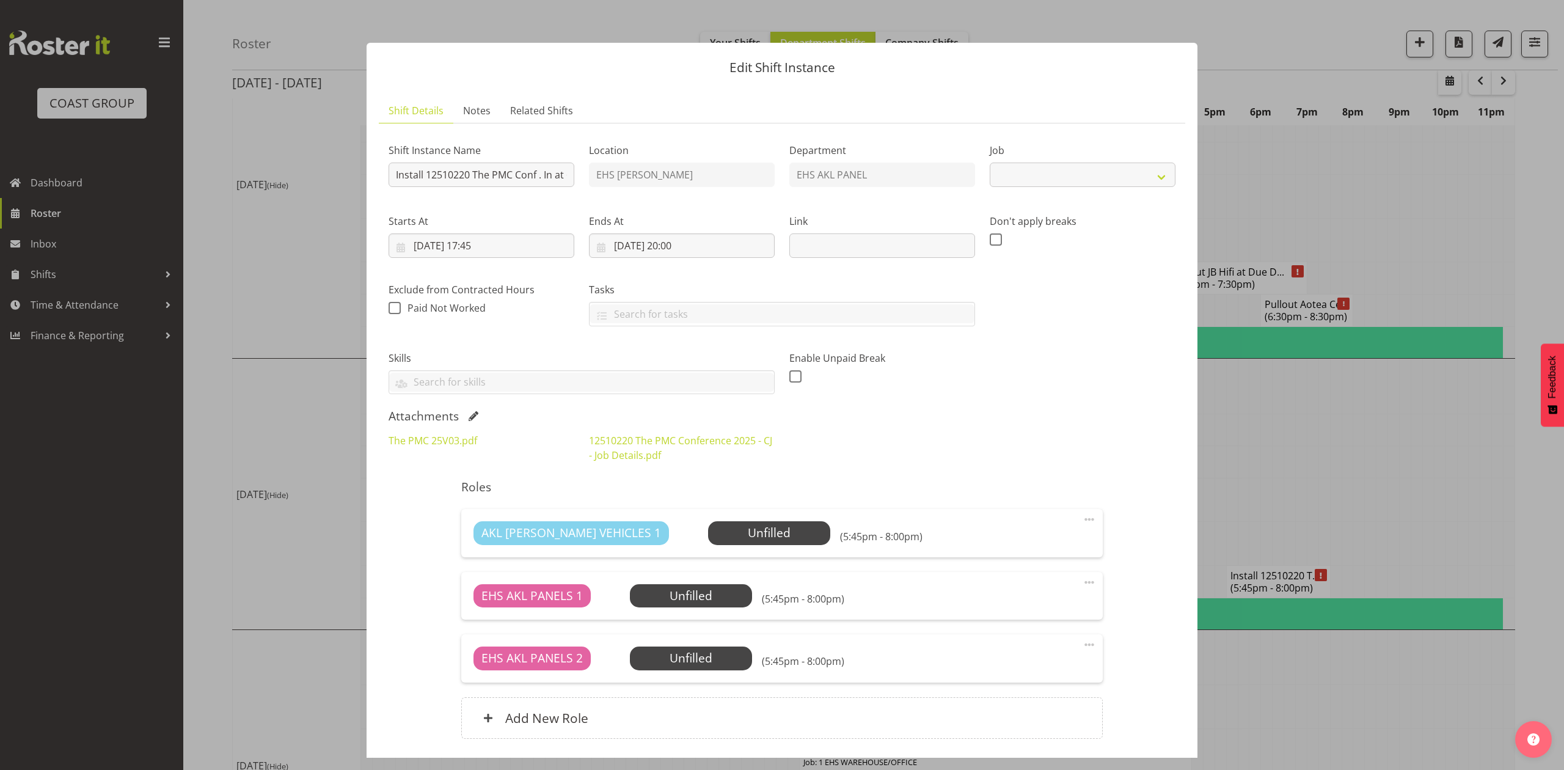
select select "10640"
click at [423, 445] on link "The PMC 25V03.pdf" at bounding box center [433, 440] width 89 height 13
click at [1536, 24] on button "button" at bounding box center [1543, 22] width 20 height 20
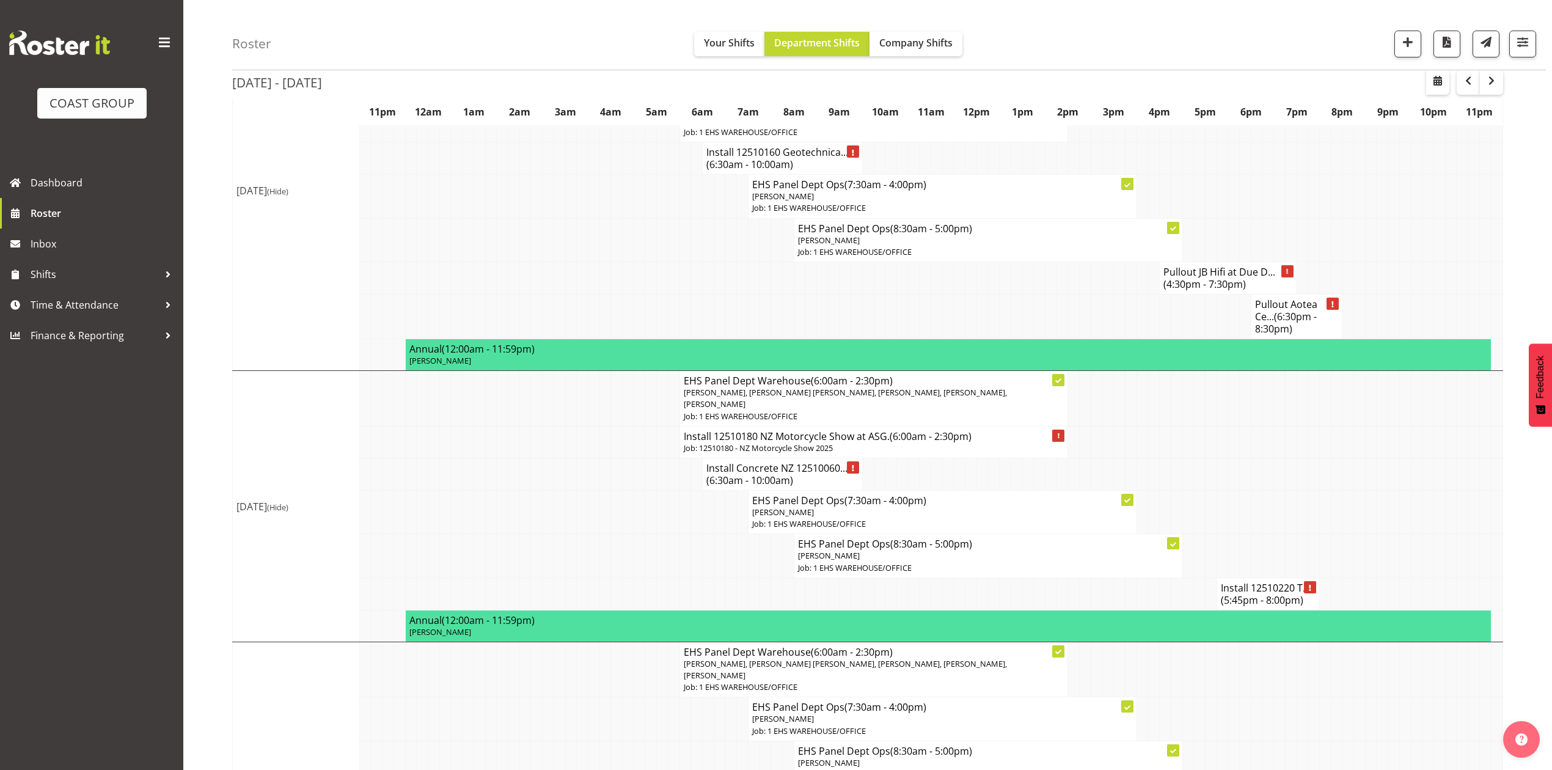
click at [1267, 593] on span "(5:45pm - 8:00pm)" at bounding box center [1262, 599] width 82 height 13
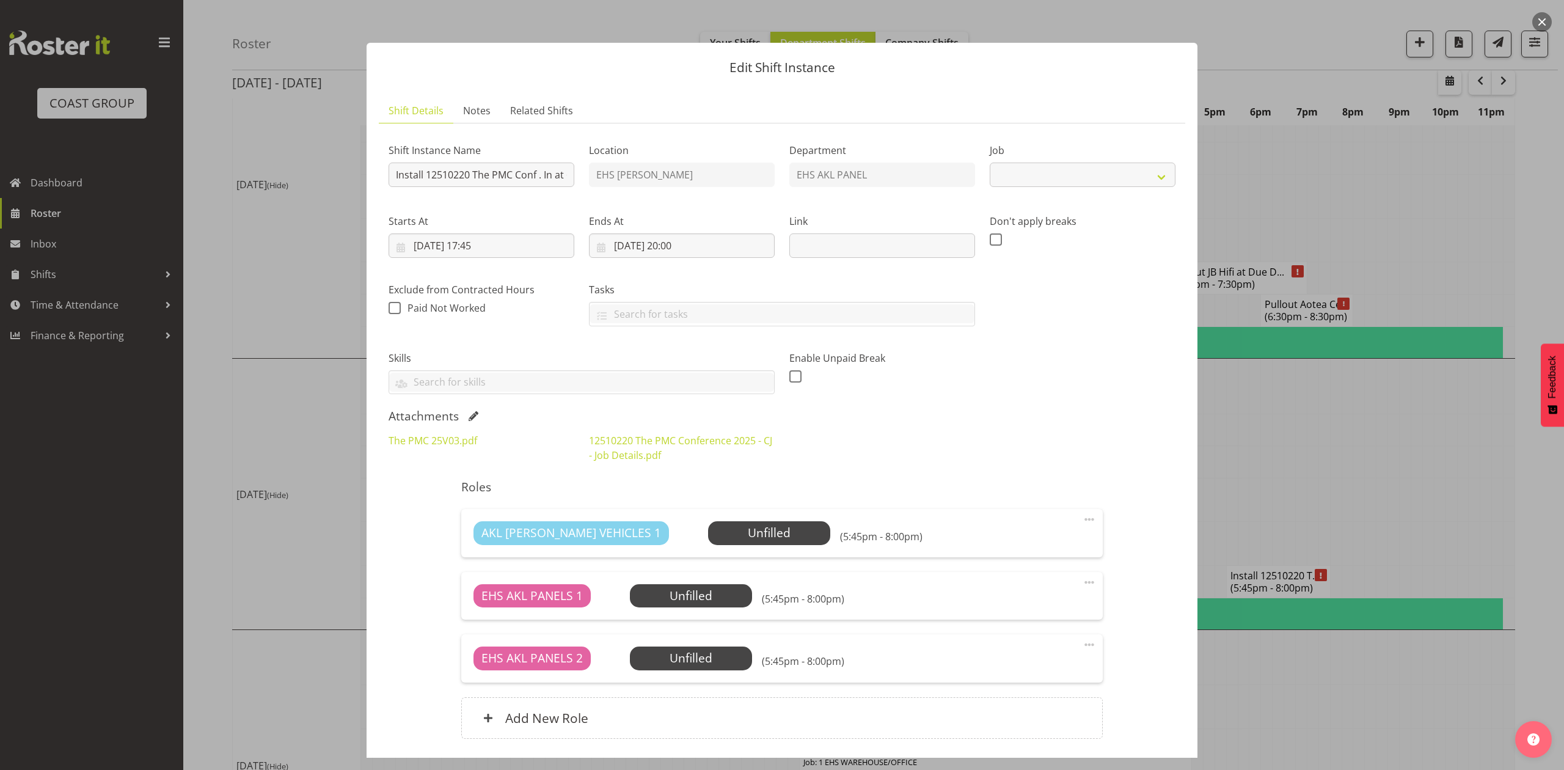
select select "10640"
click at [646, 452] on link "12510220 The PMC Conference 2025 - CJ - Job Details.pdf" at bounding box center [680, 448] width 183 height 28
click at [1374, 444] on div at bounding box center [782, 385] width 1564 height 770
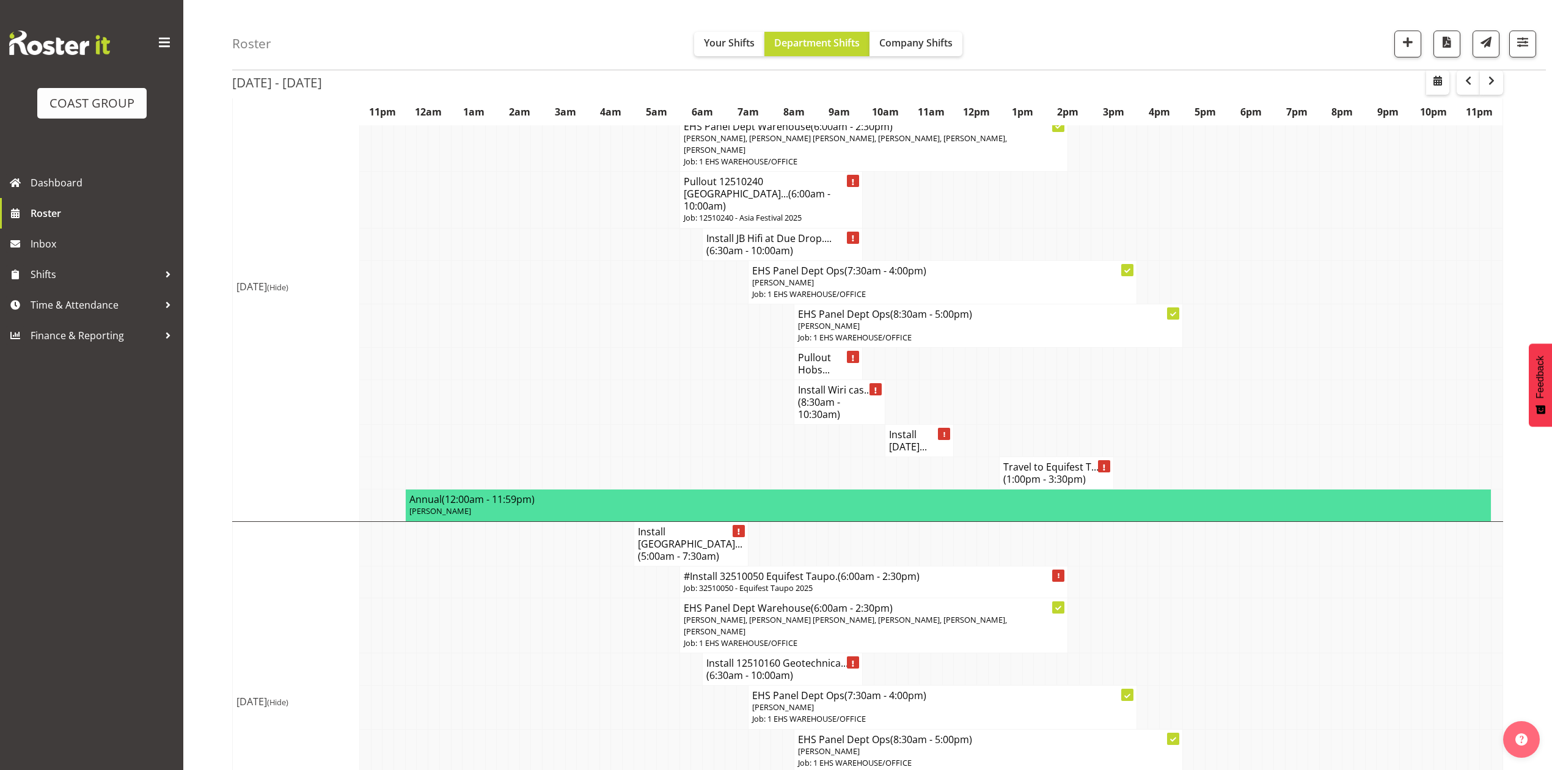
scroll to position [0, 0]
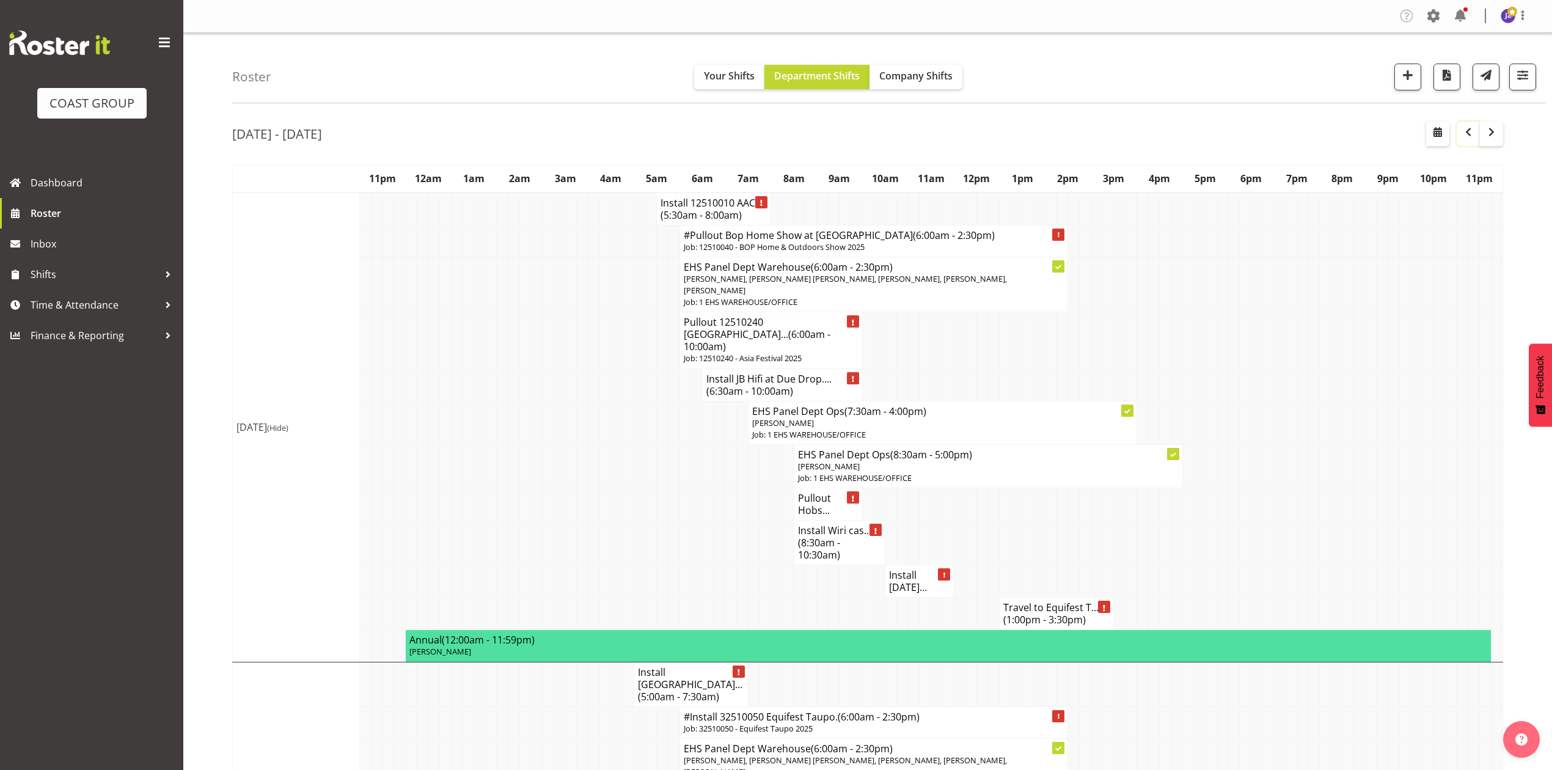
click at [1467, 130] on span "button" at bounding box center [1468, 132] width 15 height 15
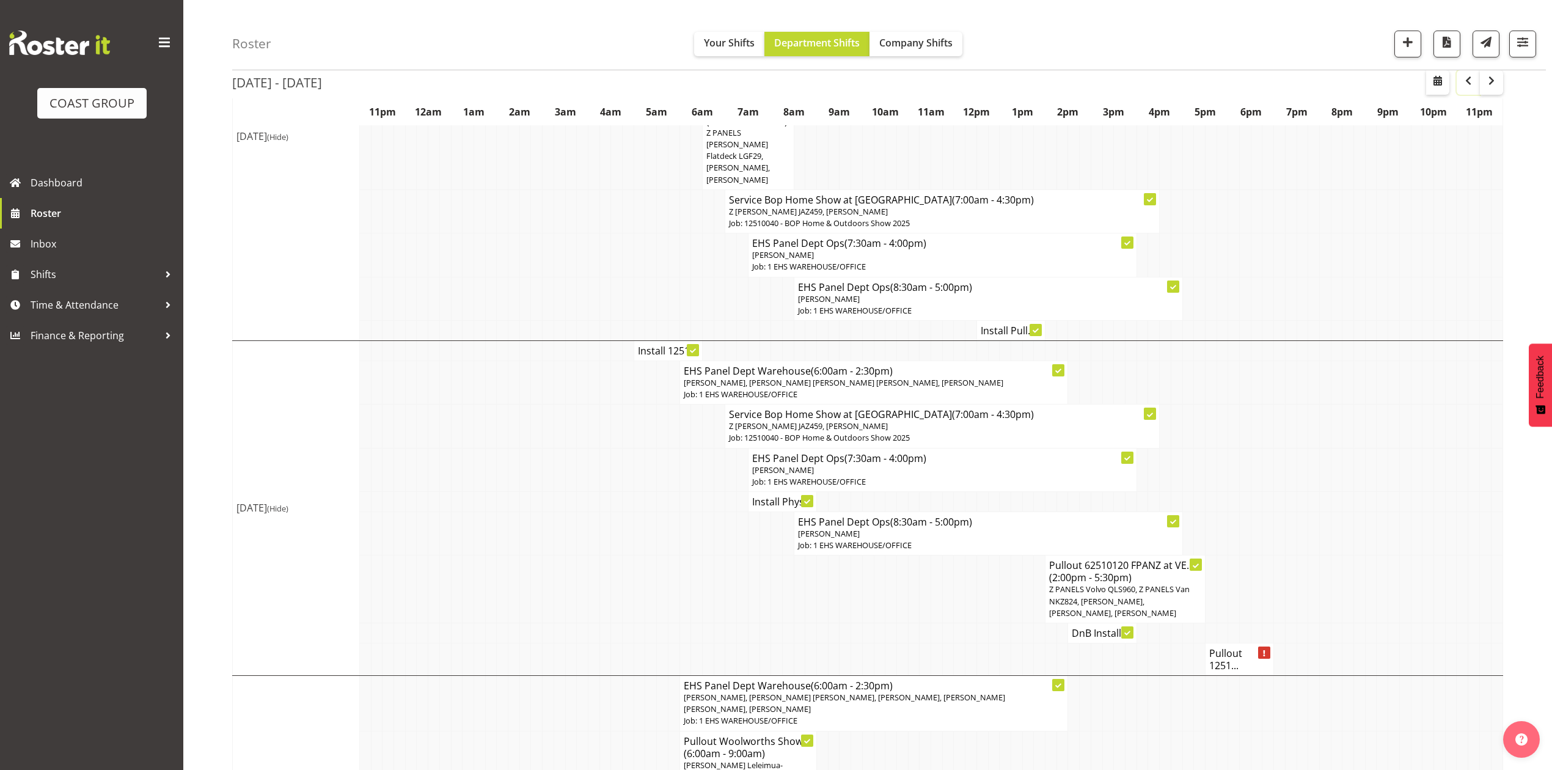
scroll to position [570, 0]
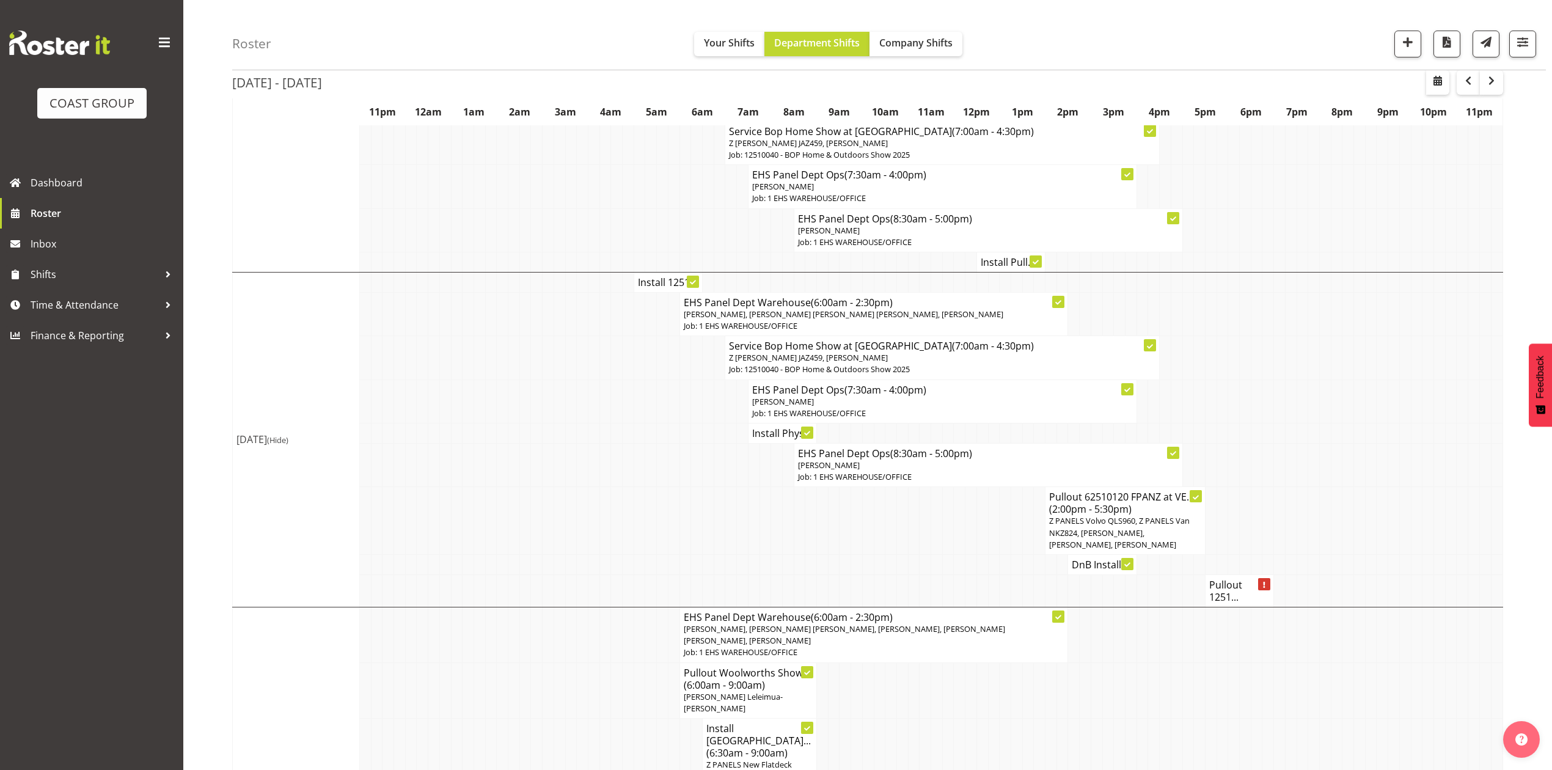
click at [966, 560] on td at bounding box center [972, 564] width 12 height 20
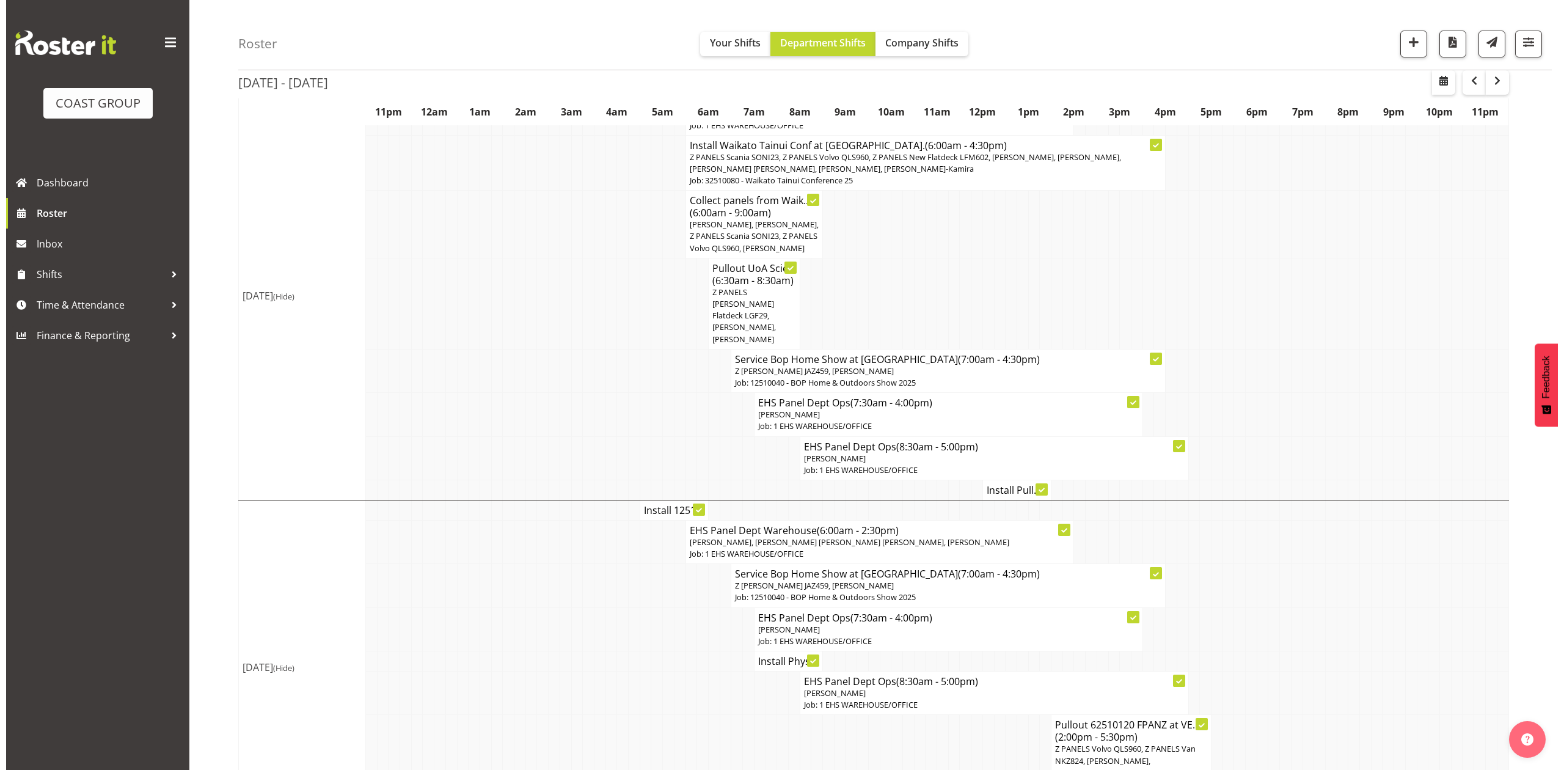
scroll to position [244, 0]
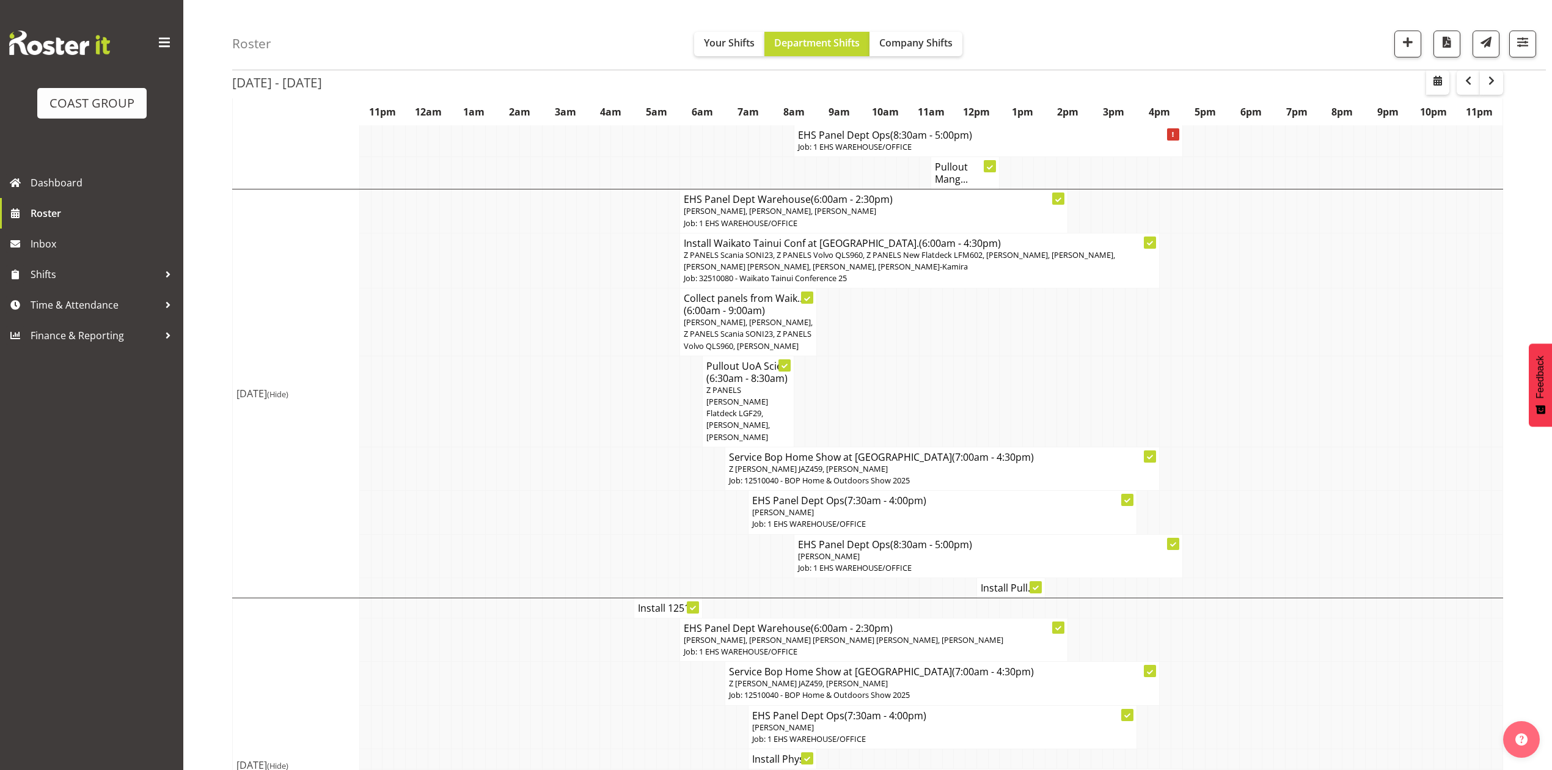
click at [1076, 340] on td at bounding box center [1074, 322] width 12 height 68
click at [747, 364] on h4 "Pullout UoA Scie... (6:30am - 8:30am)" at bounding box center [748, 372] width 84 height 24
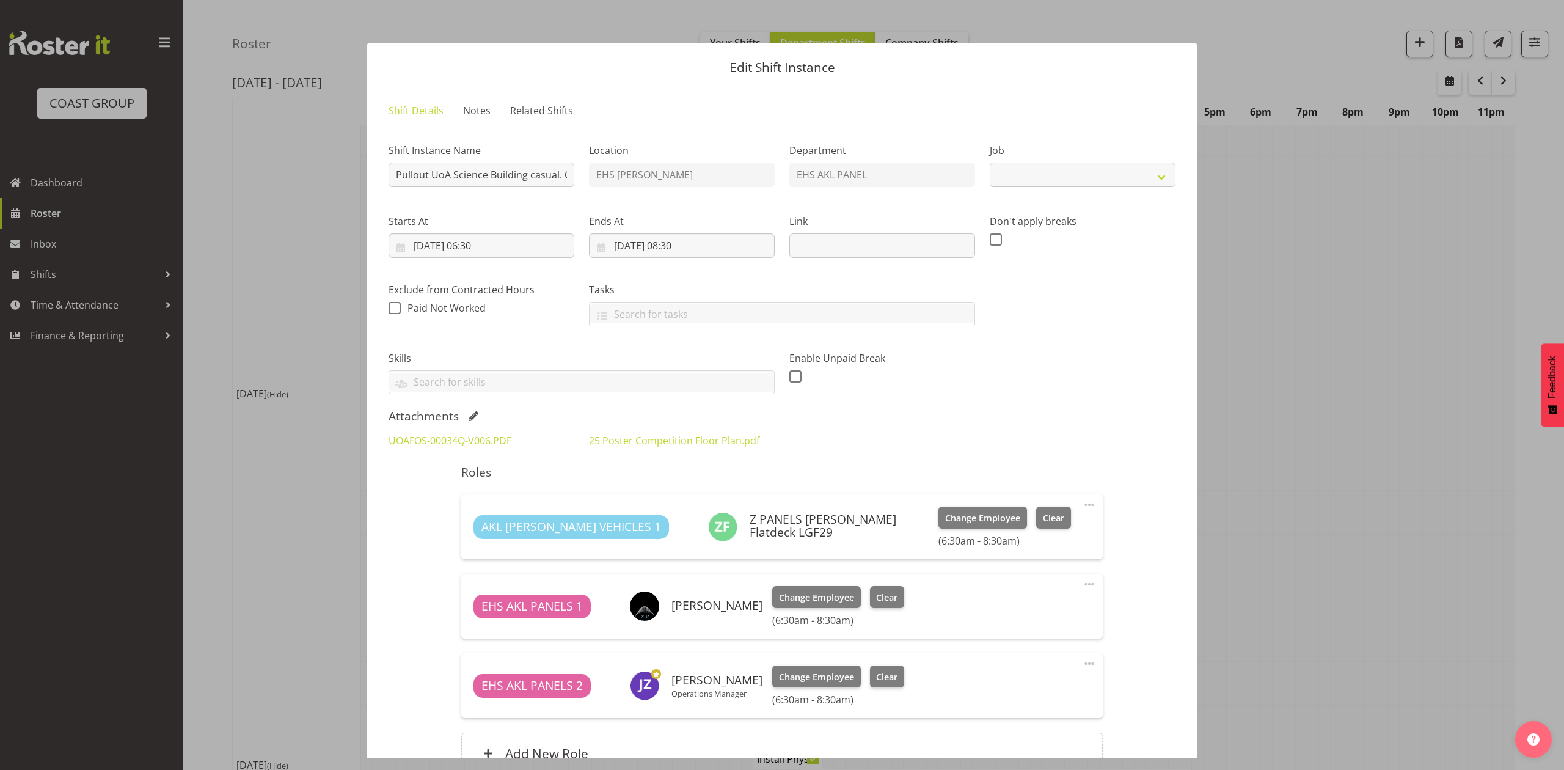
select select "8654"
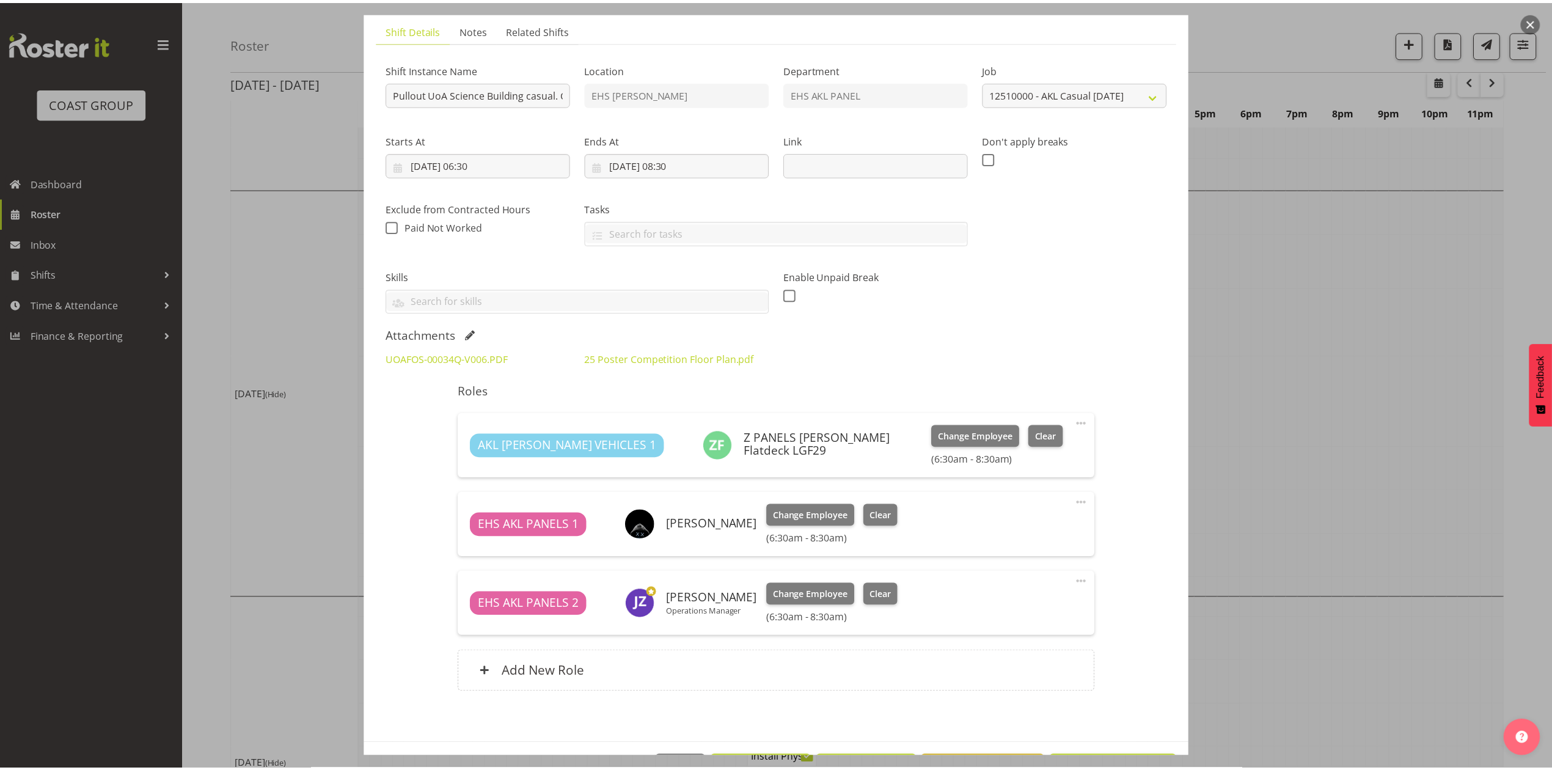
scroll to position [127, 0]
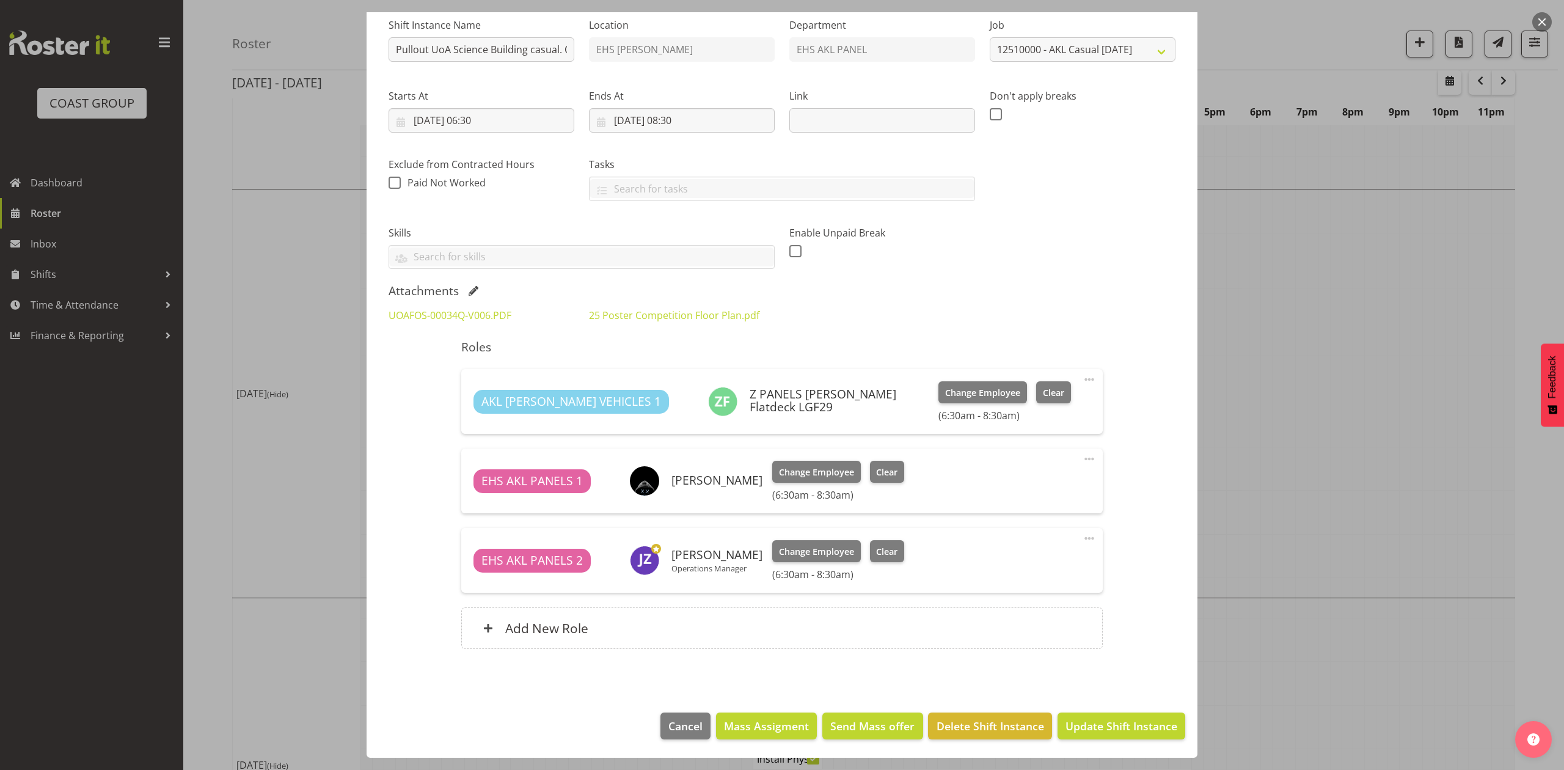
click at [1489, 378] on div at bounding box center [782, 385] width 1564 height 770
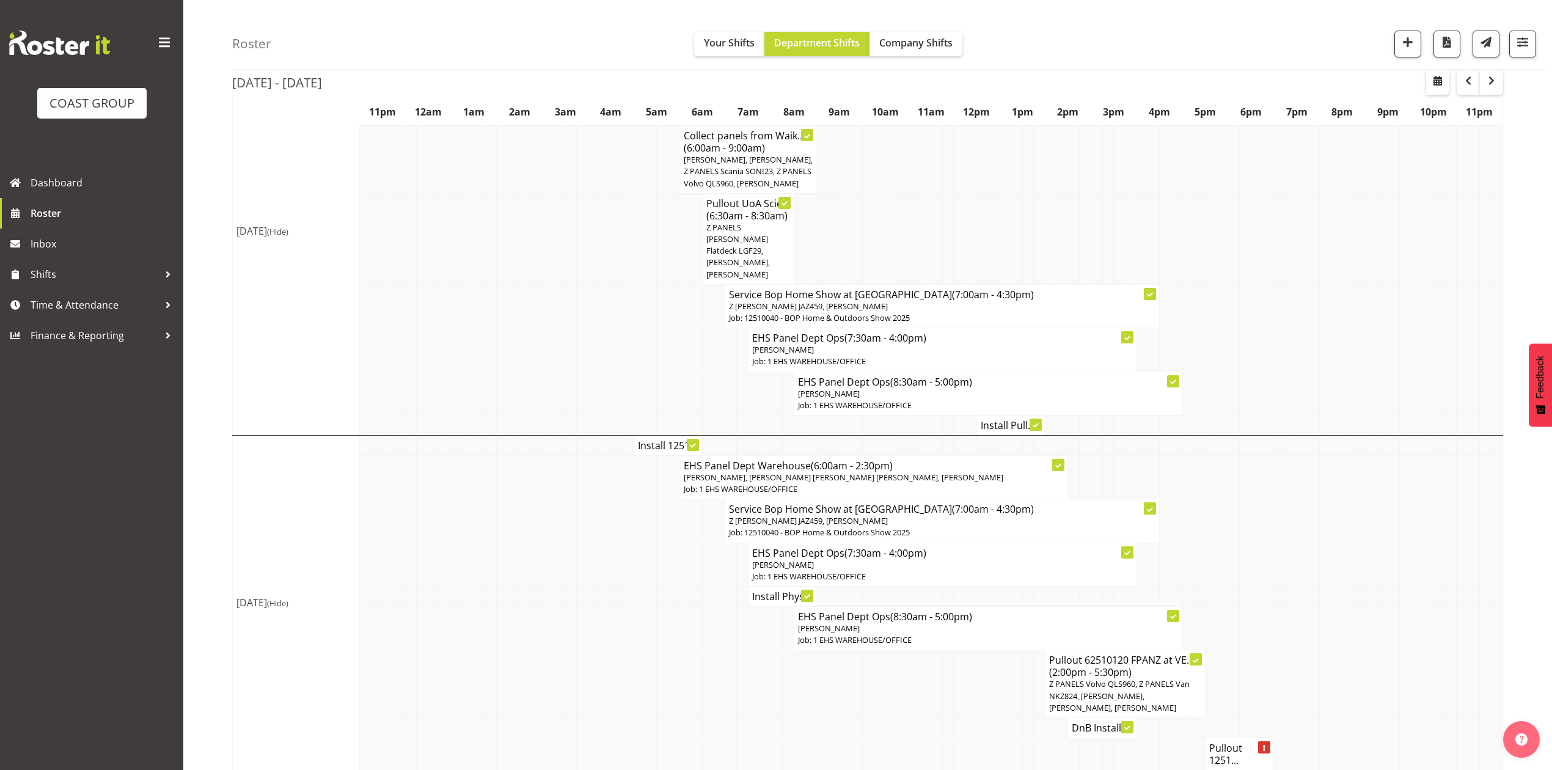
scroll to position [489, 0]
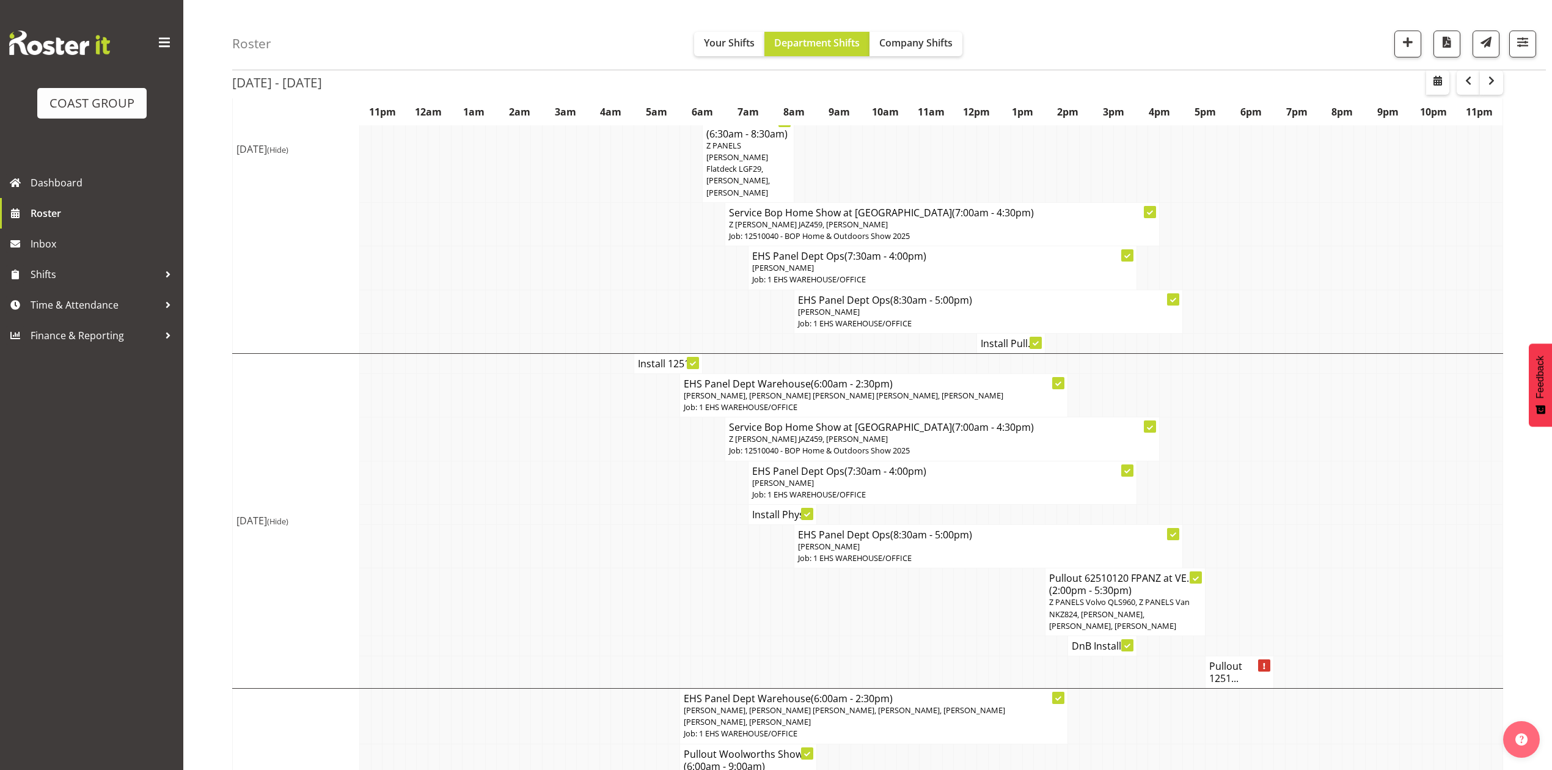
click at [1442, 429] on tr "Service Bop Home Show at Baypark (7:00am - 4:30pm) Z Martys Ute JAZ459, Martin …" at bounding box center [868, 438] width 1270 height 43
